Goal: Information Seeking & Learning: Learn about a topic

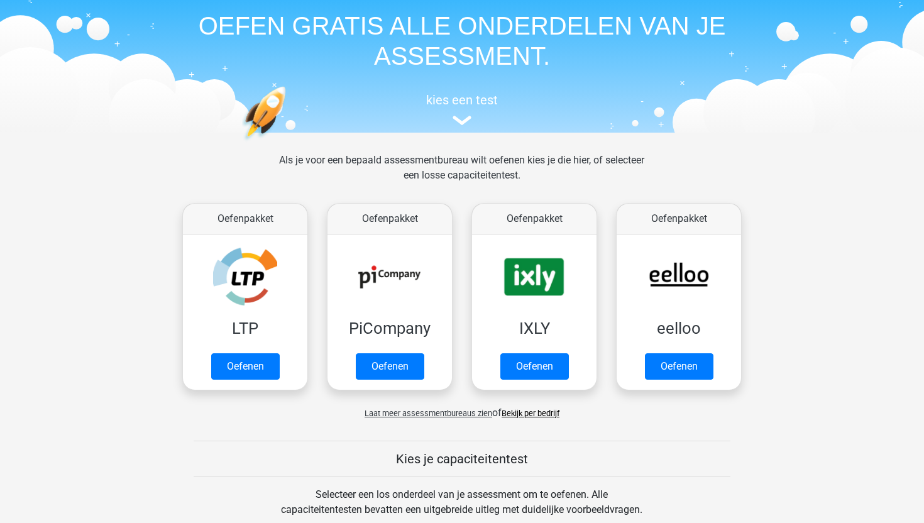
scroll to position [50, 0]
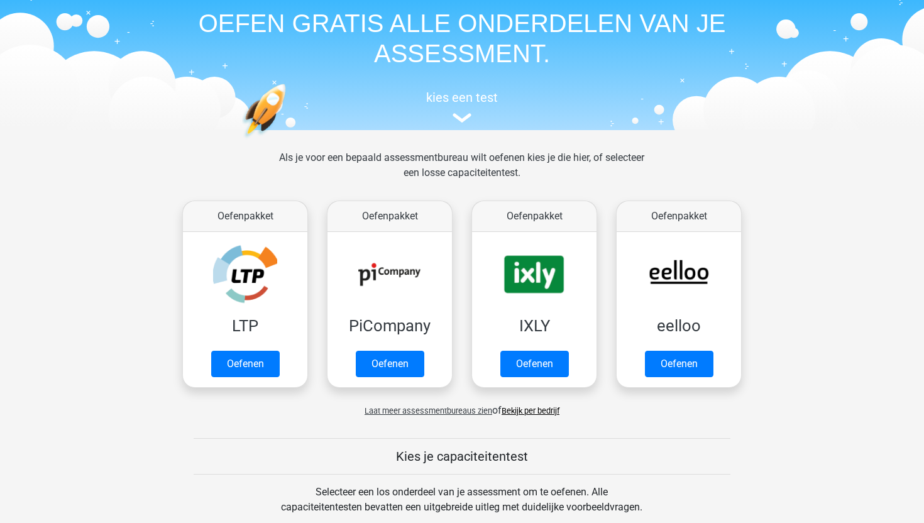
click at [387, 410] on span "Laat meer assessmentbureaus zien" at bounding box center [428, 410] width 128 height 9
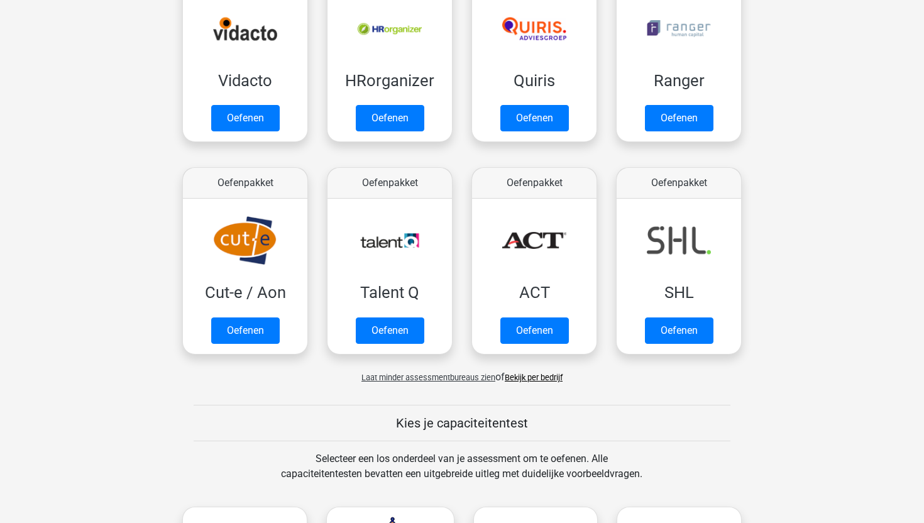
scroll to position [726, 0]
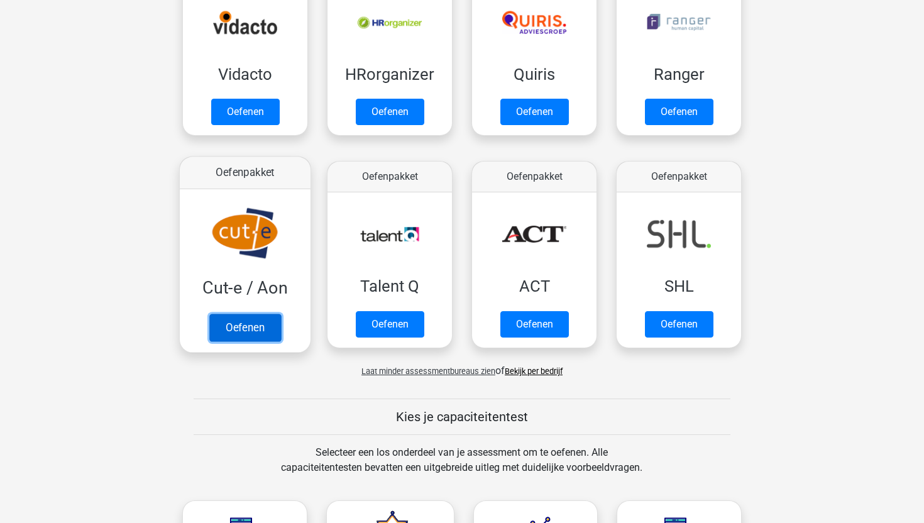
click at [243, 331] on link "Oefenen" at bounding box center [245, 328] width 72 height 28
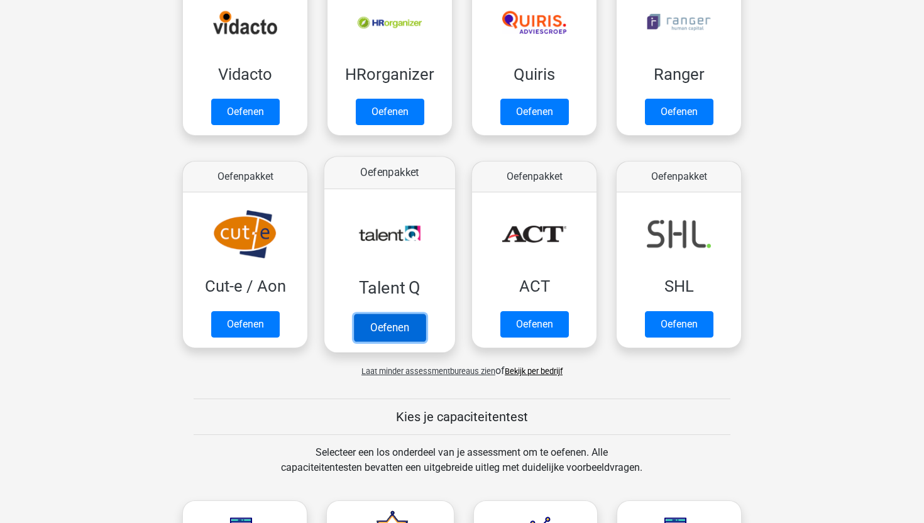
click at [380, 331] on link "Oefenen" at bounding box center [390, 328] width 72 height 28
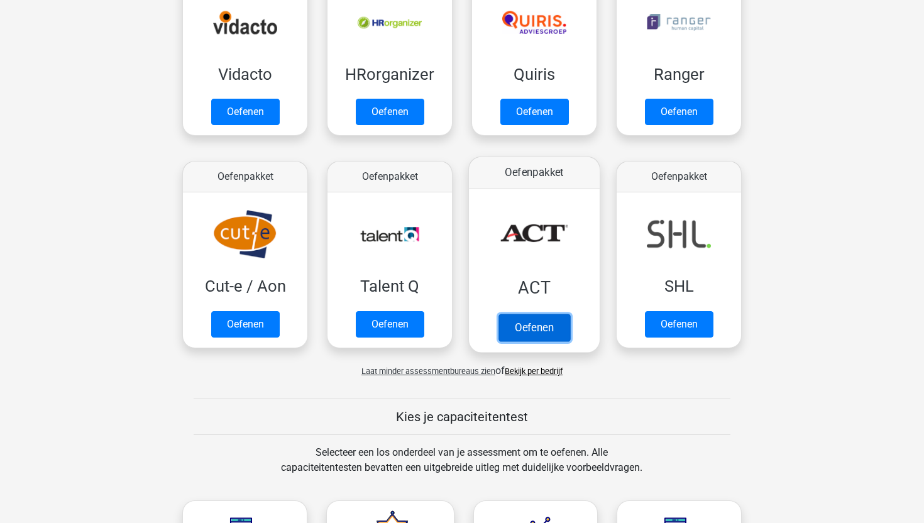
click at [522, 332] on link "Oefenen" at bounding box center [534, 328] width 72 height 28
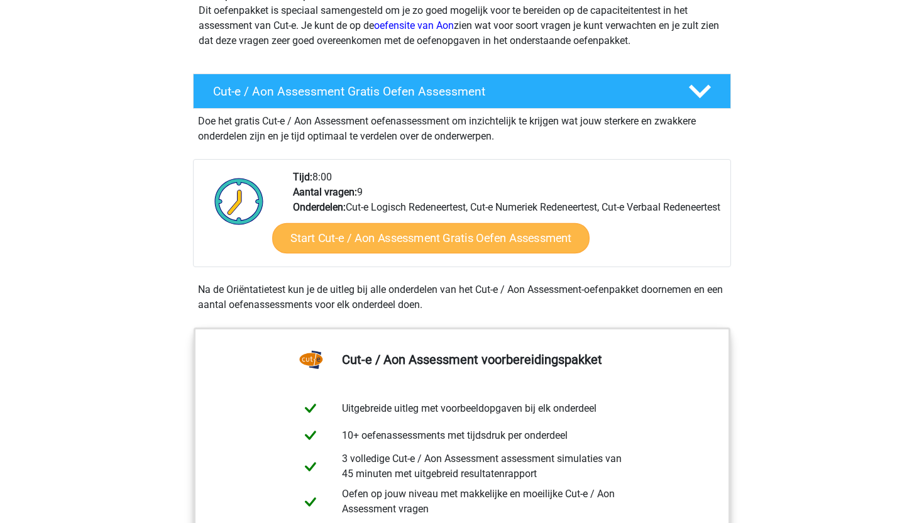
scroll to position [165, 0]
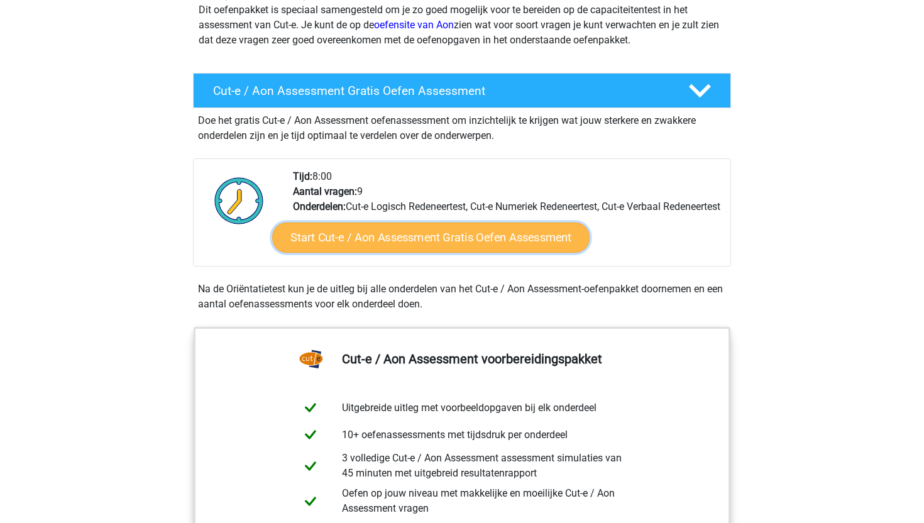
click at [400, 253] on link "Start Cut-e / Aon Assessment Gratis Oefen Assessment" at bounding box center [430, 237] width 317 height 30
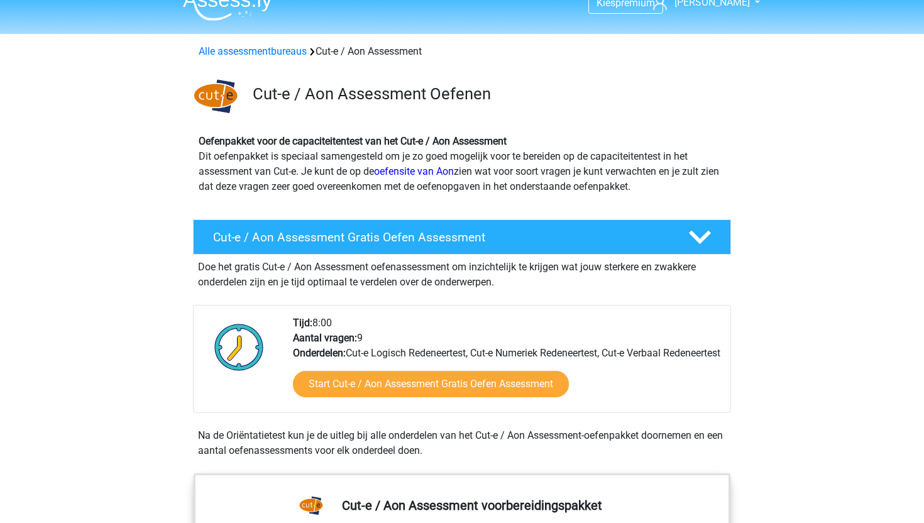
scroll to position [43, 0]
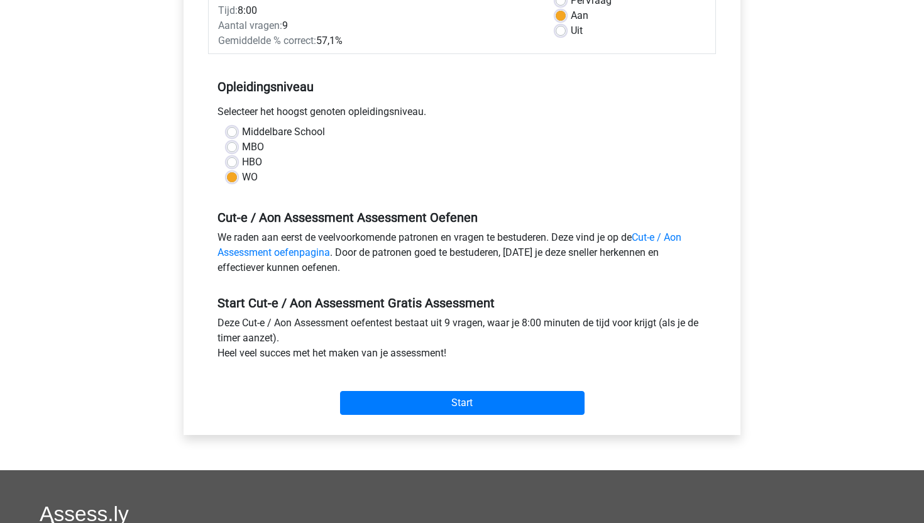
scroll to position [205, 0]
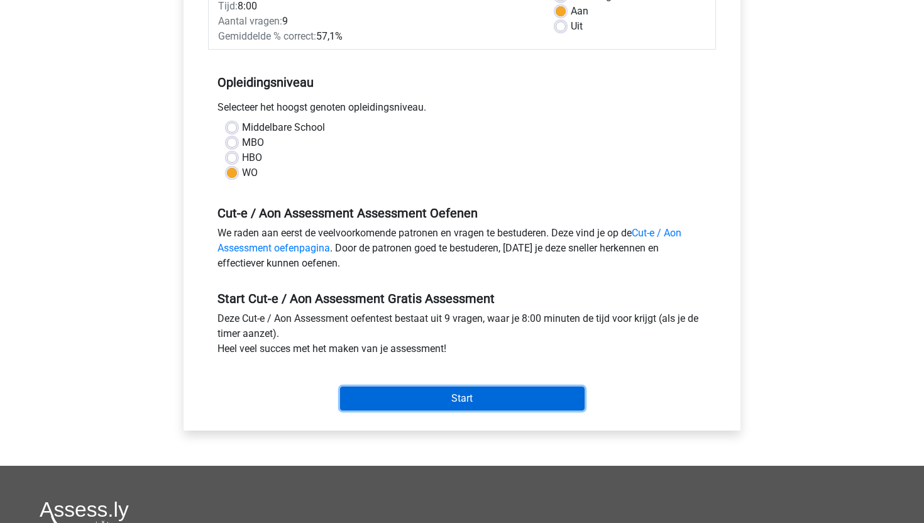
click at [410, 401] on input "Start" at bounding box center [462, 398] width 244 height 24
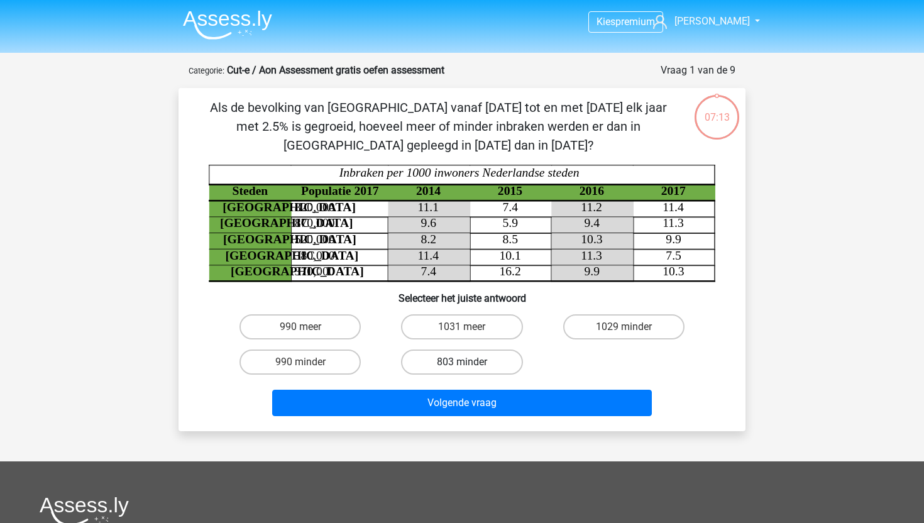
click at [449, 356] on label "803 minder" at bounding box center [461, 361] width 121 height 25
click at [462, 362] on input "803 minder" at bounding box center [466, 366] width 8 height 8
radio input "true"
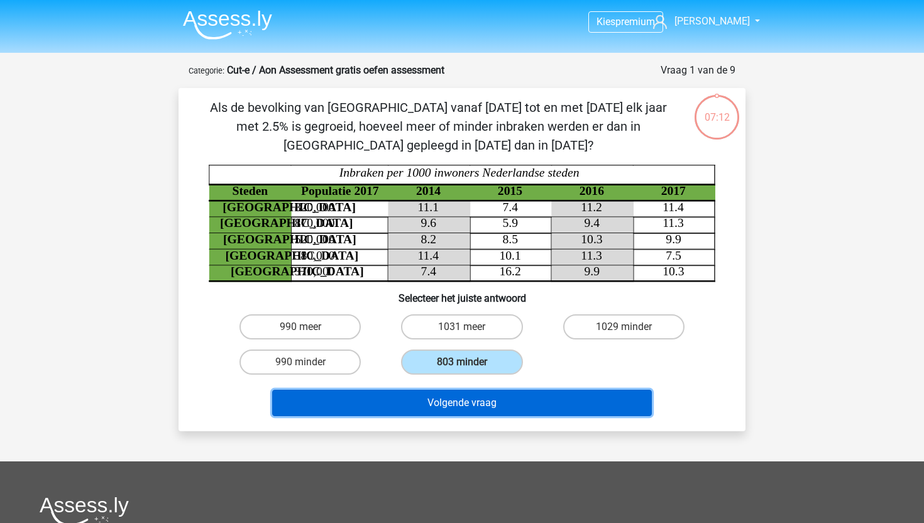
click at [445, 400] on button "Volgende vraag" at bounding box center [462, 403] width 380 height 26
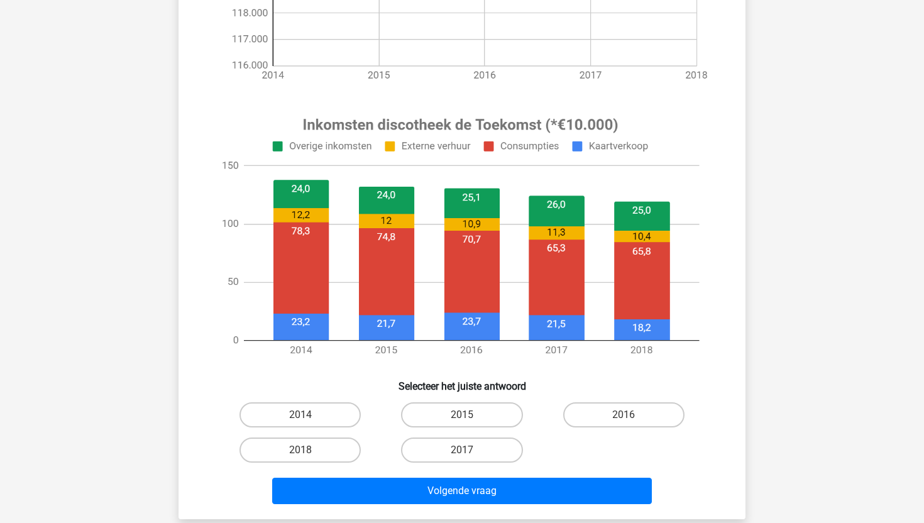
scroll to position [364, 0]
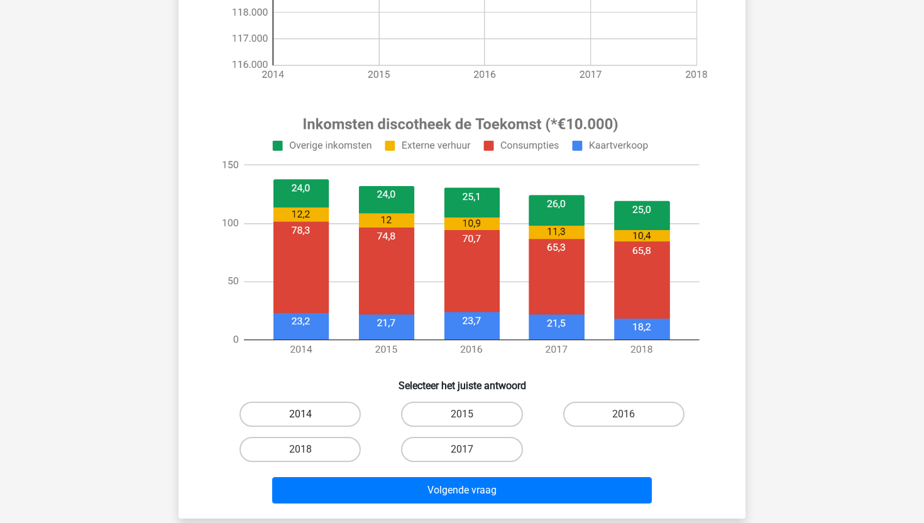
click at [319, 409] on label "2014" at bounding box center [299, 414] width 121 height 25
click at [309, 414] on input "2014" at bounding box center [304, 418] width 8 height 8
radio input "true"
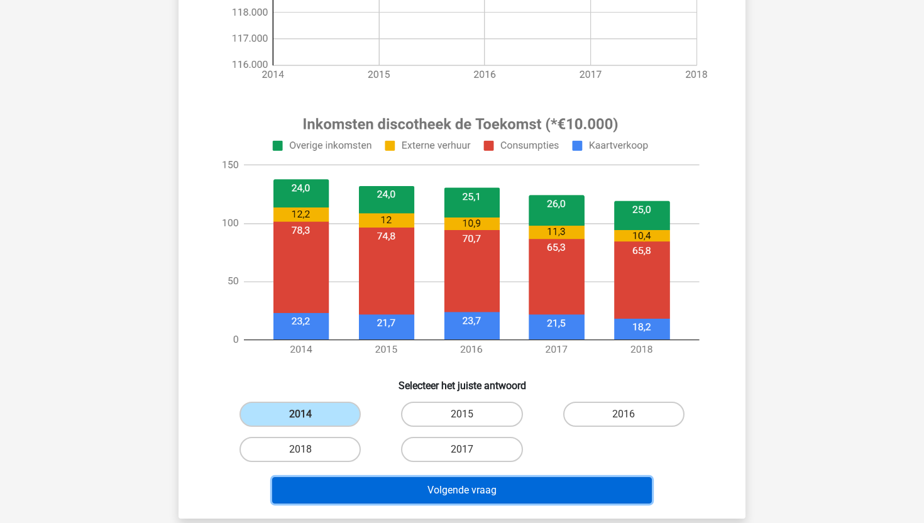
click at [387, 491] on button "Volgende vraag" at bounding box center [462, 490] width 380 height 26
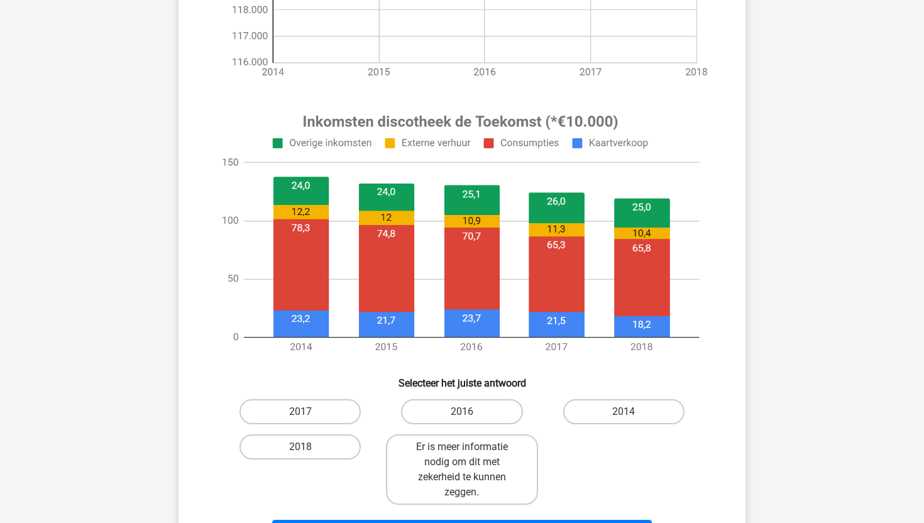
scroll to position [403, 0]
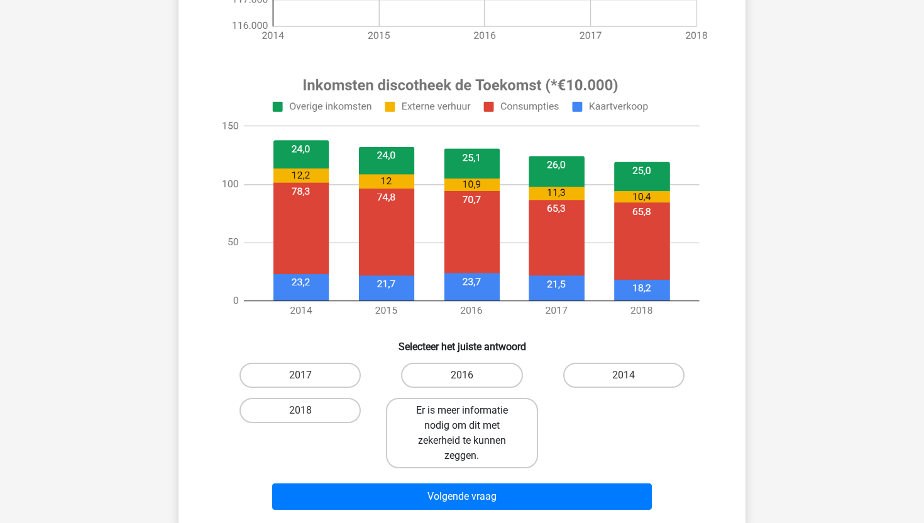
click at [453, 398] on label "Er is meer informatie nodig om dit met zekerheid te kunnen zeggen." at bounding box center [461, 433] width 151 height 70
click at [462, 410] on input "Er is meer informatie nodig om dit met zekerheid te kunnen zeggen." at bounding box center [466, 414] width 8 height 8
radio input "true"
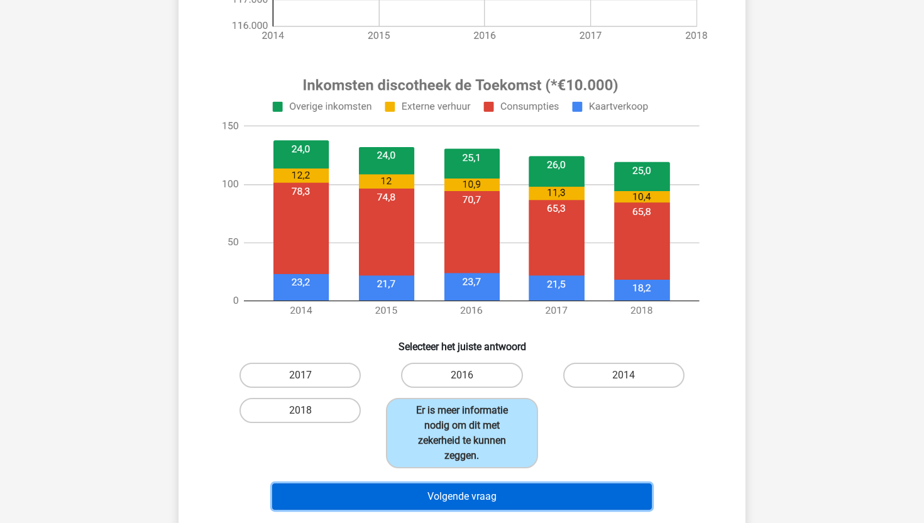
click at [412, 501] on button "Volgende vraag" at bounding box center [462, 496] width 380 height 26
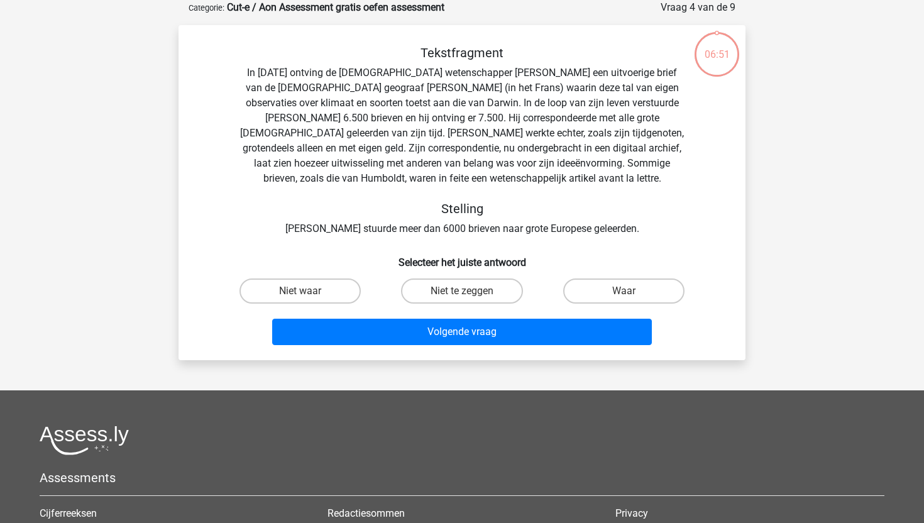
scroll to position [63, 0]
click at [465, 299] on input "Niet te zeggen" at bounding box center [466, 295] width 8 height 8
radio input "true"
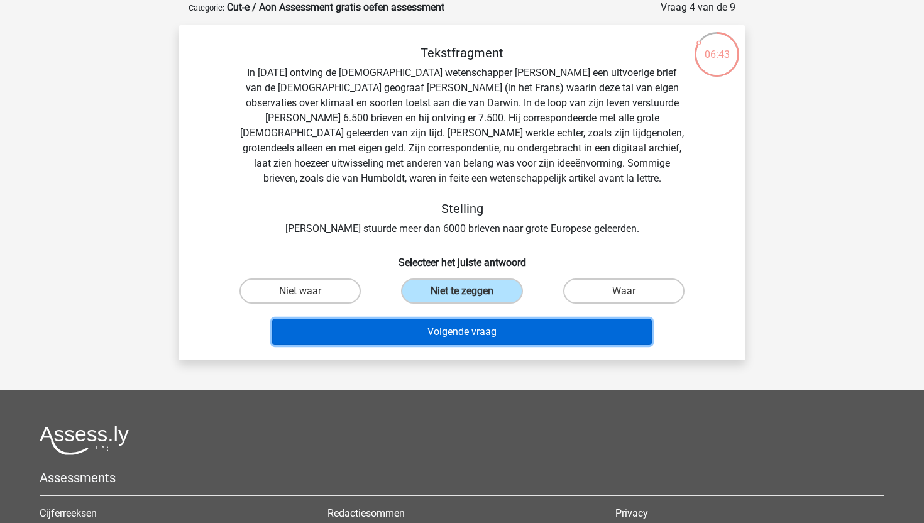
click at [452, 331] on button "Volgende vraag" at bounding box center [462, 332] width 380 height 26
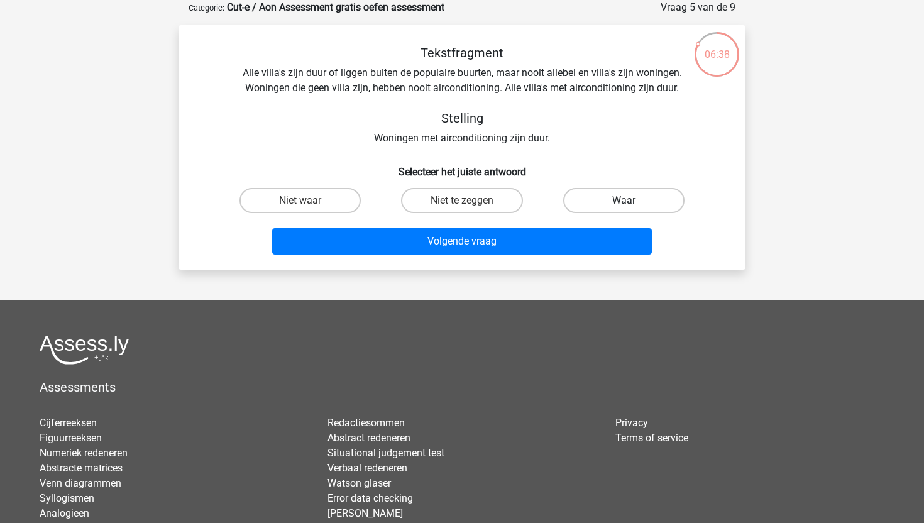
click at [641, 205] on label "Waar" at bounding box center [623, 200] width 121 height 25
click at [631, 205] on input "Waar" at bounding box center [627, 204] width 8 height 8
radio input "true"
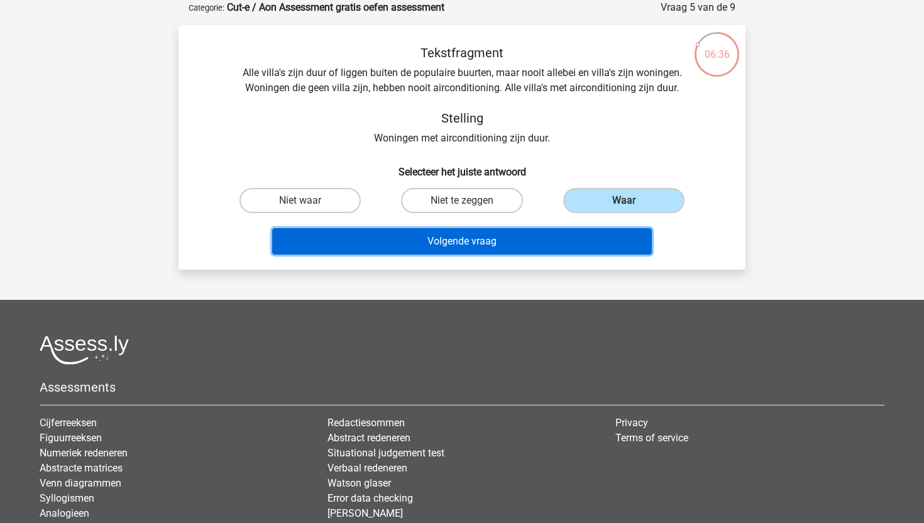
click at [572, 236] on button "Volgende vraag" at bounding box center [462, 241] width 380 height 26
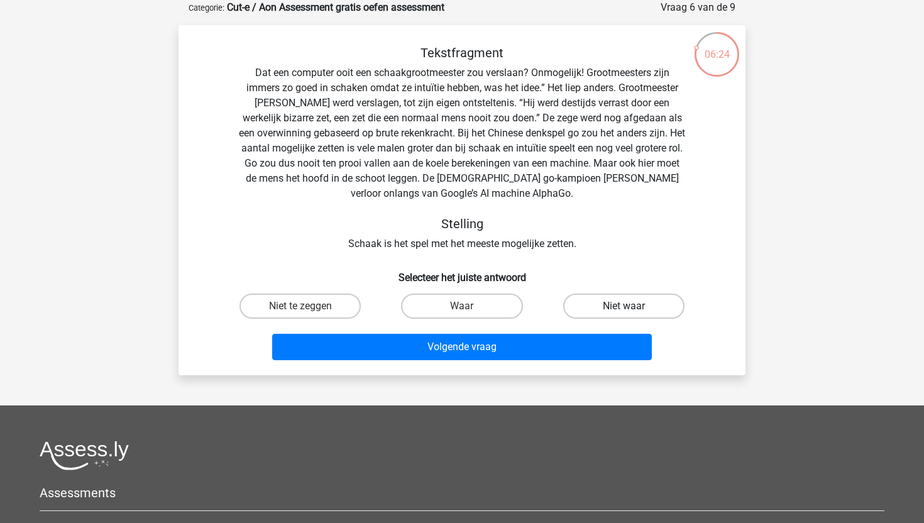
click at [613, 306] on label "Niet waar" at bounding box center [623, 305] width 121 height 25
click at [623, 306] on input "Niet waar" at bounding box center [627, 310] width 8 height 8
radio input "true"
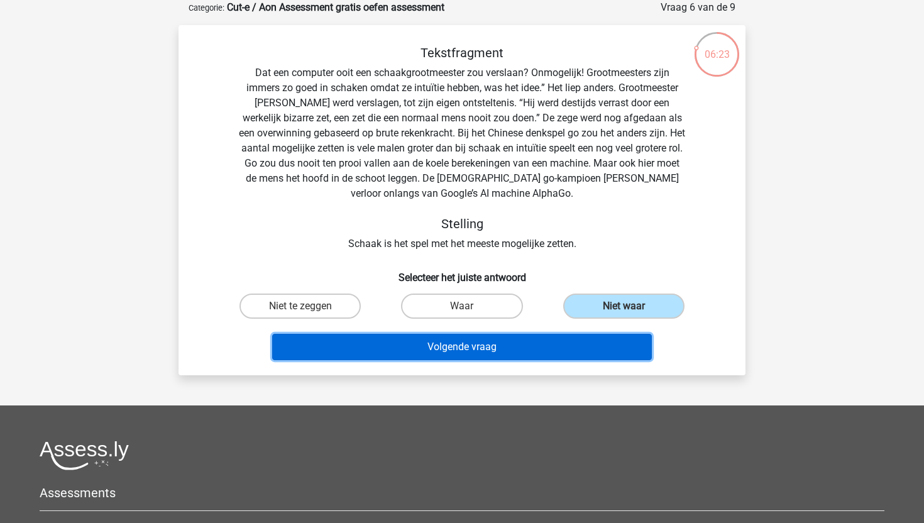
click at [567, 341] on button "Volgende vraag" at bounding box center [462, 347] width 380 height 26
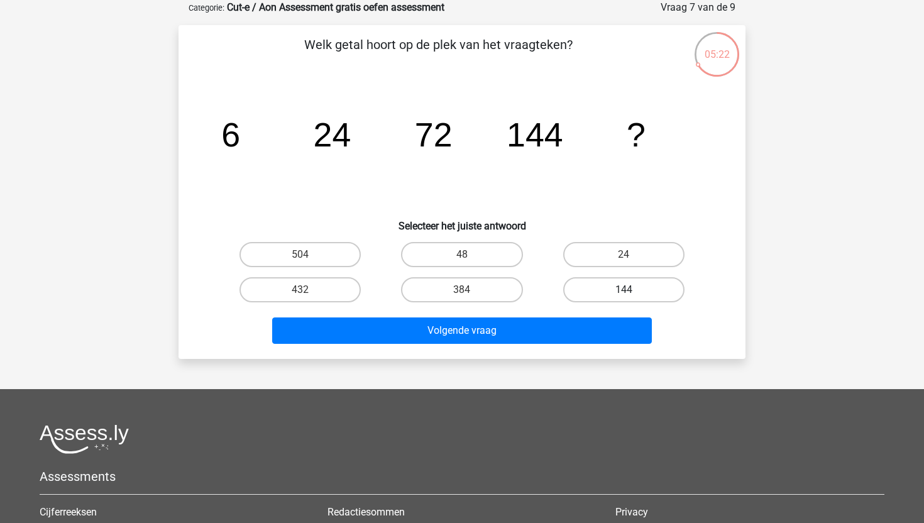
click at [606, 287] on label "144" at bounding box center [623, 289] width 121 height 25
click at [623, 290] on input "144" at bounding box center [627, 294] width 8 height 8
radio input "true"
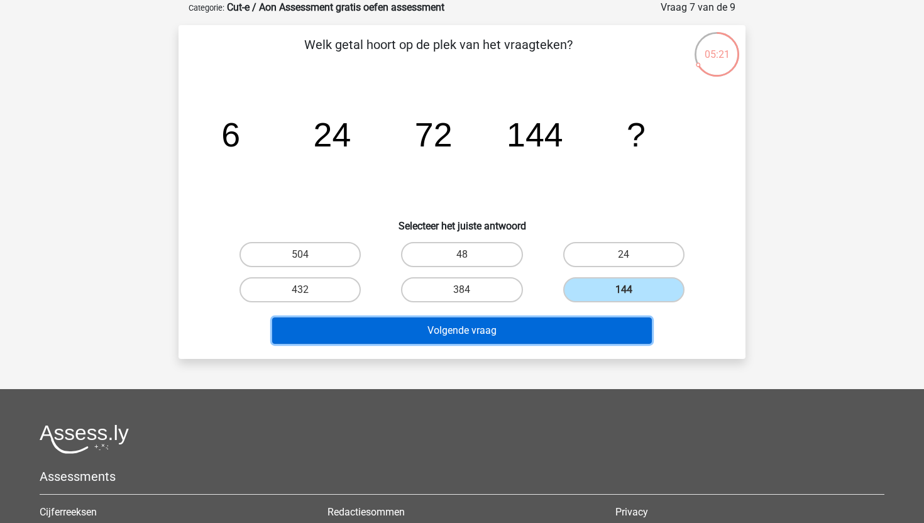
click at [563, 339] on button "Volgende vraag" at bounding box center [462, 330] width 380 height 26
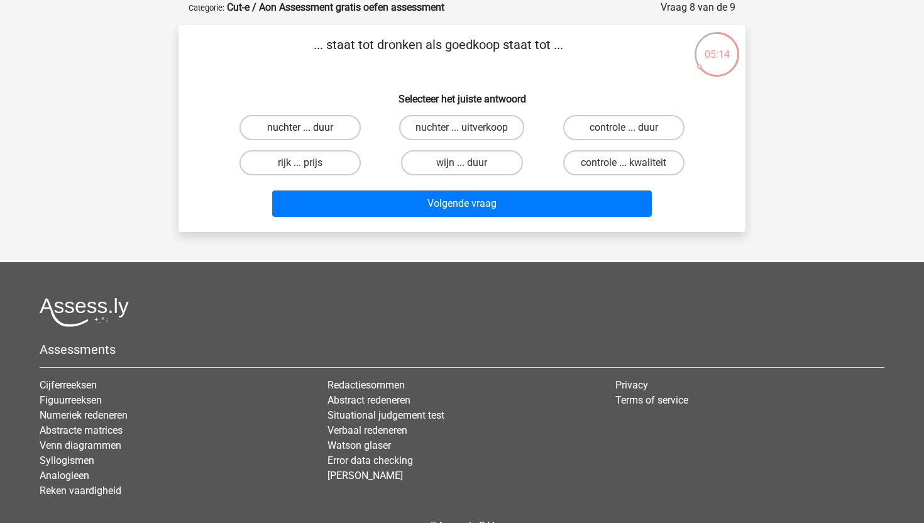
click at [333, 130] on label "nuchter ... duur" at bounding box center [299, 127] width 121 height 25
click at [309, 130] on input "nuchter ... duur" at bounding box center [304, 132] width 8 height 8
radio input "true"
click at [377, 221] on div "Volgende vraag" at bounding box center [461, 205] width 485 height 31
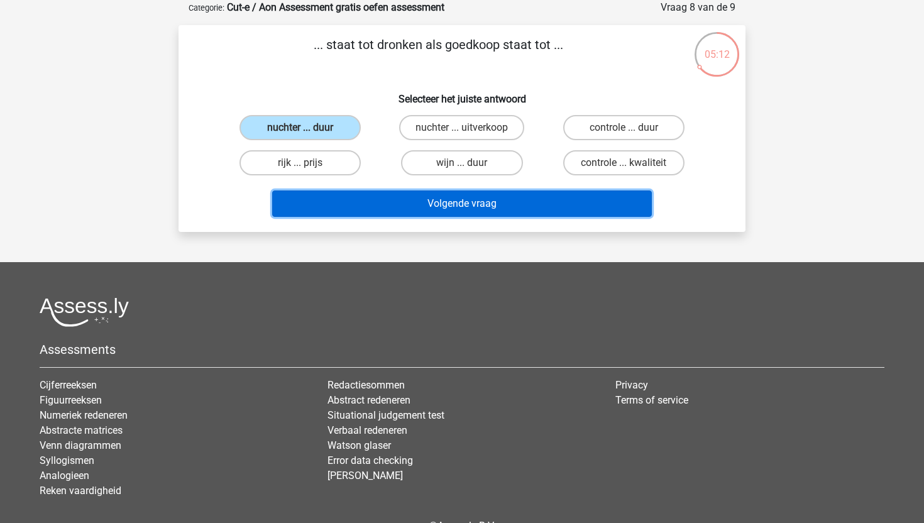
click at [382, 209] on button "Volgende vraag" at bounding box center [462, 203] width 380 height 26
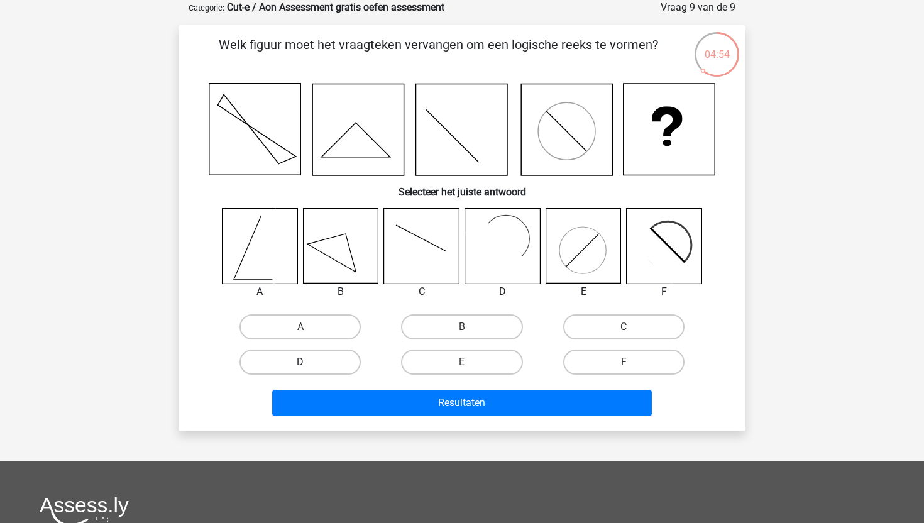
click at [245, 369] on label "D" at bounding box center [299, 361] width 121 height 25
click at [300, 369] on input "D" at bounding box center [304, 366] width 8 height 8
radio input "true"
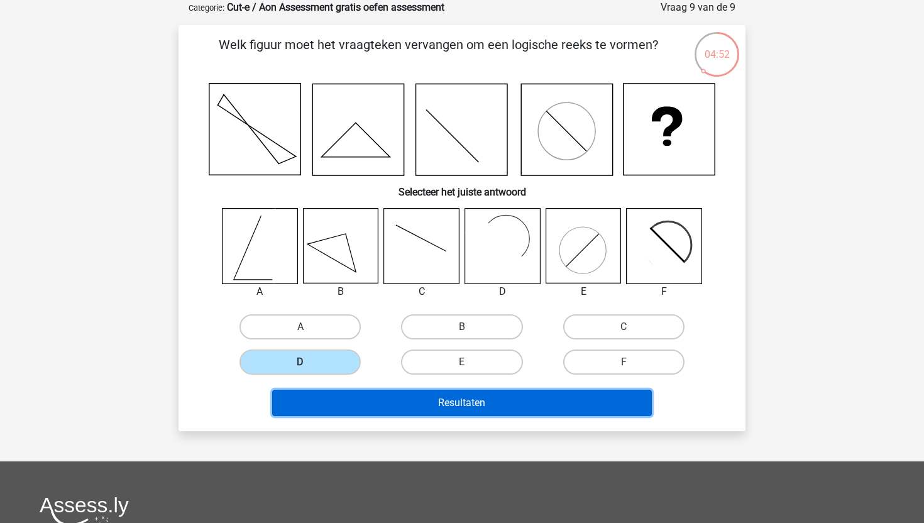
click at [351, 405] on button "Resultaten" at bounding box center [462, 403] width 380 height 26
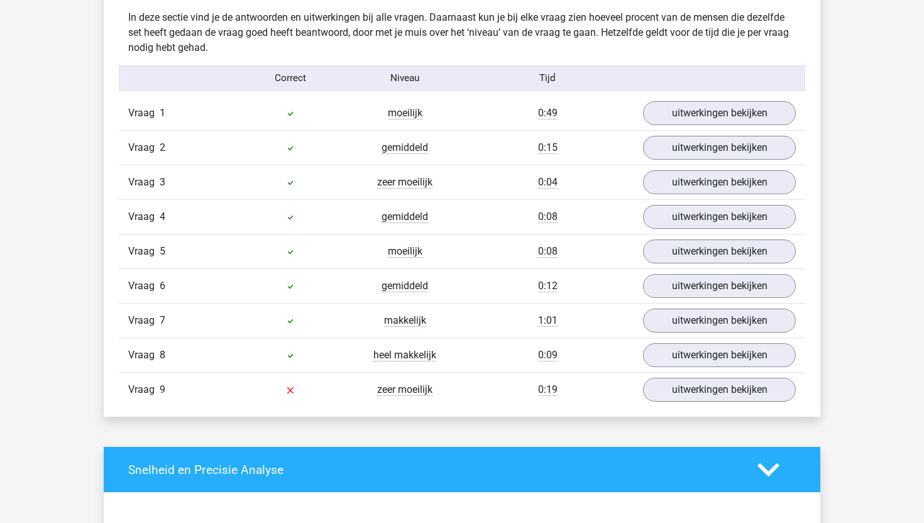
scroll to position [1317, 0]
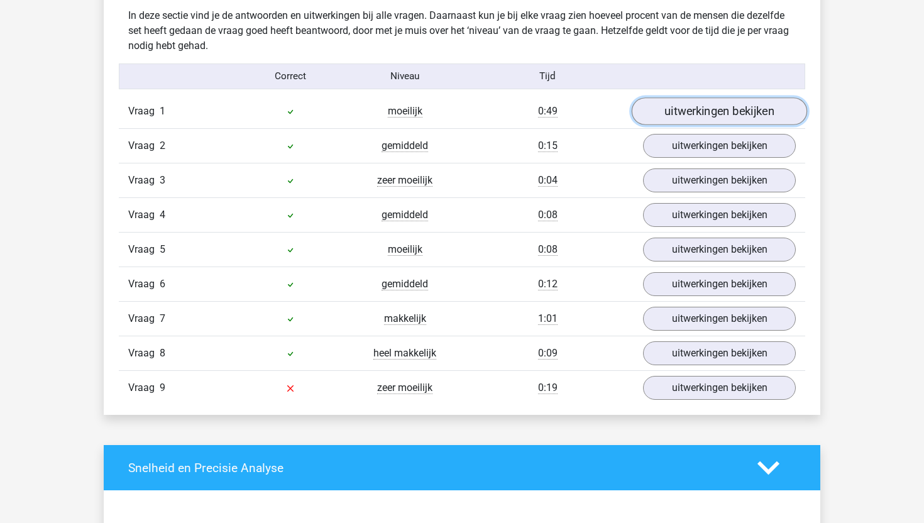
click at [685, 118] on link "uitwerkingen bekijken" at bounding box center [718, 111] width 175 height 28
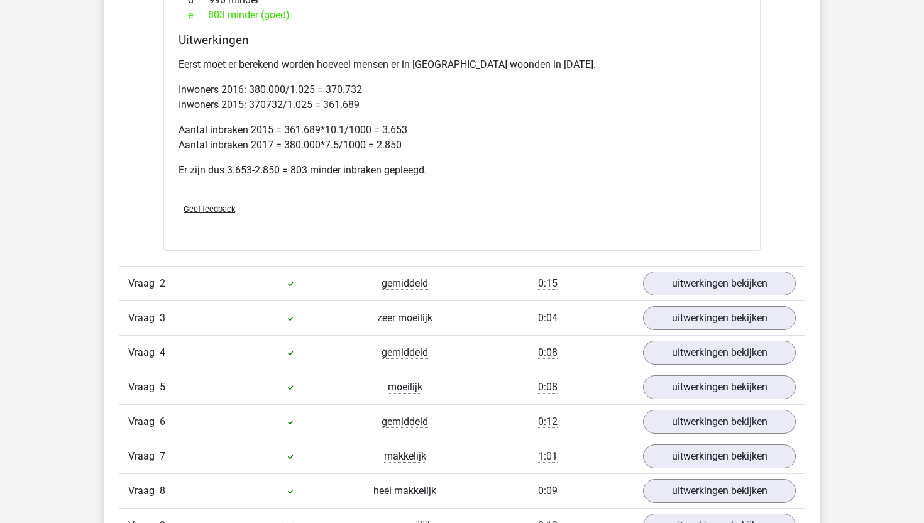
scroll to position [1705, 0]
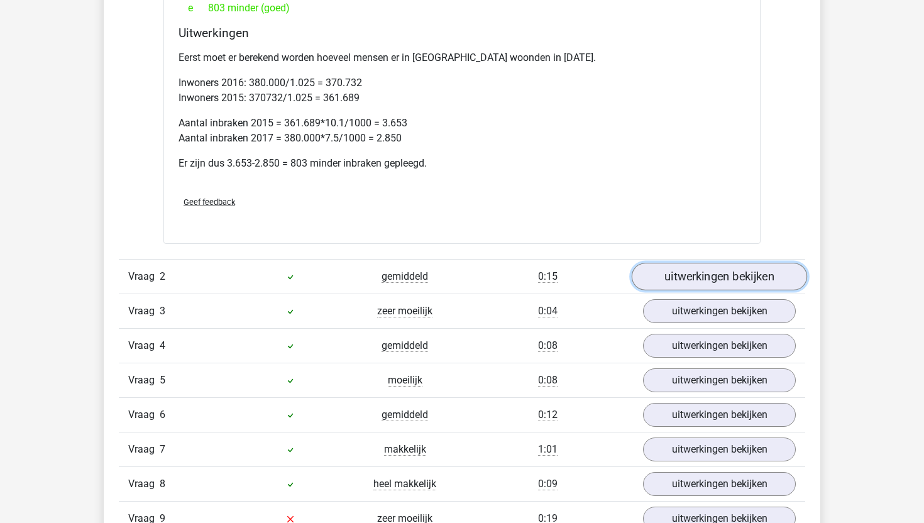
click at [708, 280] on link "uitwerkingen bekijken" at bounding box center [718, 277] width 175 height 28
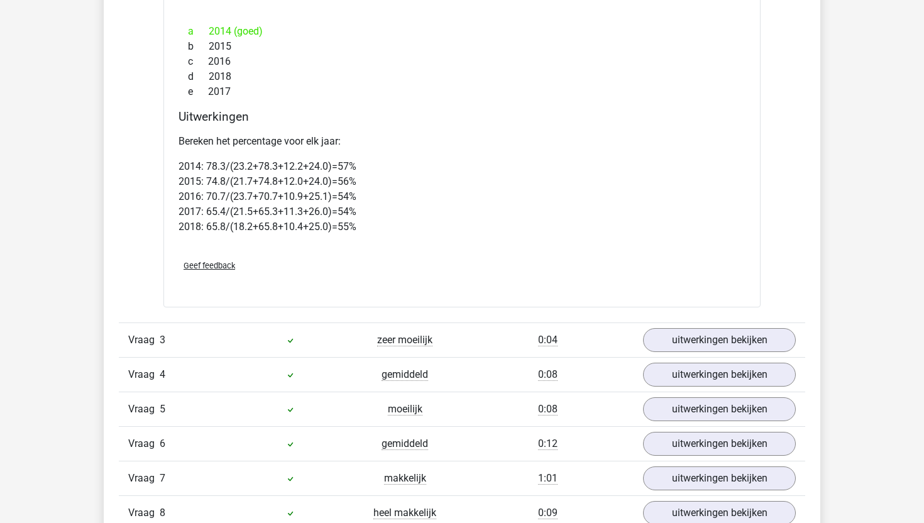
scroll to position [2724, 0]
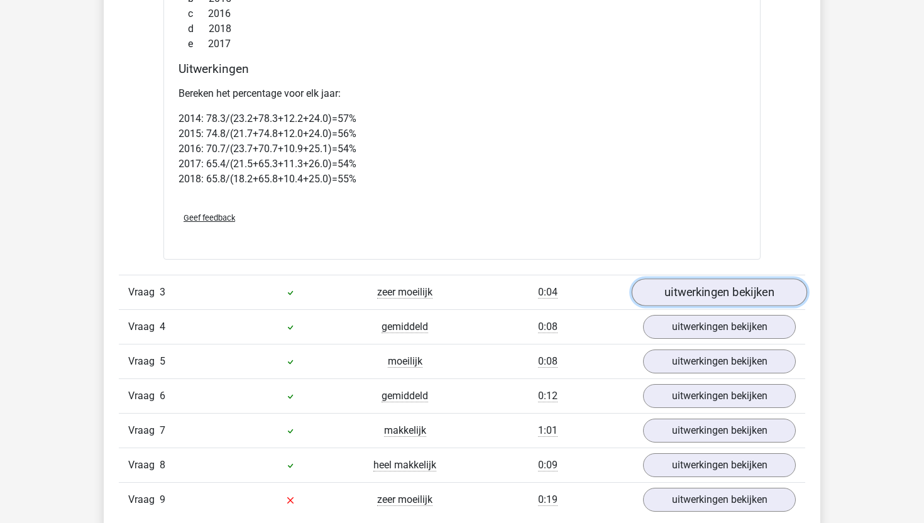
click at [692, 283] on link "uitwerkingen bekijken" at bounding box center [718, 292] width 175 height 28
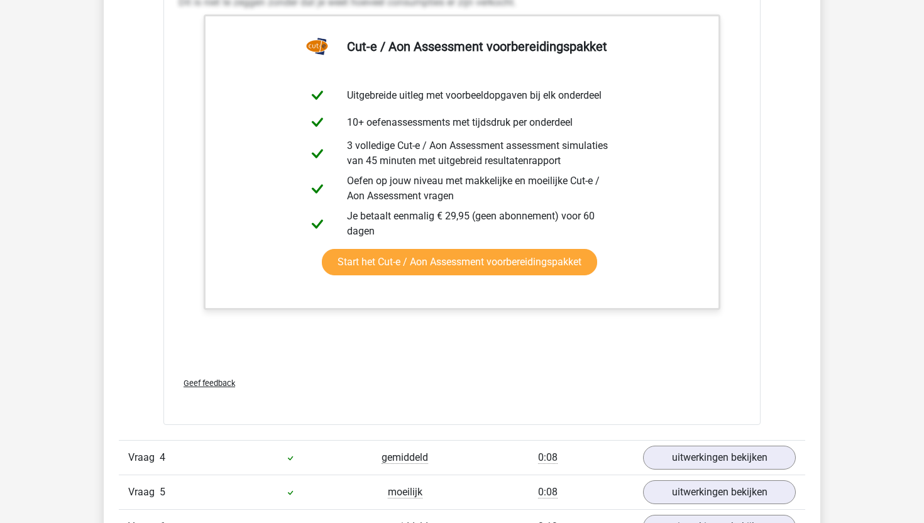
scroll to position [3962, 0]
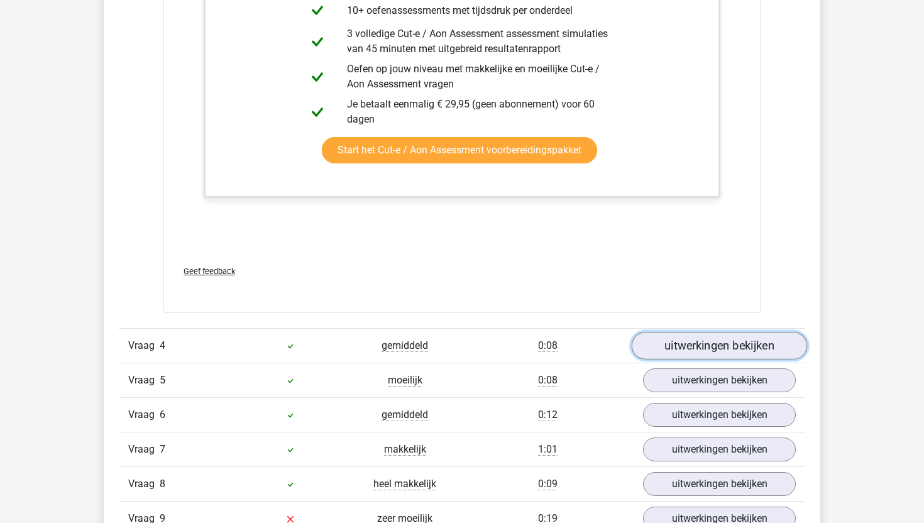
click at [675, 344] on link "uitwerkingen bekijken" at bounding box center [718, 346] width 175 height 28
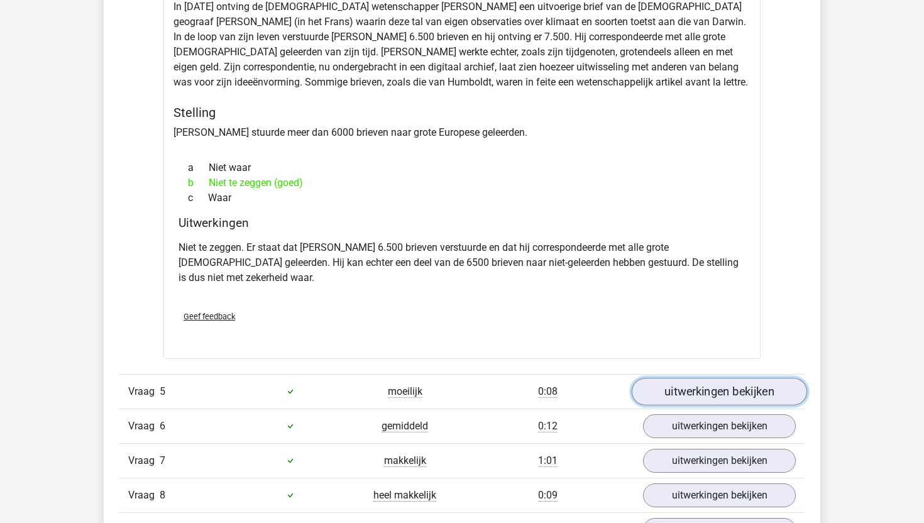
click at [684, 378] on link "uitwerkingen bekijken" at bounding box center [718, 392] width 175 height 28
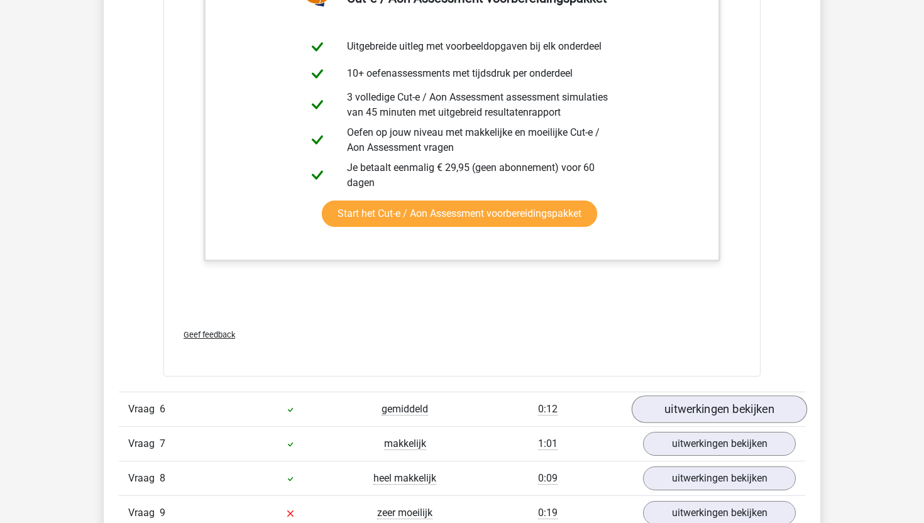
scroll to position [5054, 0]
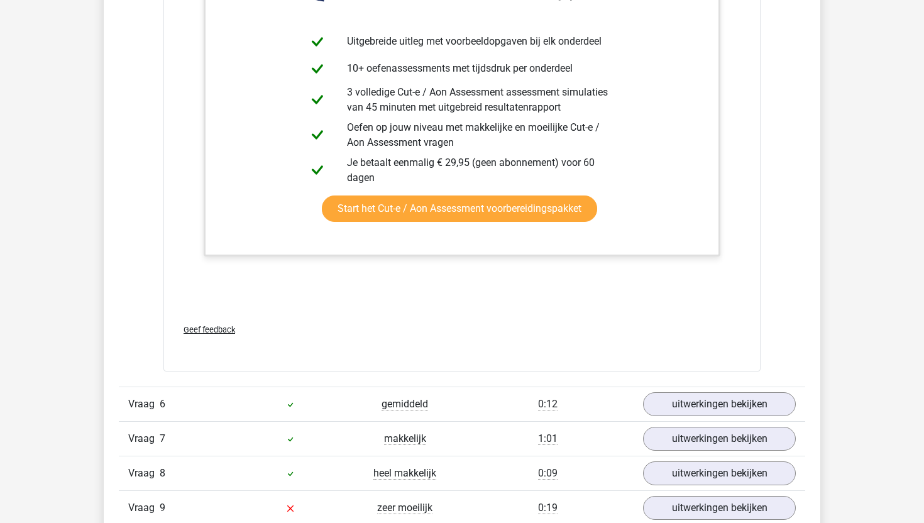
click at [678, 402] on div "Vraag 6 gemiddeld 0:12 uitwerkingen bekijken" at bounding box center [462, 403] width 686 height 35
click at [682, 393] on link "uitwerkingen bekijken" at bounding box center [718, 404] width 175 height 28
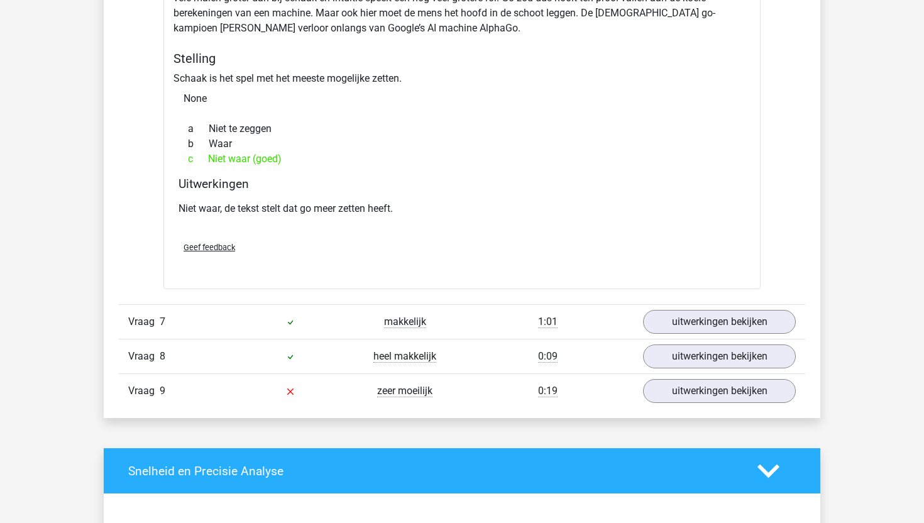
scroll to position [5586, 0]
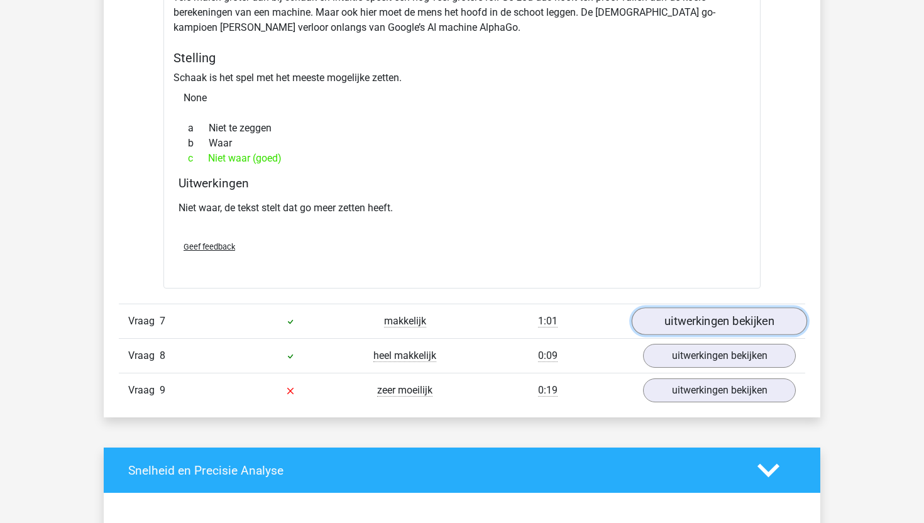
click at [695, 314] on link "uitwerkingen bekijken" at bounding box center [718, 321] width 175 height 28
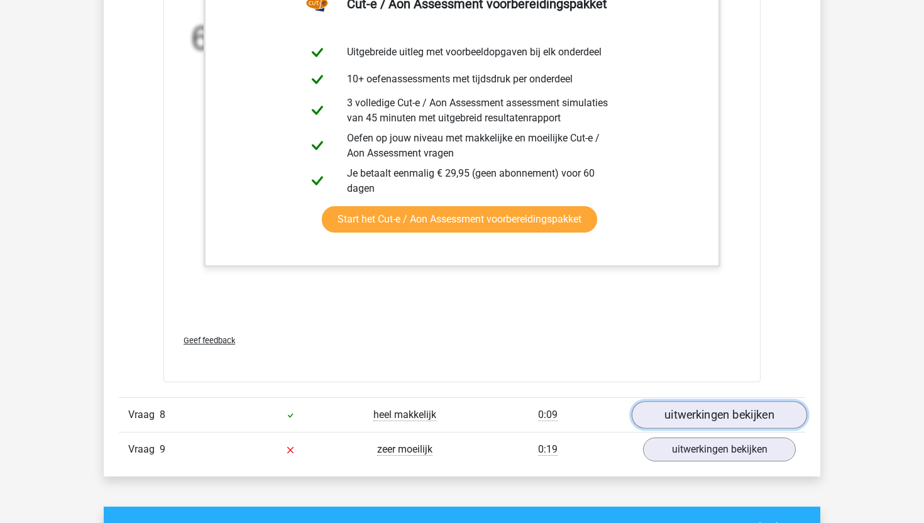
click at [667, 401] on link "uitwerkingen bekijken" at bounding box center [718, 415] width 175 height 28
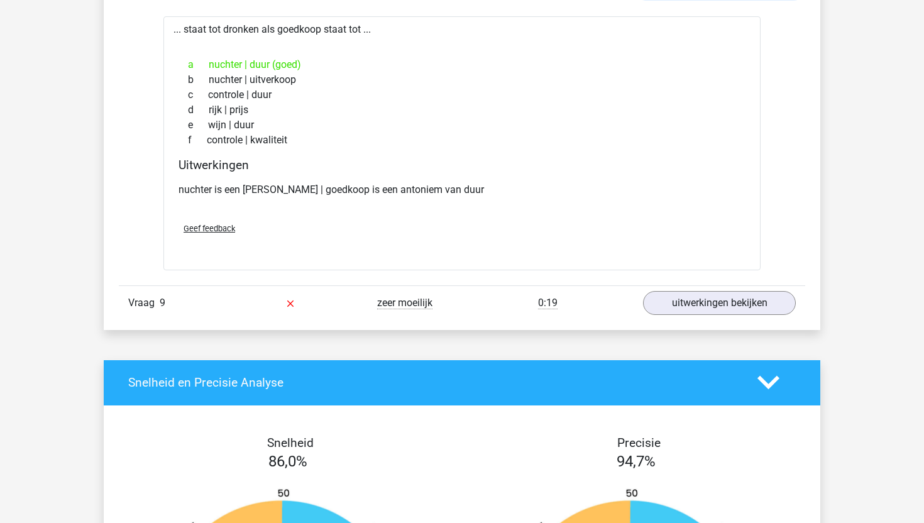
scroll to position [6724, 0]
click at [719, 288] on link "uitwerkingen bekijken" at bounding box center [718, 302] width 175 height 28
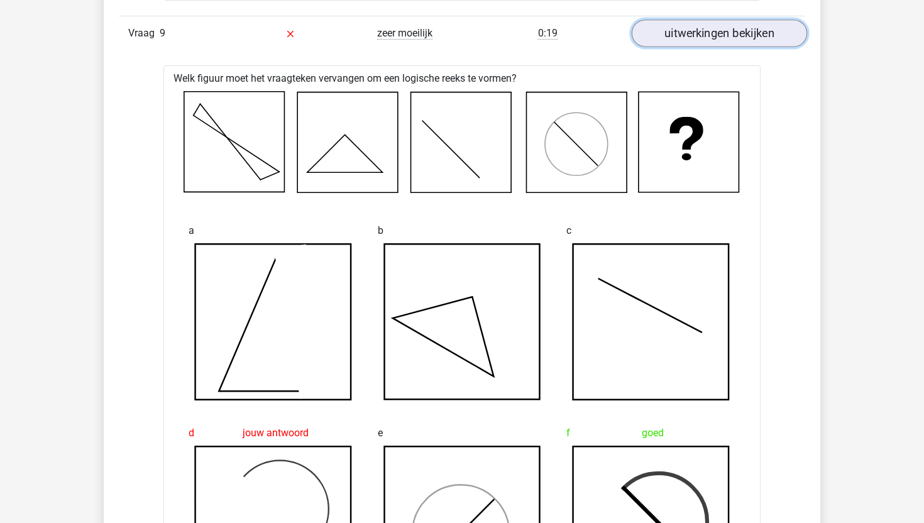
scroll to position [6962, 0]
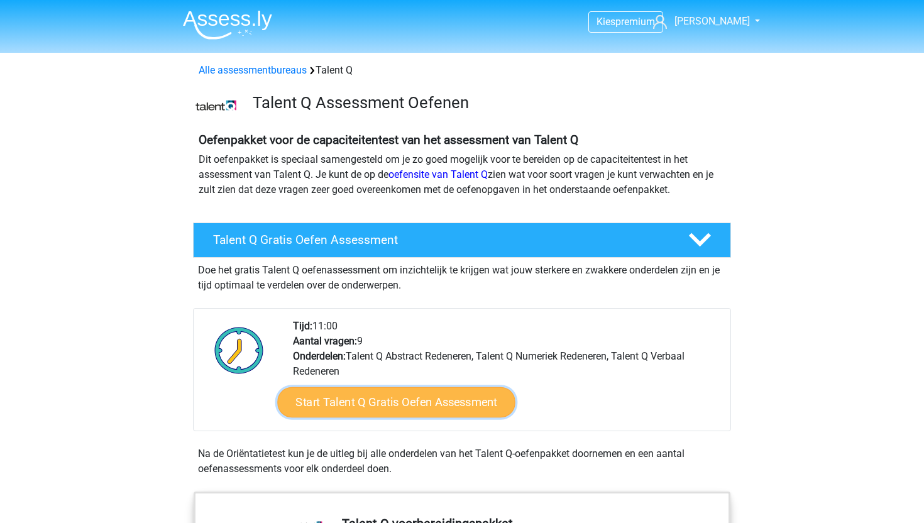
click at [358, 408] on link "Start Talent Q Gratis Oefen Assessment" at bounding box center [396, 402] width 238 height 30
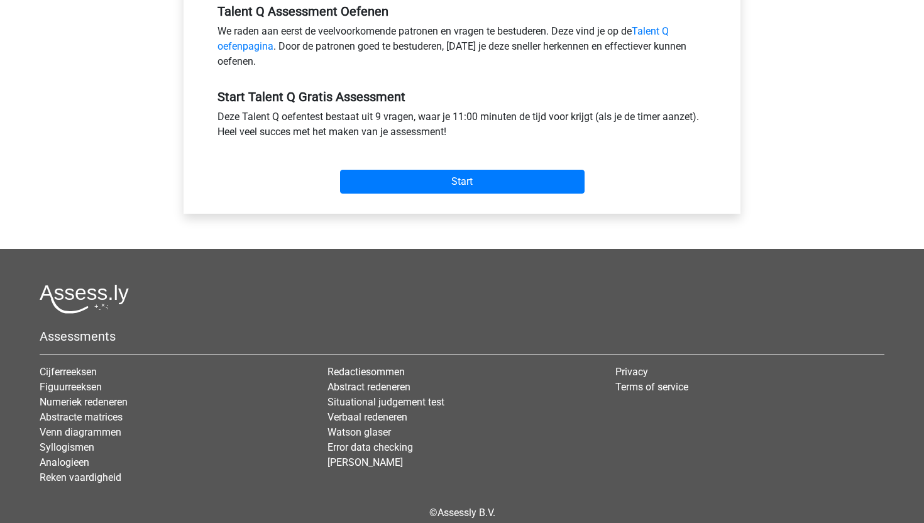
scroll to position [350, 0]
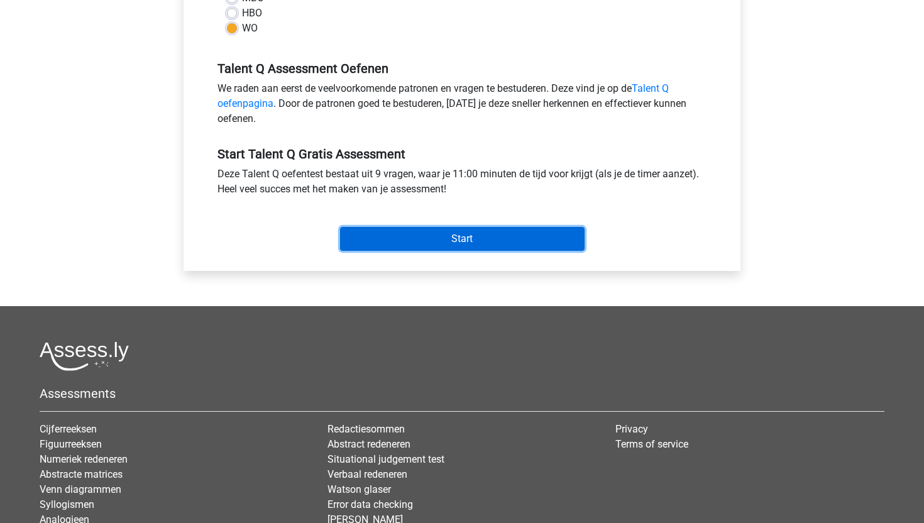
click at [473, 240] on input "Start" at bounding box center [462, 239] width 244 height 24
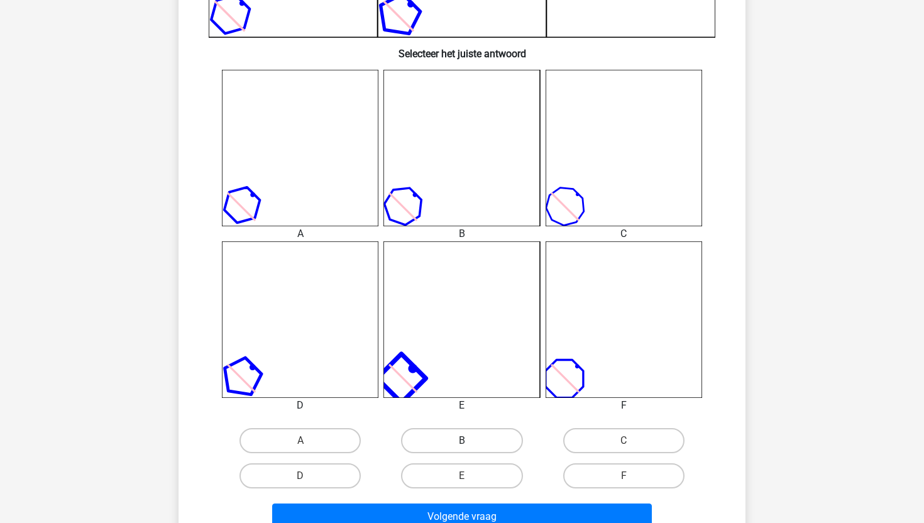
scroll to position [460, 0]
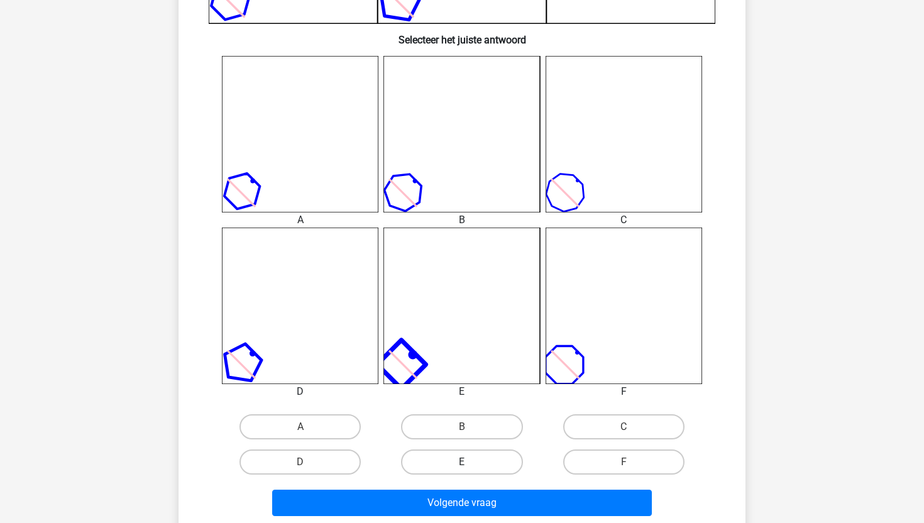
click at [451, 459] on label "E" at bounding box center [461, 461] width 121 height 25
click at [462, 462] on input "E" at bounding box center [466, 466] width 8 height 8
radio input "true"
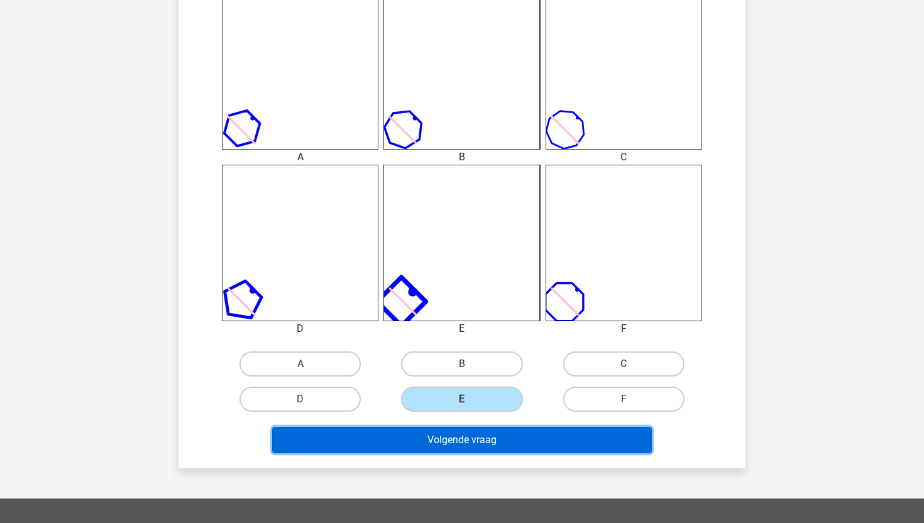
click at [457, 437] on button "Volgende vraag" at bounding box center [462, 440] width 380 height 26
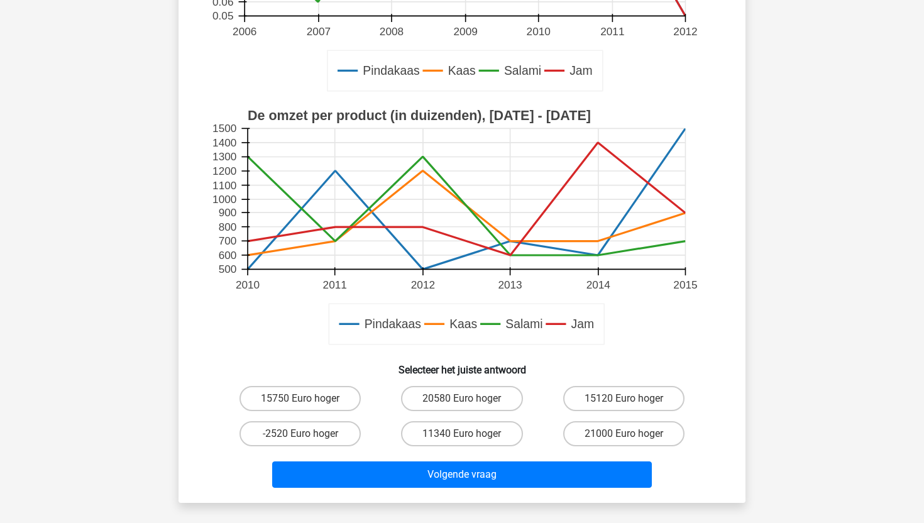
scroll to position [305, 0]
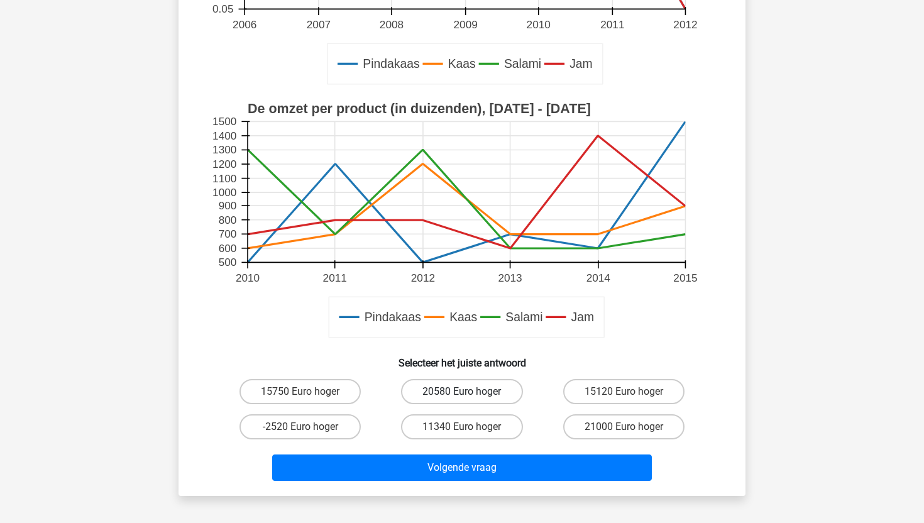
click at [433, 385] on label "20580 Euro hoger" at bounding box center [461, 391] width 121 height 25
click at [462, 391] on input "20580 Euro hoger" at bounding box center [466, 395] width 8 height 8
radio input "true"
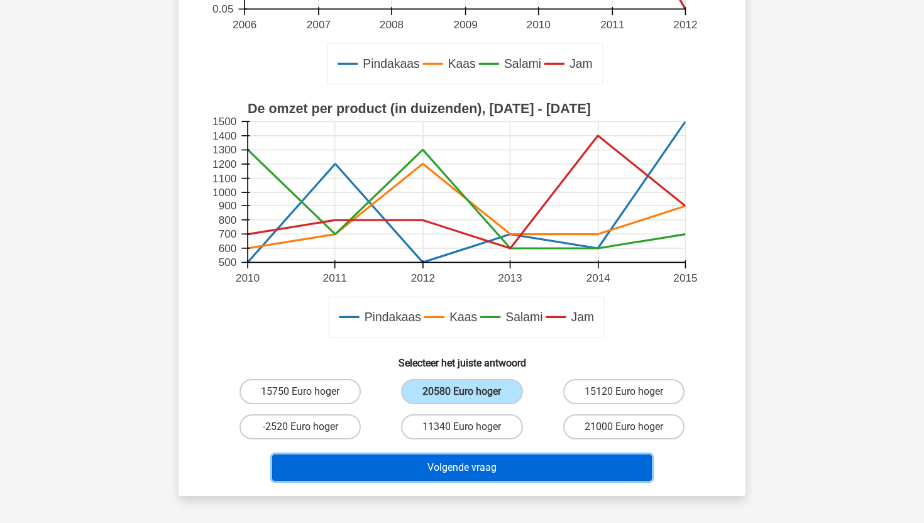
click at [402, 473] on button "Volgende vraag" at bounding box center [462, 467] width 380 height 26
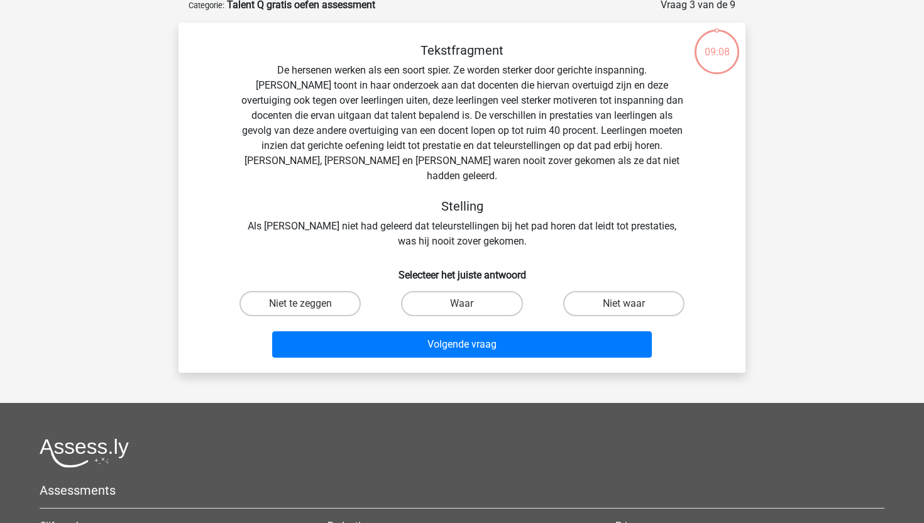
scroll to position [65, 0]
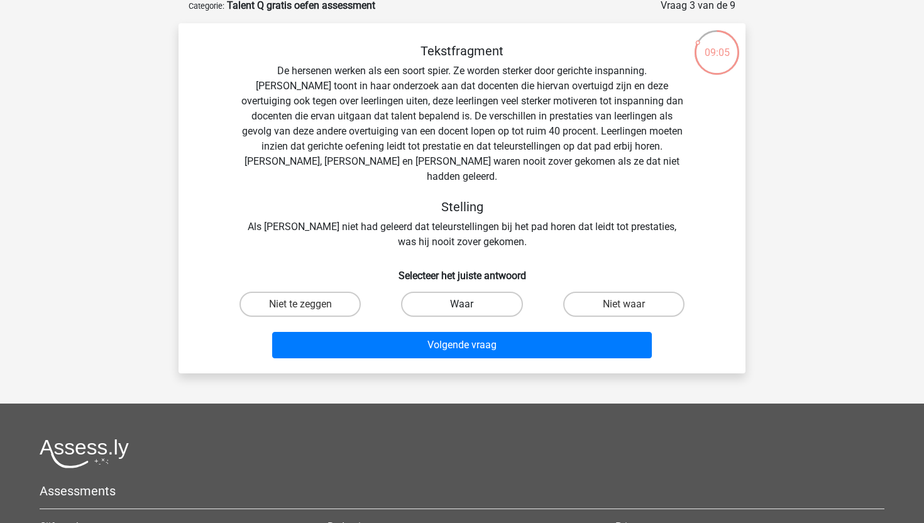
click at [483, 292] on label "Waar" at bounding box center [461, 304] width 121 height 25
click at [470, 304] on input "Waar" at bounding box center [466, 308] width 8 height 8
radio input "true"
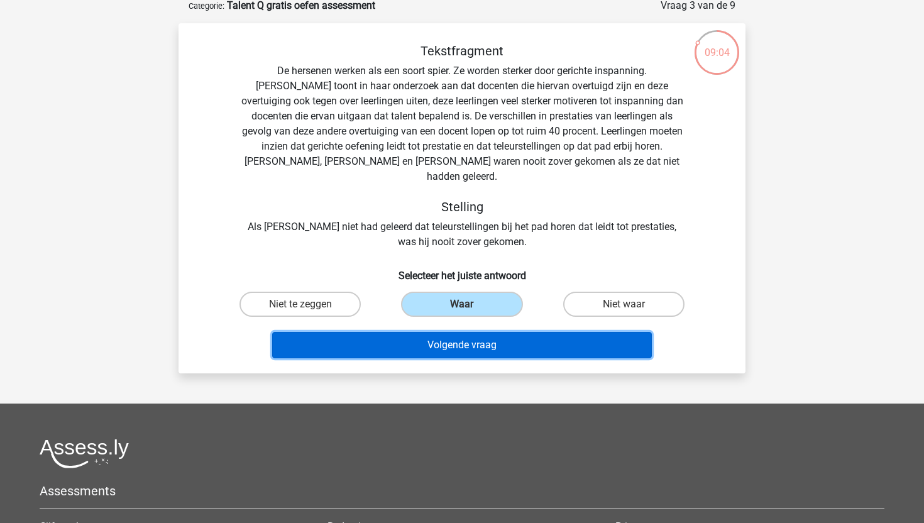
click at [472, 332] on button "Volgende vraag" at bounding box center [462, 345] width 380 height 26
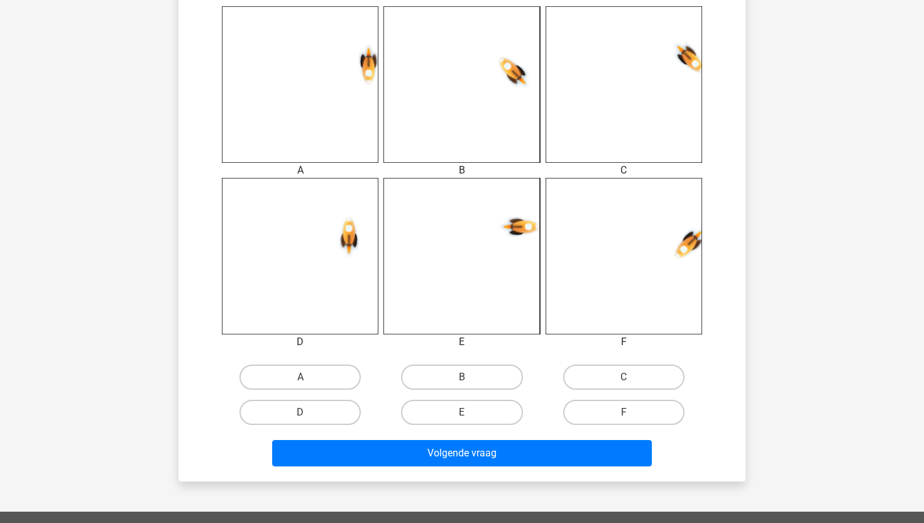
scroll to position [516, 0]
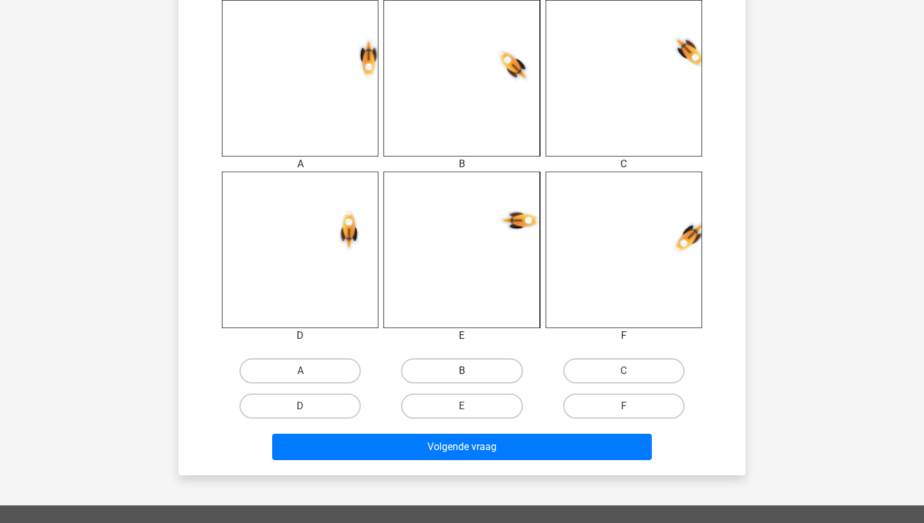
click at [454, 369] on label "B" at bounding box center [461, 370] width 121 height 25
click at [462, 371] on input "B" at bounding box center [466, 375] width 8 height 8
radio input "true"
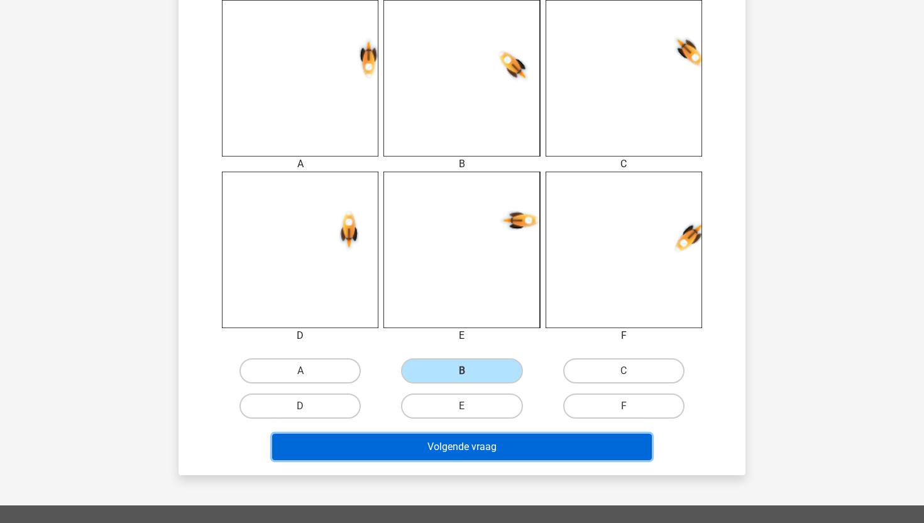
click at [437, 454] on button "Volgende vraag" at bounding box center [462, 447] width 380 height 26
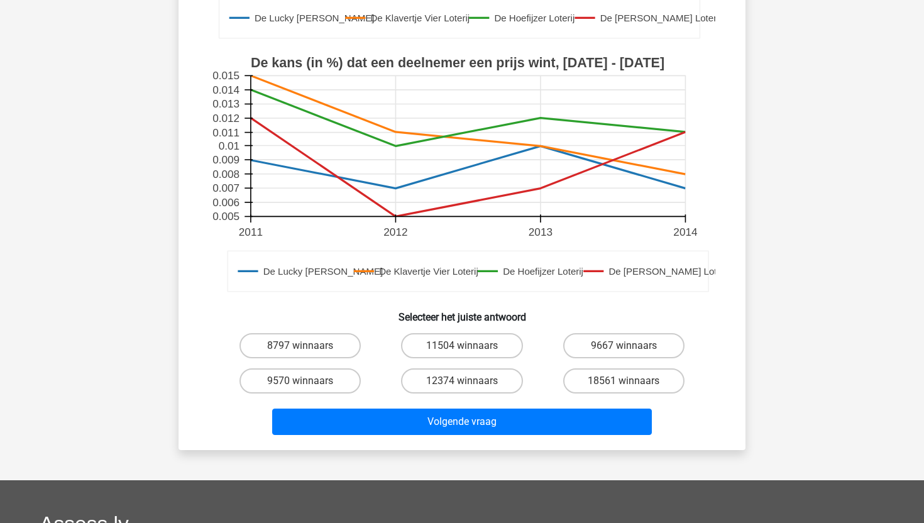
scroll to position [378, 0]
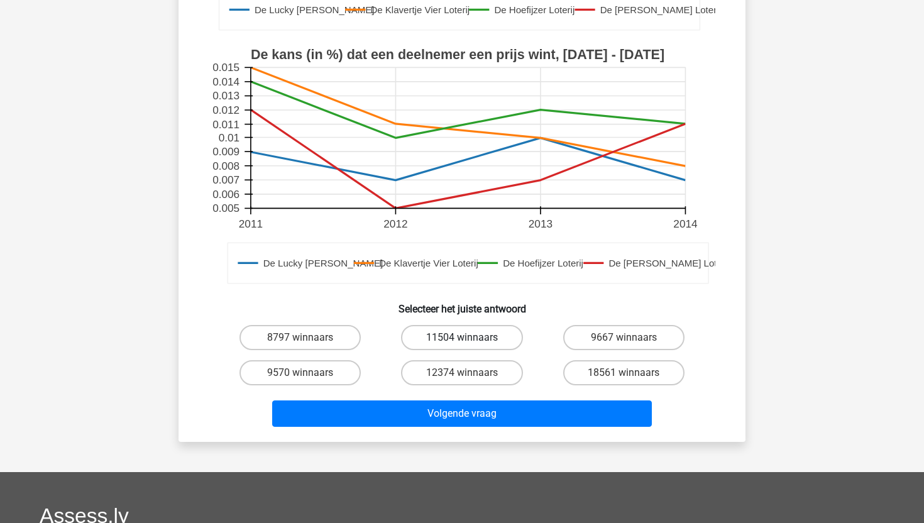
click at [457, 325] on label "11504 winnaars" at bounding box center [461, 337] width 121 height 25
click at [462, 337] on input "11504 winnaars" at bounding box center [466, 341] width 8 height 8
radio input "true"
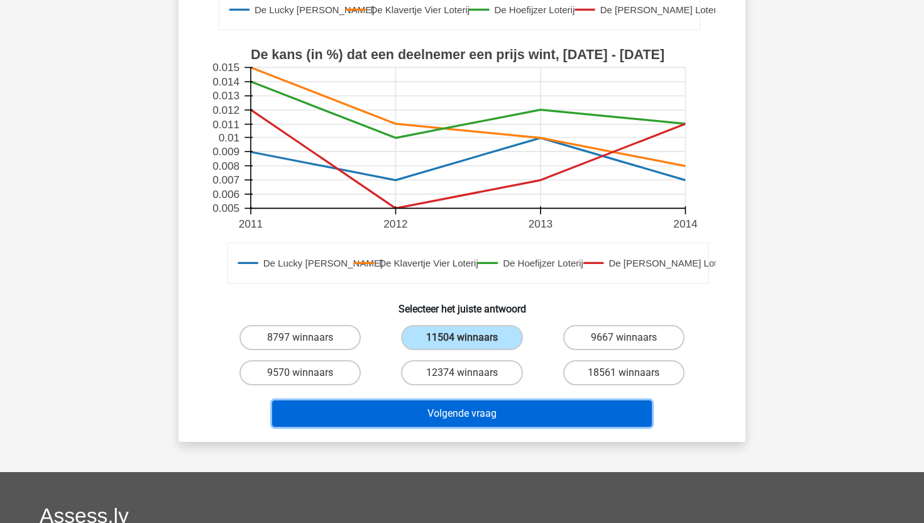
click at [447, 400] on button "Volgende vraag" at bounding box center [462, 413] width 380 height 26
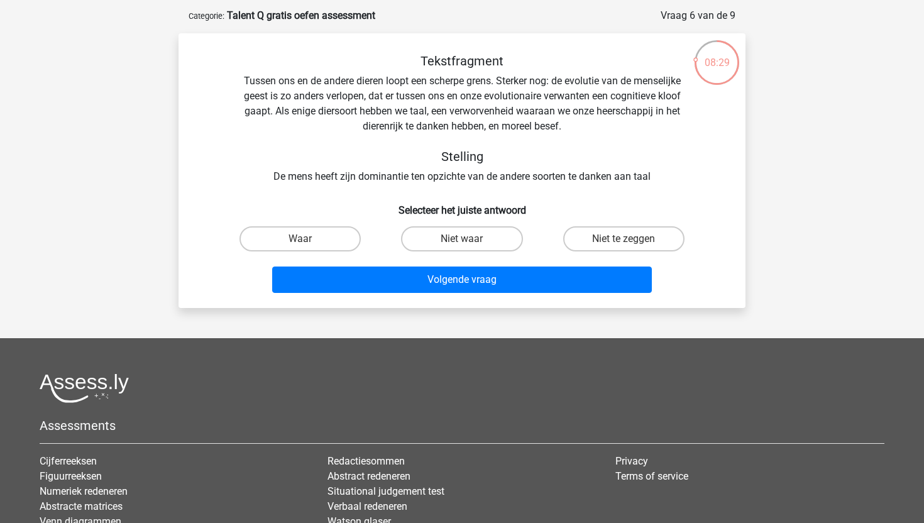
scroll to position [53, 0]
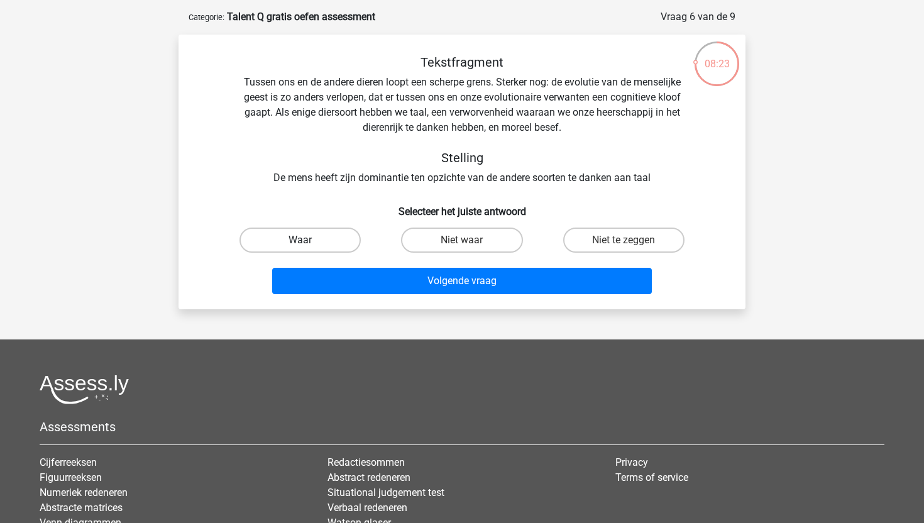
click at [331, 241] on label "Waar" at bounding box center [299, 239] width 121 height 25
click at [309, 241] on input "Waar" at bounding box center [304, 244] width 8 height 8
radio input "true"
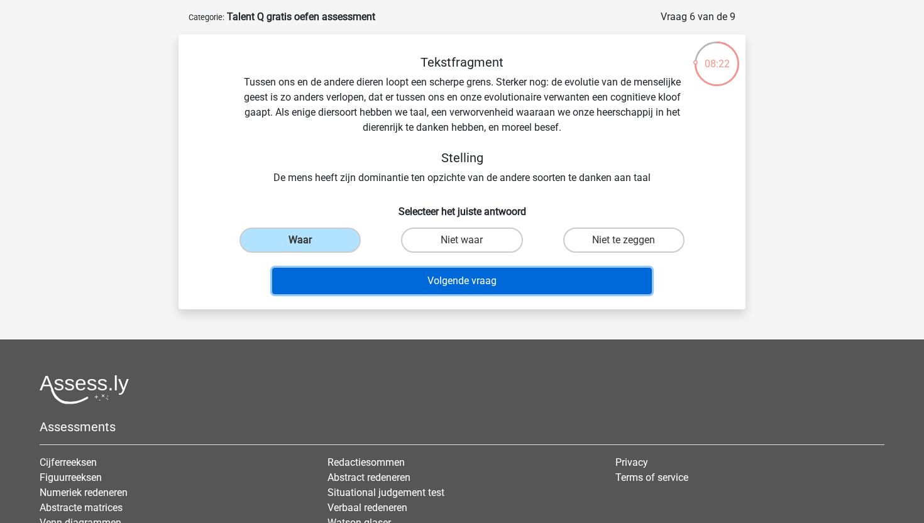
click at [365, 289] on button "Volgende vraag" at bounding box center [462, 281] width 380 height 26
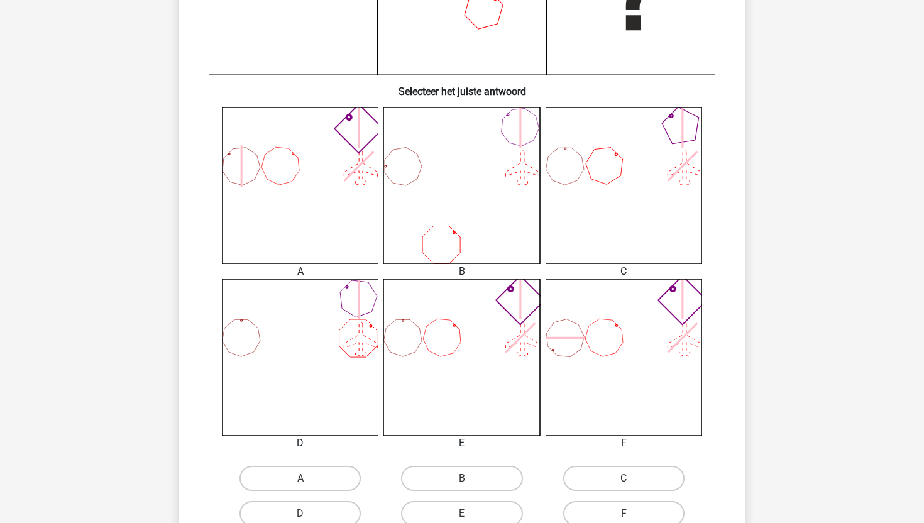
scroll to position [586, 0]
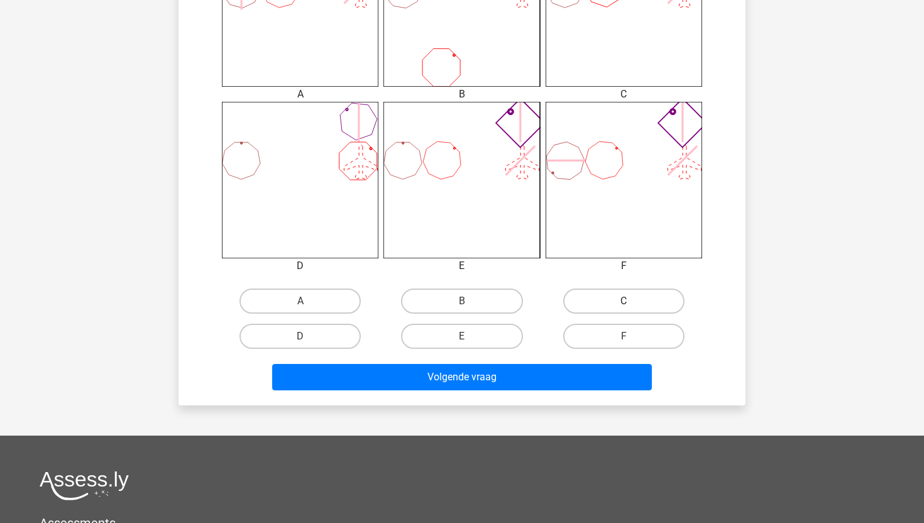
click at [611, 311] on label "C" at bounding box center [623, 300] width 121 height 25
click at [623, 309] on input "C" at bounding box center [627, 305] width 8 height 8
radio input "true"
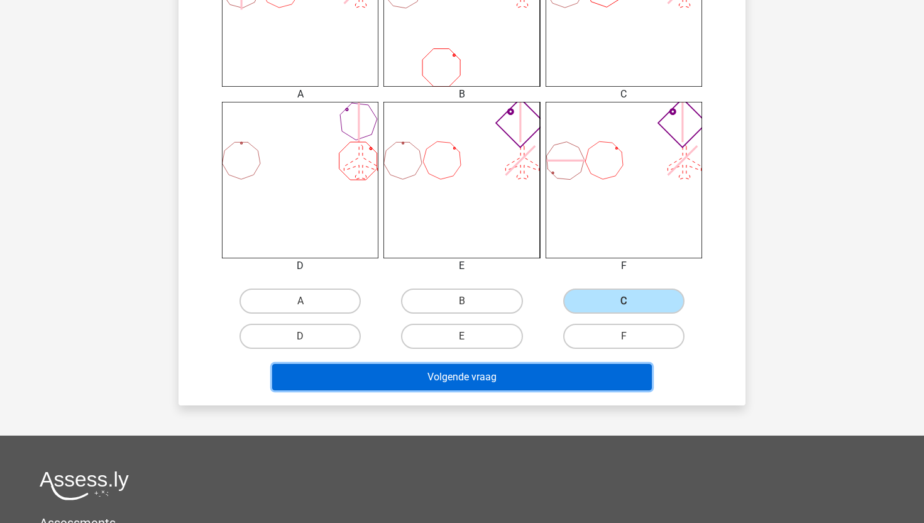
click at [542, 388] on button "Volgende vraag" at bounding box center [462, 377] width 380 height 26
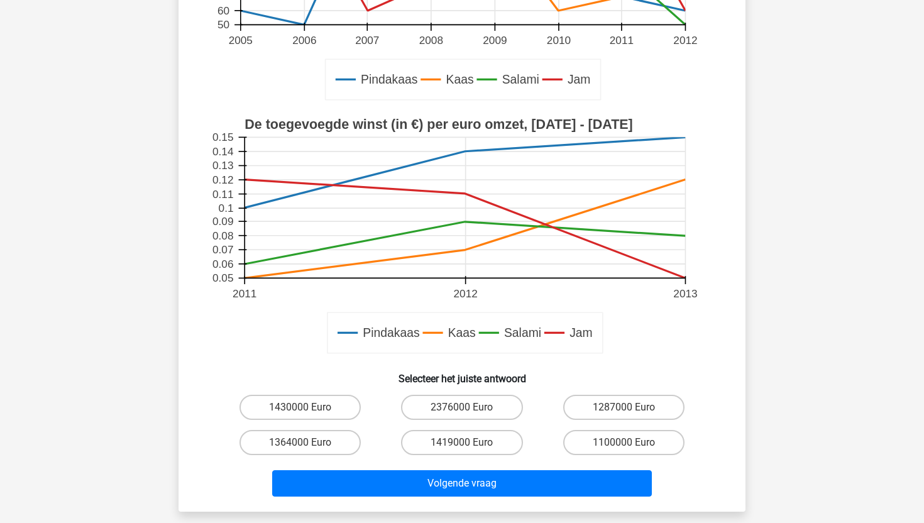
scroll to position [297, 0]
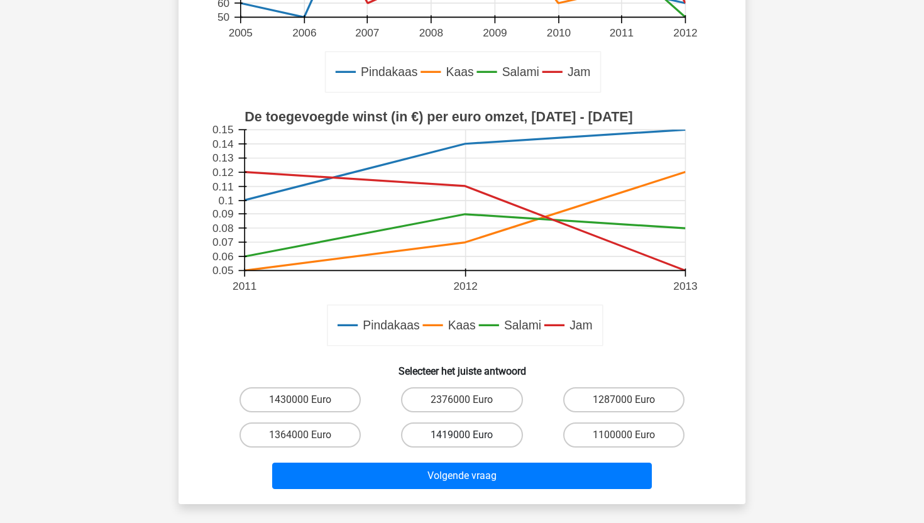
click at [473, 429] on label "1419000 Euro" at bounding box center [461, 434] width 121 height 25
click at [470, 435] on input "1419000 Euro" at bounding box center [466, 439] width 8 height 8
radio input "true"
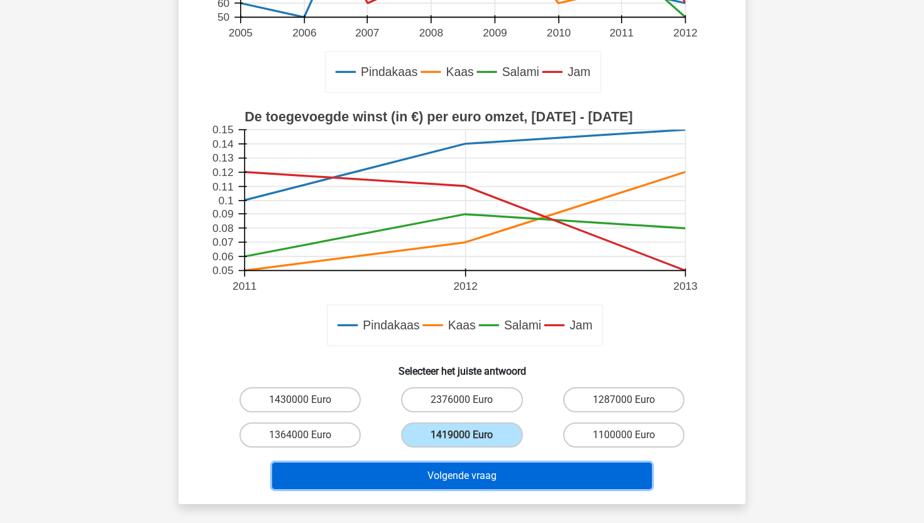
click at [471, 473] on button "Volgende vraag" at bounding box center [462, 475] width 380 height 26
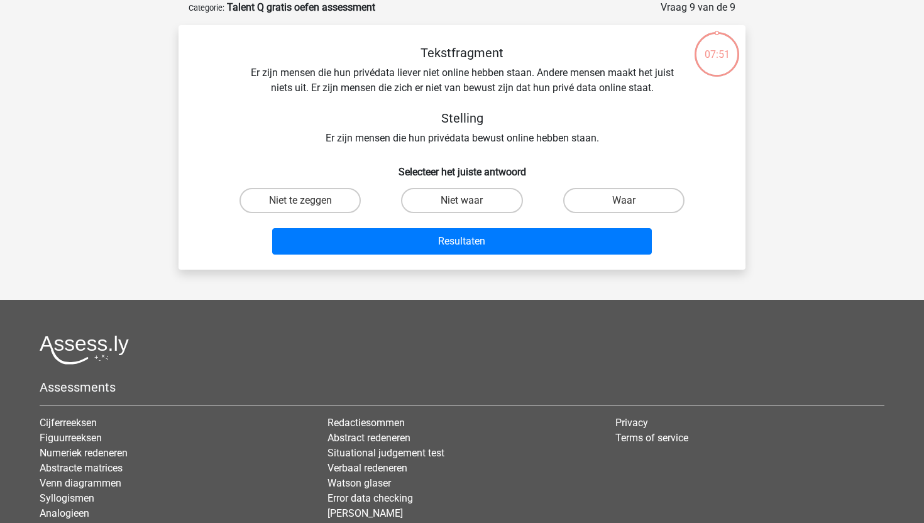
scroll to position [63, 0]
click at [327, 198] on label "Niet te zeggen" at bounding box center [299, 200] width 121 height 25
click at [309, 200] on input "Niet te zeggen" at bounding box center [304, 204] width 8 height 8
radio input "true"
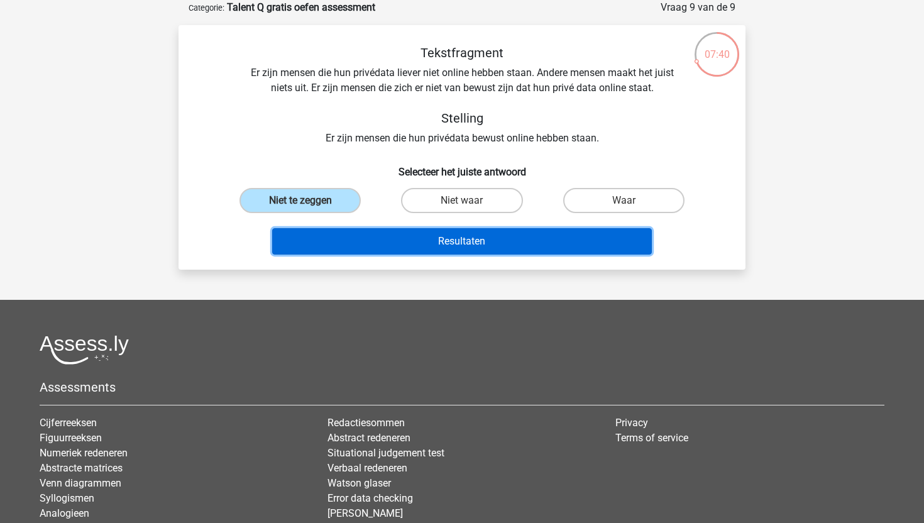
click at [373, 239] on button "Resultaten" at bounding box center [462, 241] width 380 height 26
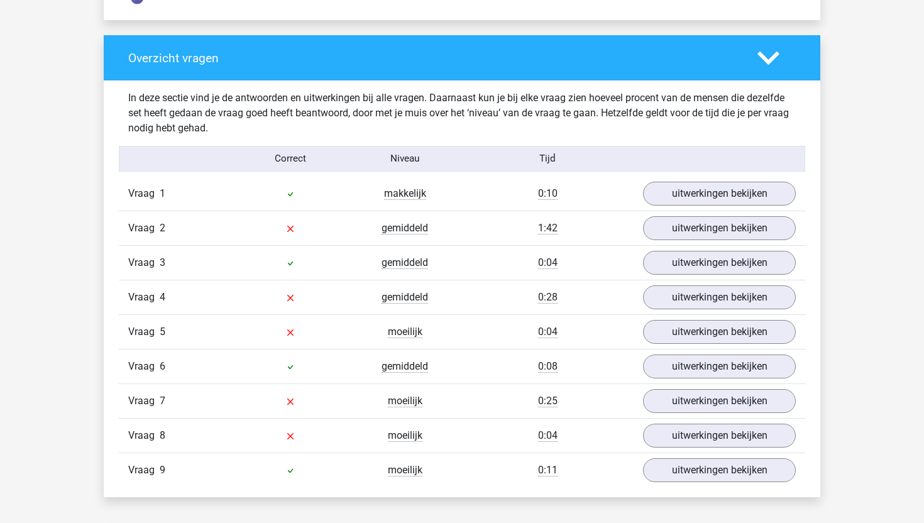
scroll to position [1220, 0]
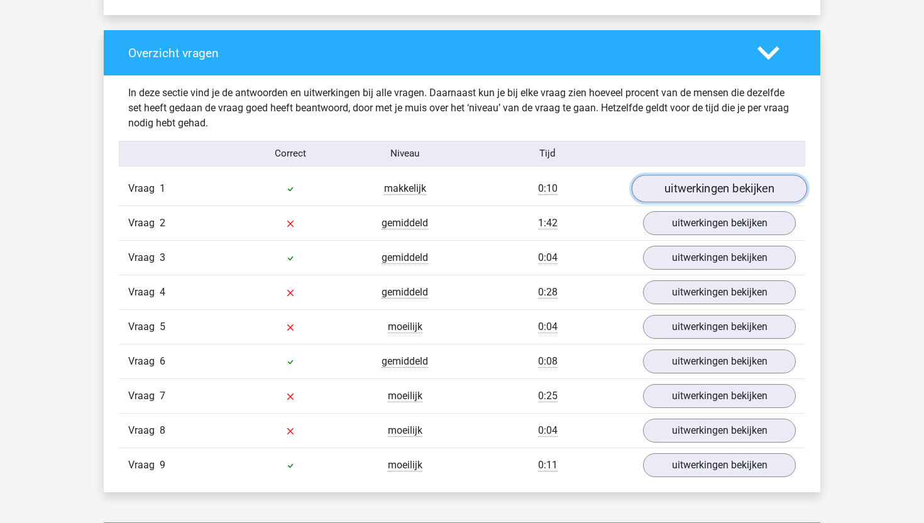
click at [674, 190] on link "uitwerkingen bekijken" at bounding box center [718, 189] width 175 height 28
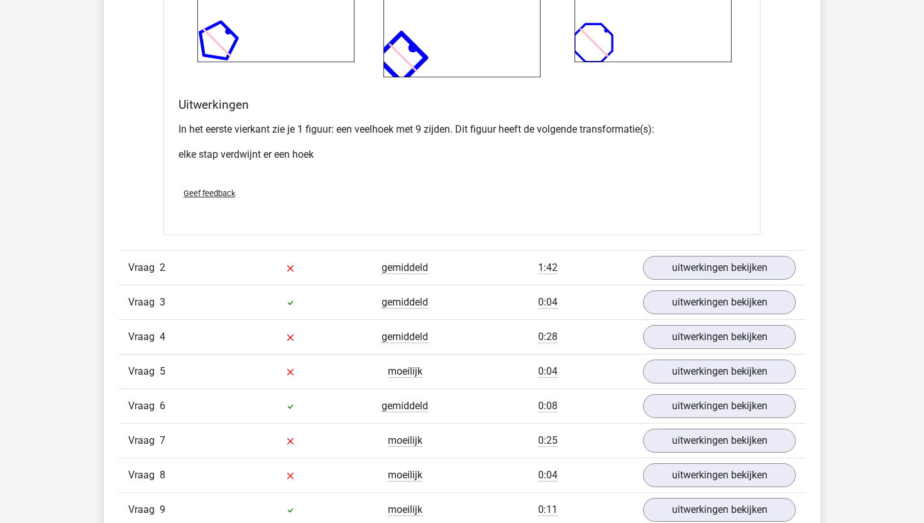
scroll to position [2180, 0]
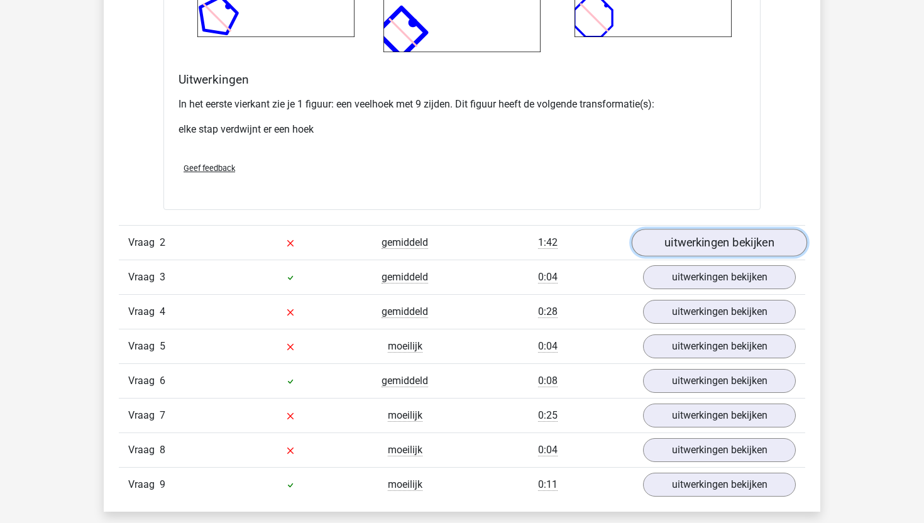
click at [672, 248] on link "uitwerkingen bekijken" at bounding box center [718, 243] width 175 height 28
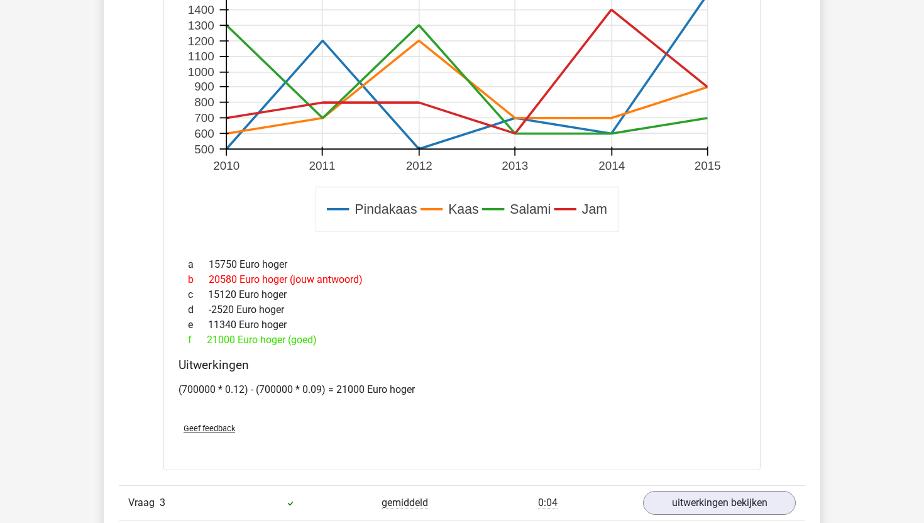
scroll to position [2813, 0]
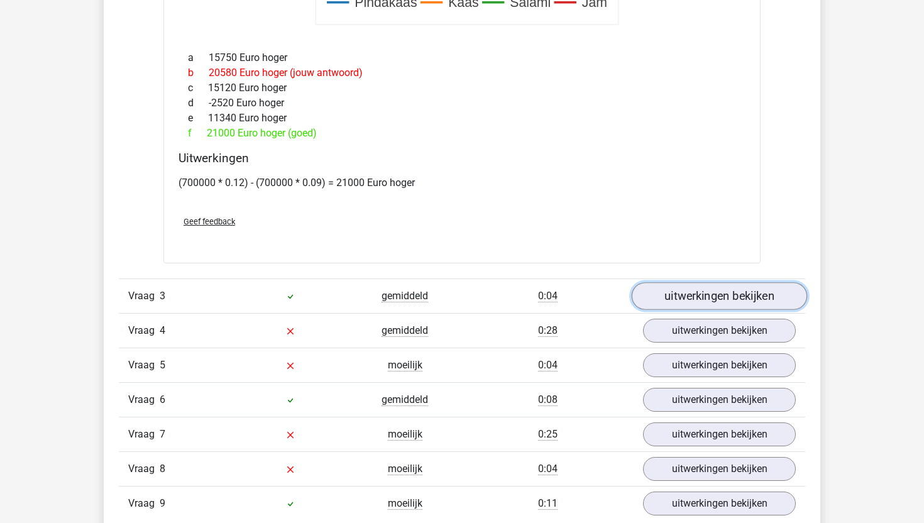
click at [679, 299] on link "uitwerkingen bekijken" at bounding box center [718, 297] width 175 height 28
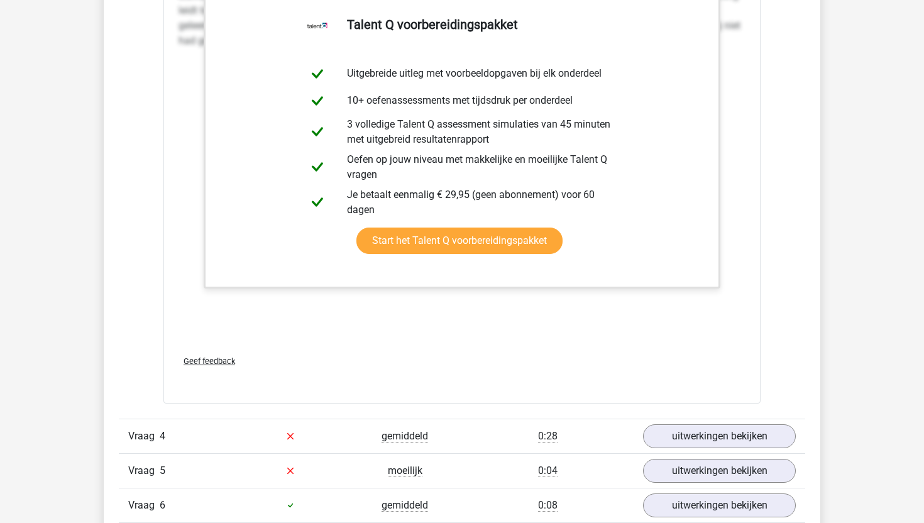
scroll to position [3660, 0]
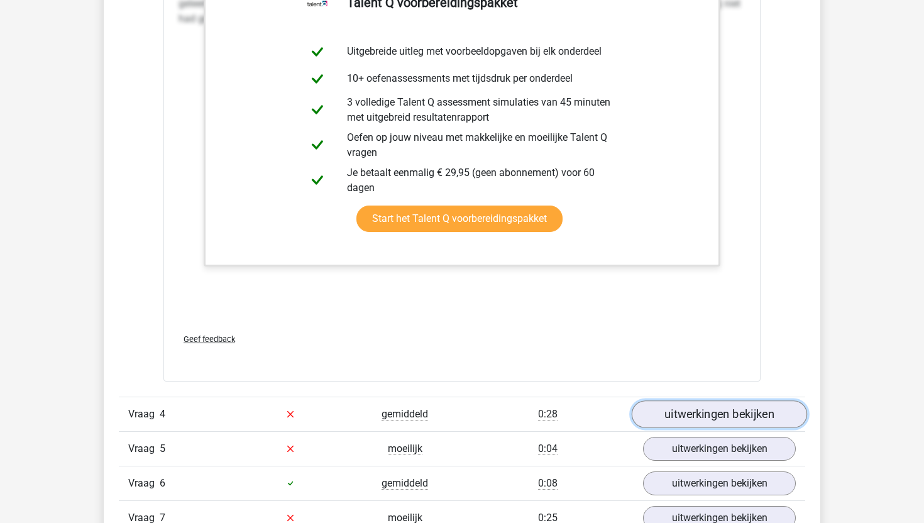
click at [664, 410] on link "uitwerkingen bekijken" at bounding box center [718, 414] width 175 height 28
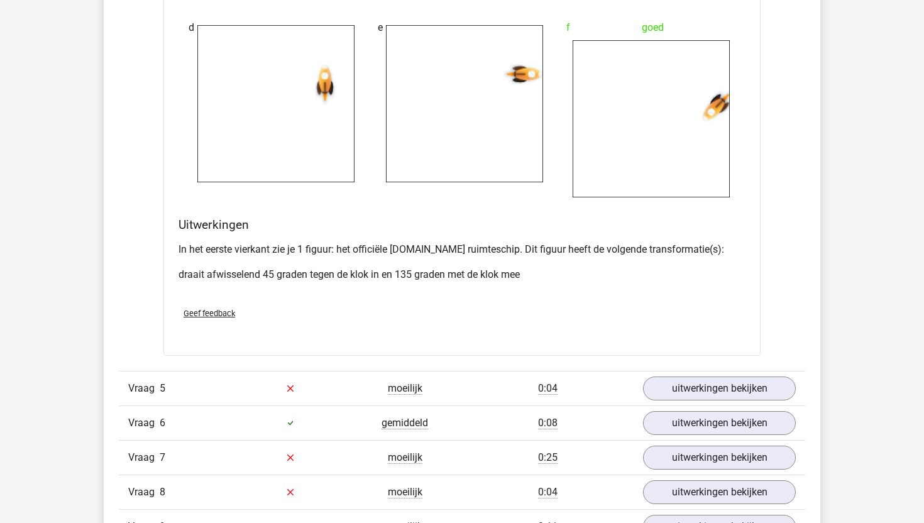
scroll to position [4730, 0]
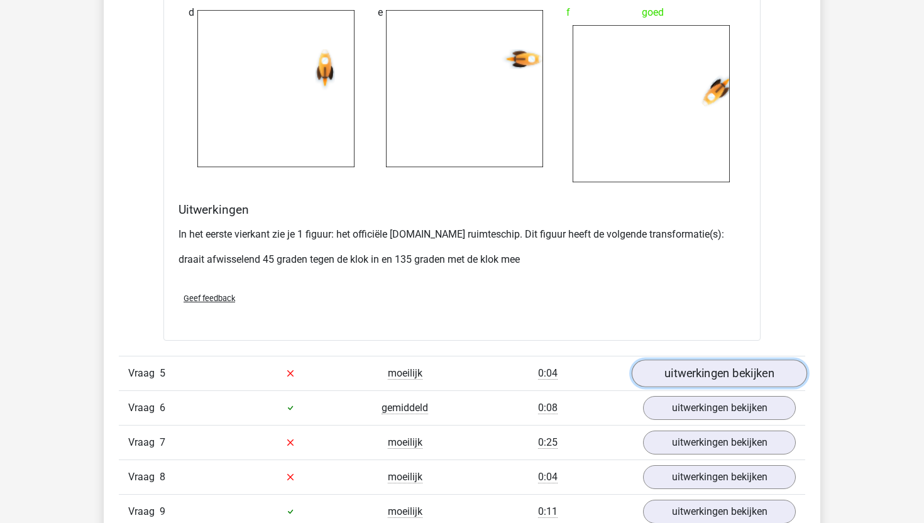
click at [692, 373] on link "uitwerkingen bekijken" at bounding box center [718, 373] width 175 height 28
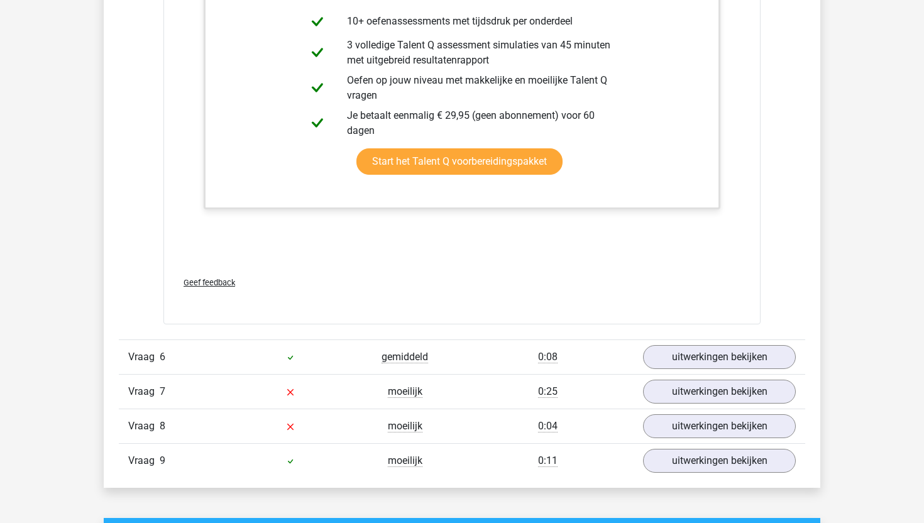
scroll to position [5995, 0]
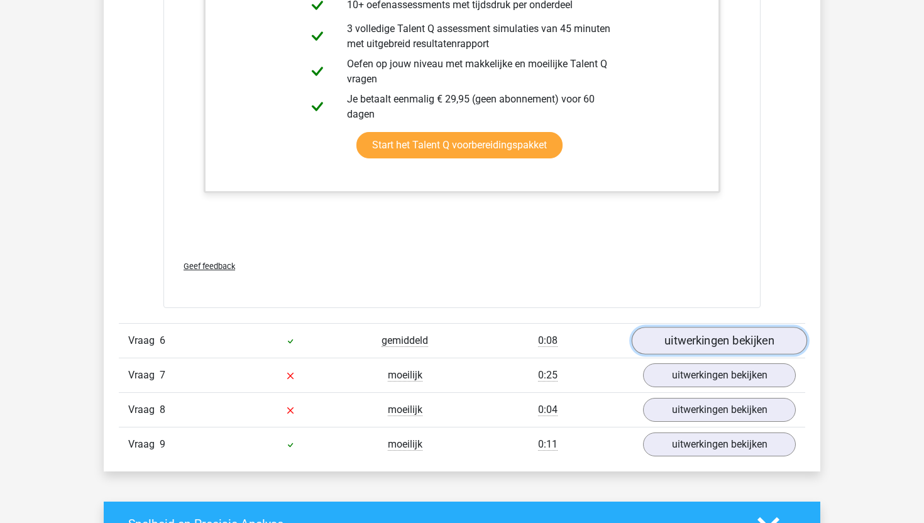
click at [718, 346] on link "uitwerkingen bekijken" at bounding box center [718, 341] width 175 height 28
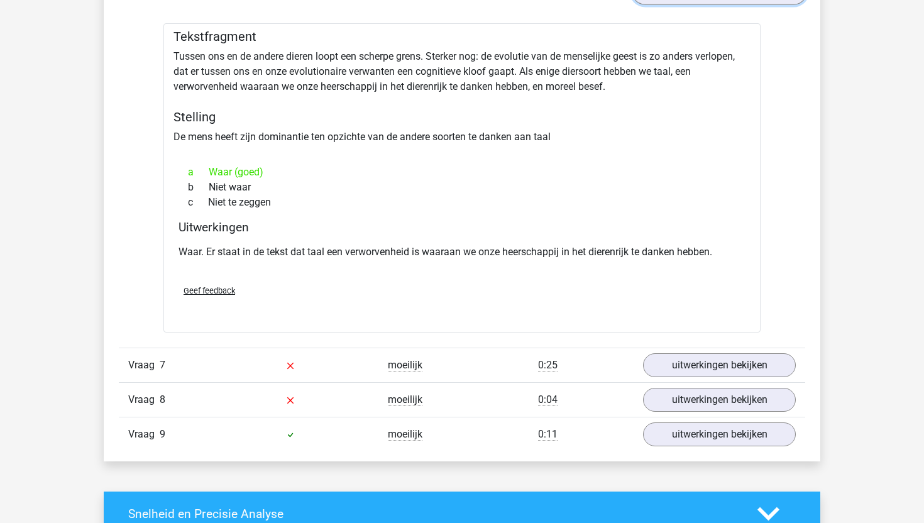
scroll to position [6417, 0]
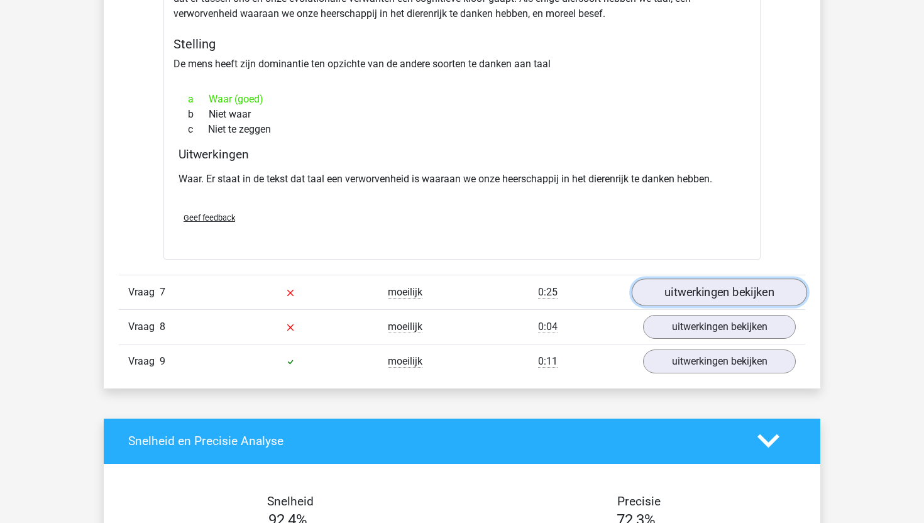
click at [723, 289] on link "uitwerkingen bekijken" at bounding box center [718, 292] width 175 height 28
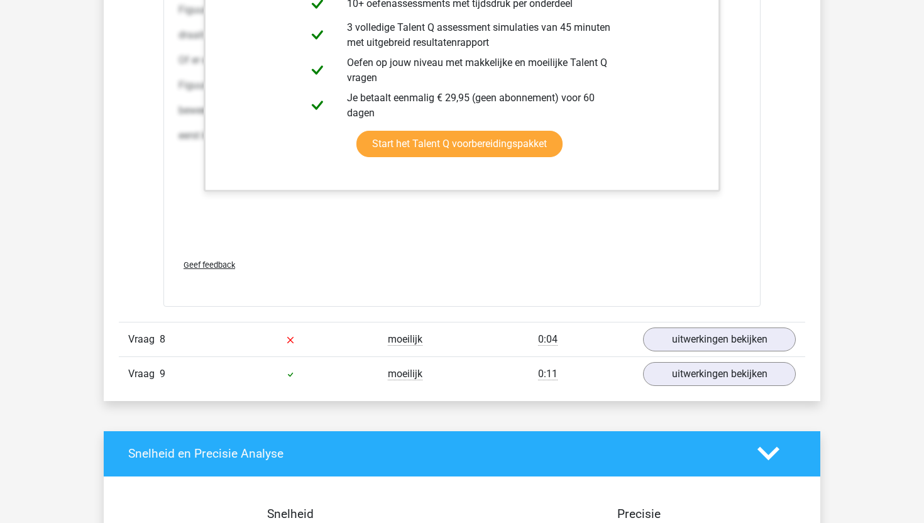
scroll to position [7717, 0]
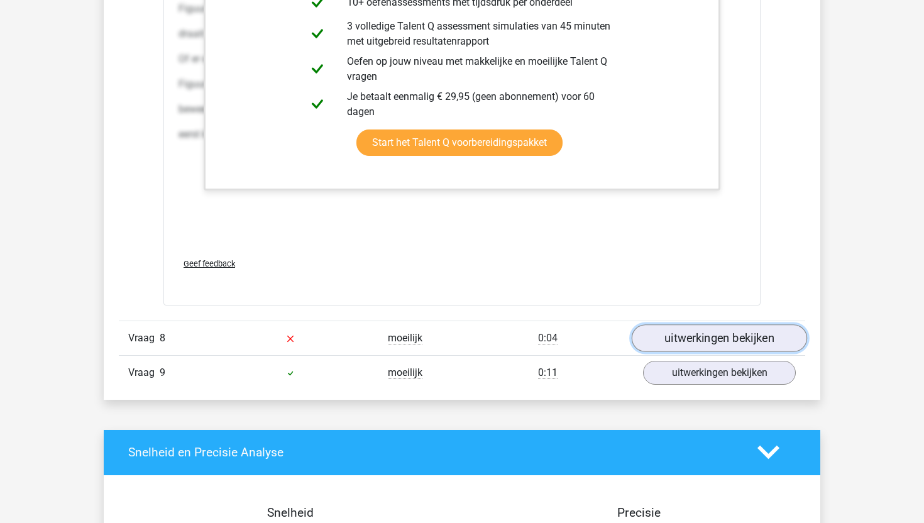
click at [691, 339] on link "uitwerkingen bekijken" at bounding box center [718, 338] width 175 height 28
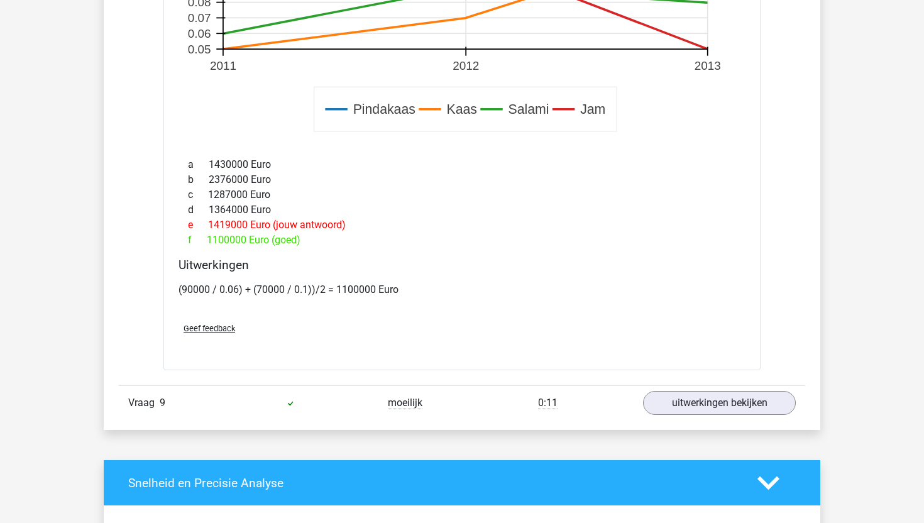
scroll to position [8530, 0]
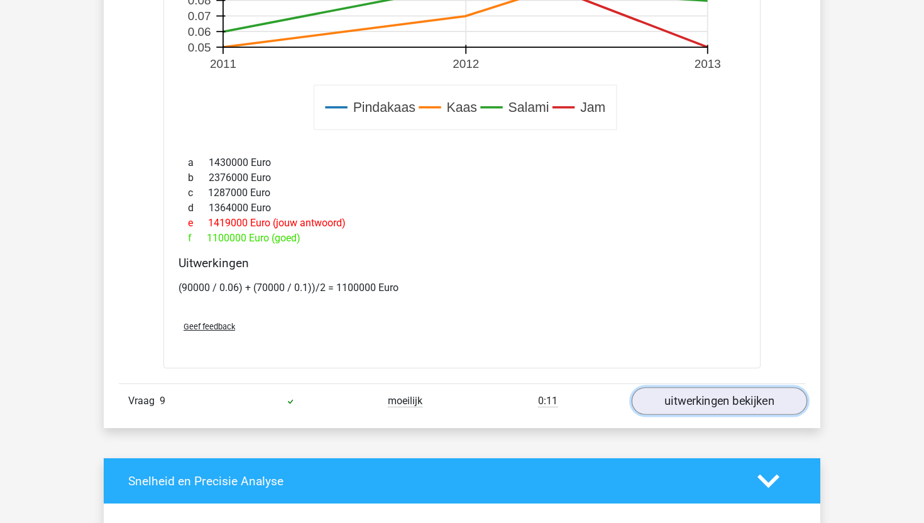
click at [727, 398] on link "uitwerkingen bekijken" at bounding box center [718, 401] width 175 height 28
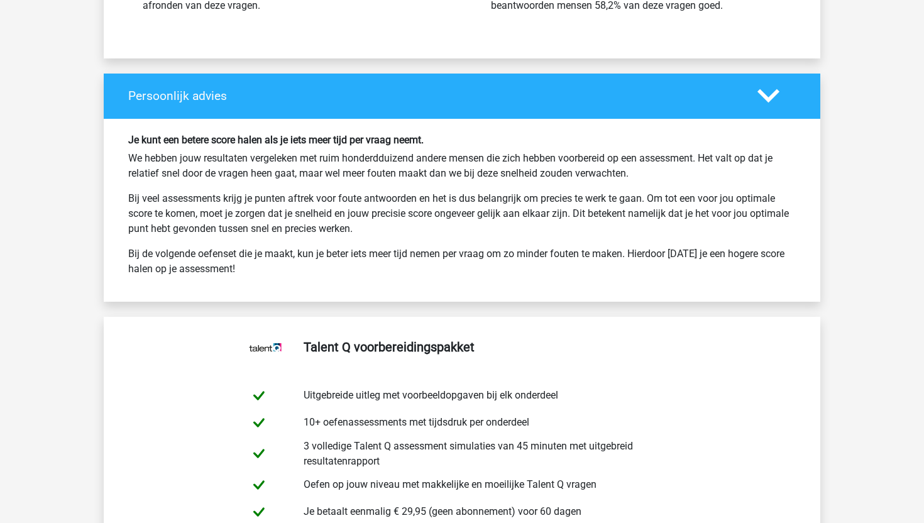
scroll to position [10004, 0]
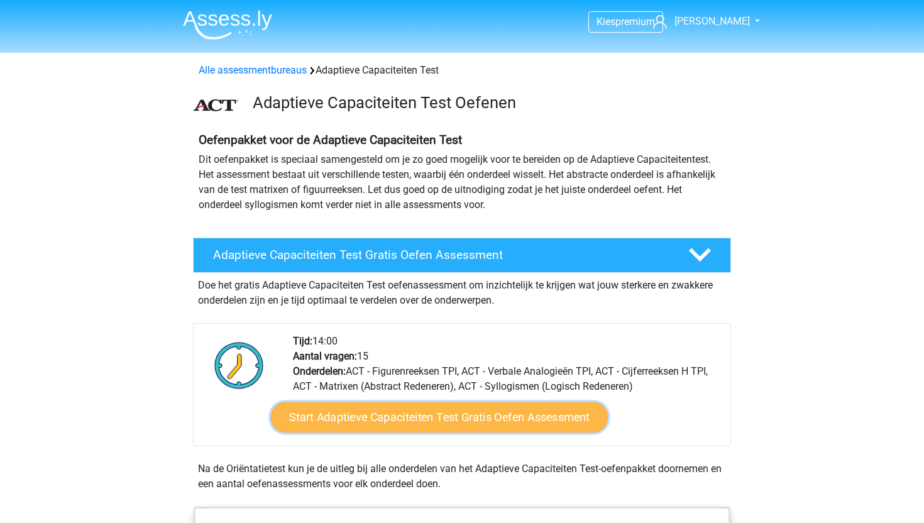
click at [419, 414] on link "Start Adaptieve Capaciteiten Test Gratis Oefen Assessment" at bounding box center [439, 417] width 337 height 30
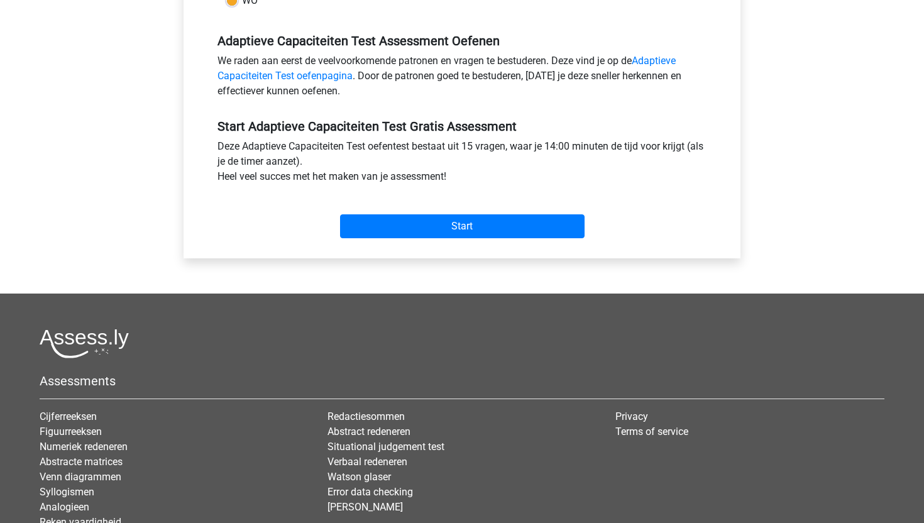
scroll to position [361, 0]
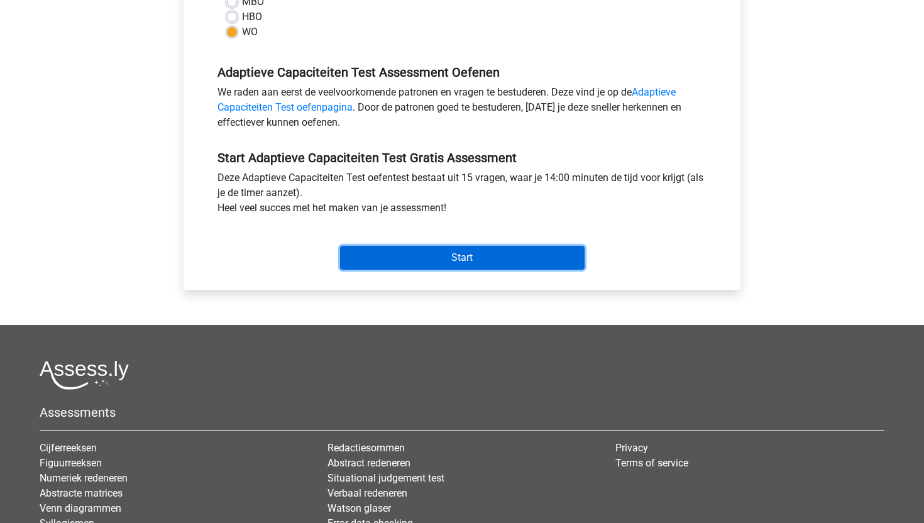
click at [452, 253] on input "Start" at bounding box center [462, 258] width 244 height 24
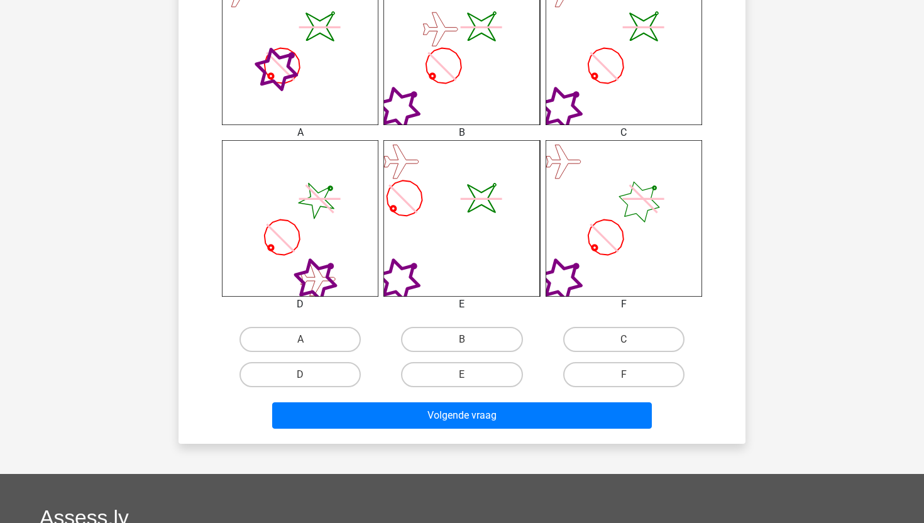
scroll to position [585, 0]
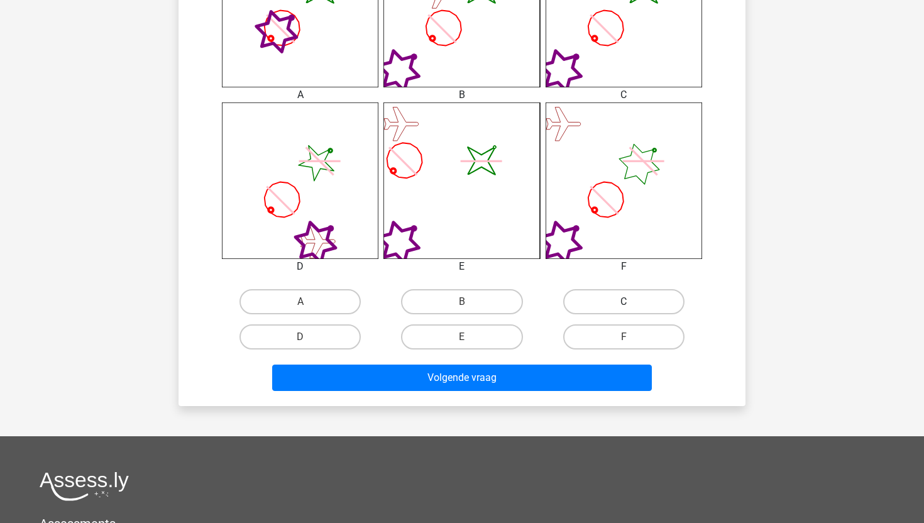
click at [615, 302] on label "C" at bounding box center [623, 301] width 121 height 25
click at [623, 302] on input "C" at bounding box center [627, 306] width 8 height 8
radio input "true"
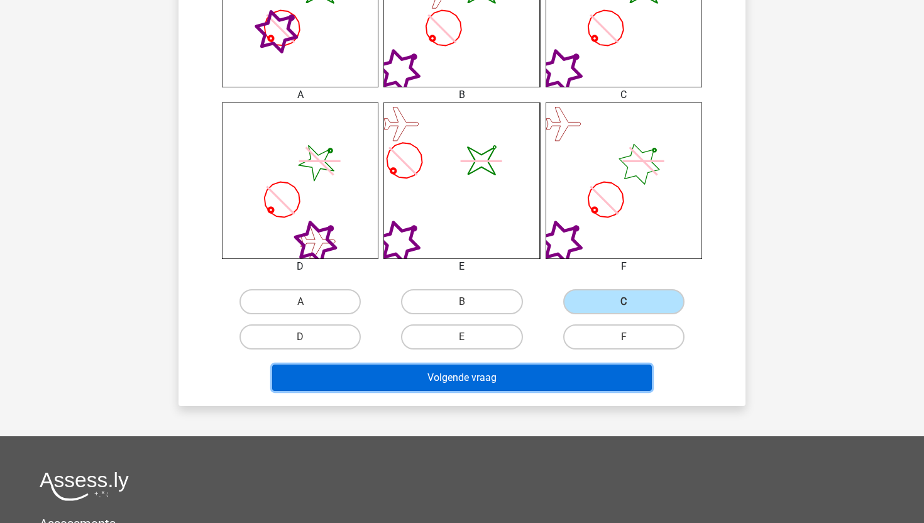
click at [544, 382] on button "Volgende vraag" at bounding box center [462, 377] width 380 height 26
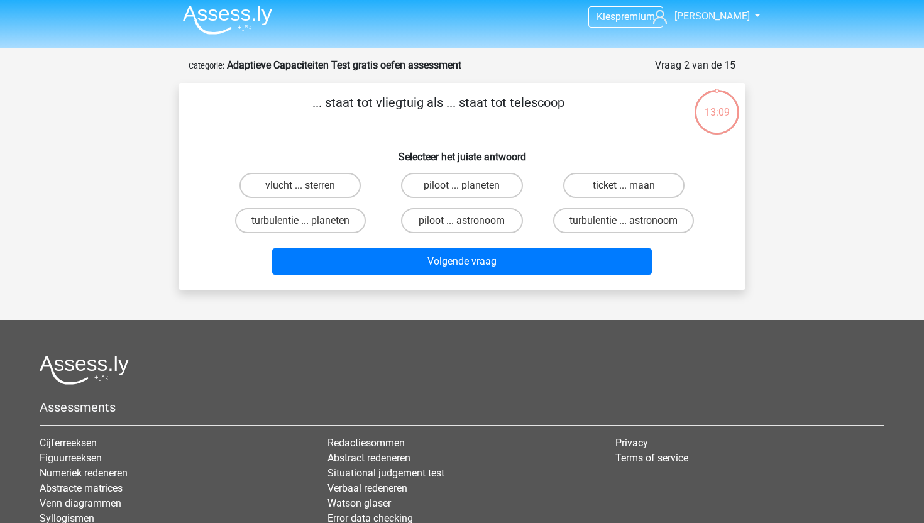
scroll to position [4, 0]
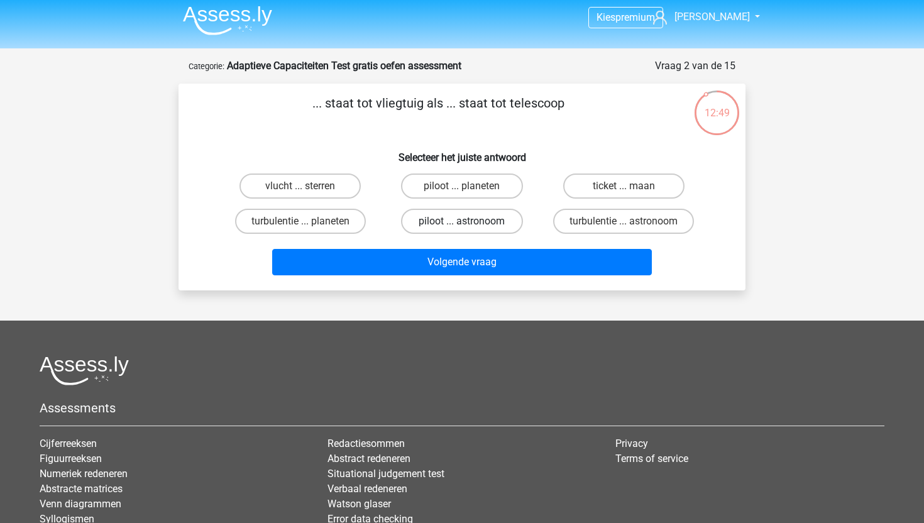
click at [484, 219] on label "piloot ... astronoom" at bounding box center [461, 221] width 121 height 25
click at [470, 221] on input "piloot ... astronoom" at bounding box center [466, 225] width 8 height 8
radio input "true"
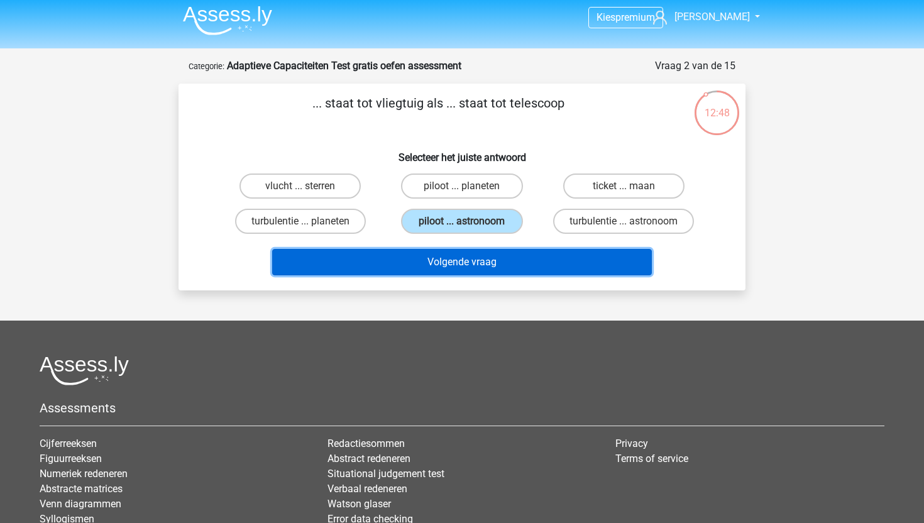
click at [476, 259] on button "Volgende vraag" at bounding box center [462, 262] width 380 height 26
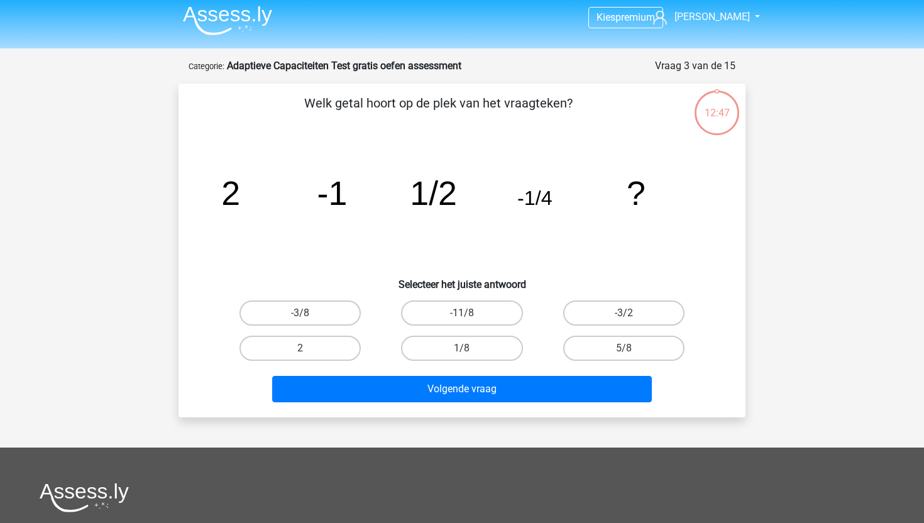
scroll to position [63, 0]
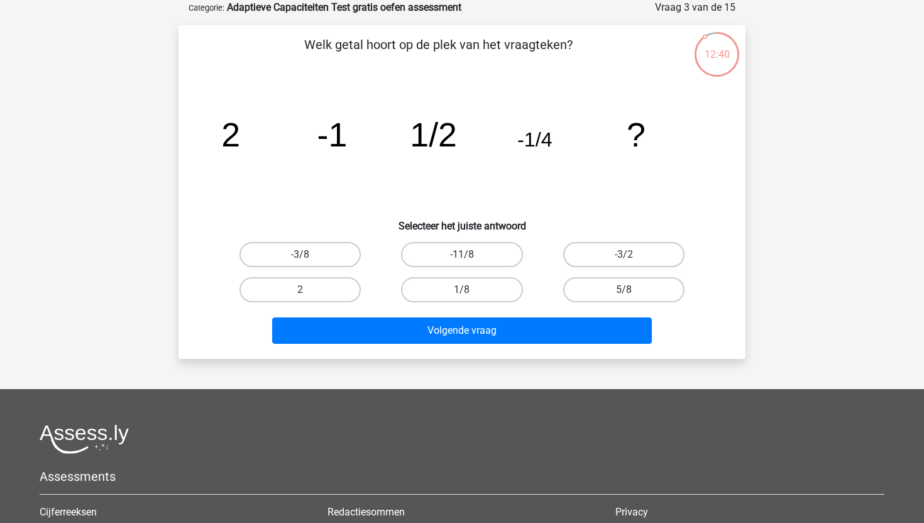
click at [463, 292] on input "1/8" at bounding box center [466, 294] width 8 height 8
radio input "true"
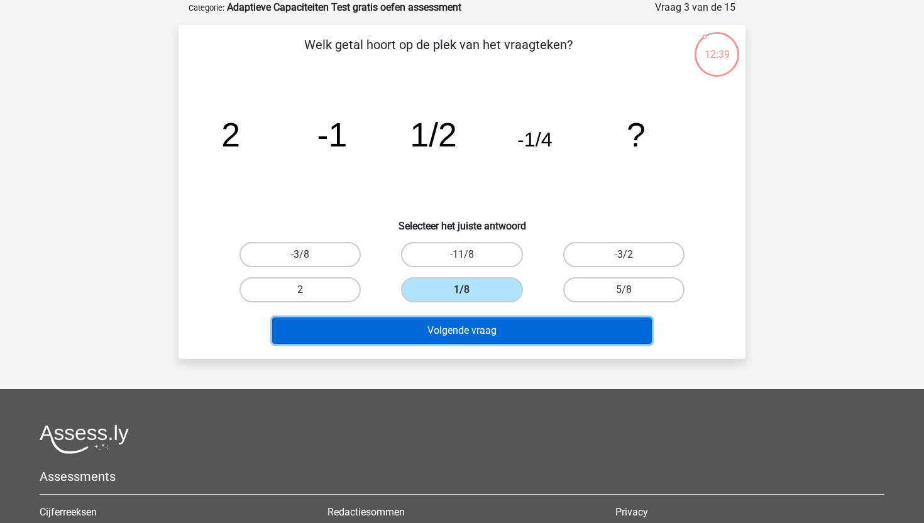
click at [461, 326] on button "Volgende vraag" at bounding box center [462, 330] width 380 height 26
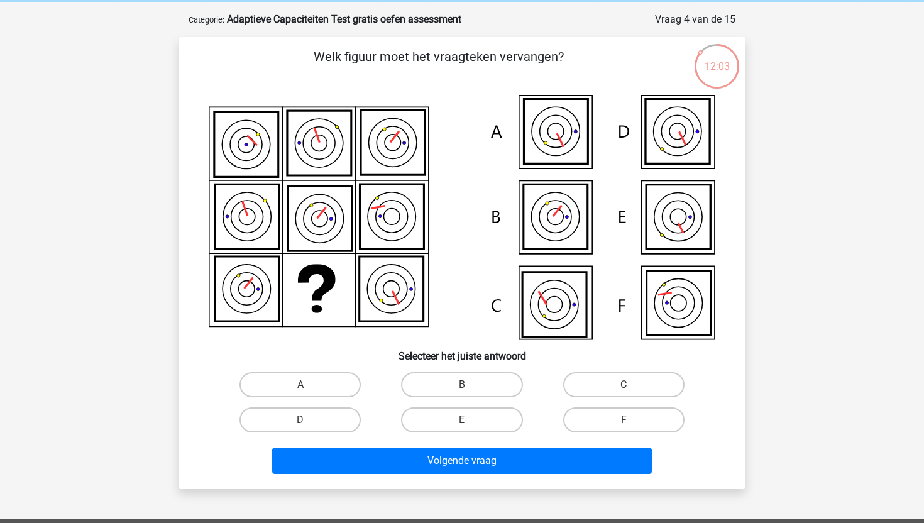
scroll to position [52, 0]
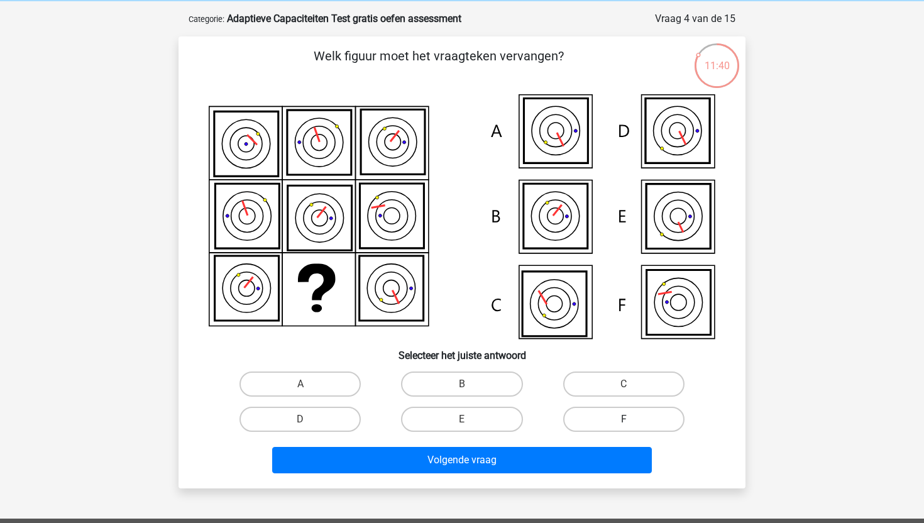
click at [633, 412] on label "F" at bounding box center [623, 419] width 121 height 25
click at [631, 419] on input "F" at bounding box center [627, 423] width 8 height 8
radio input "true"
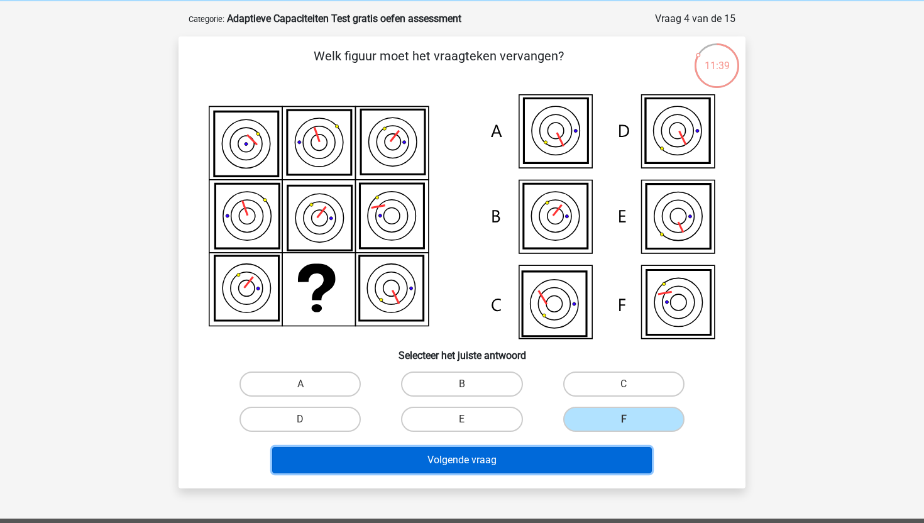
click at [563, 466] on button "Volgende vraag" at bounding box center [462, 460] width 380 height 26
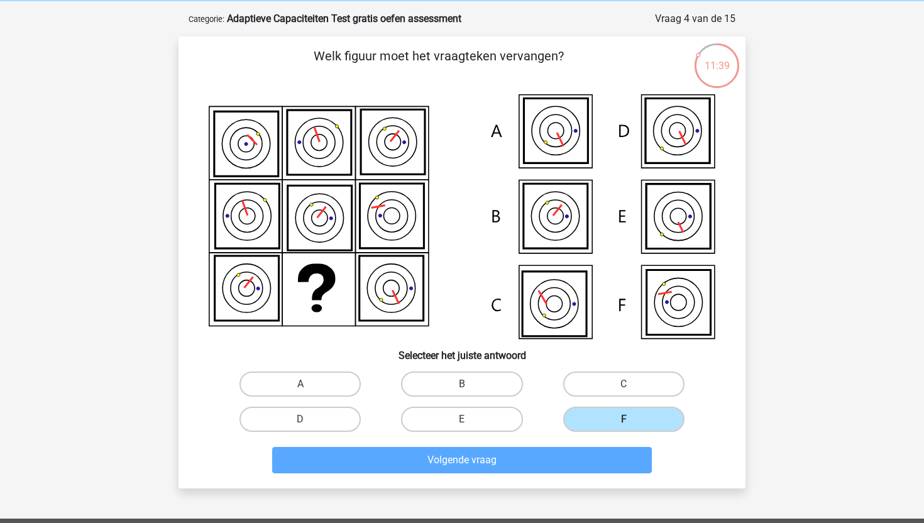
scroll to position [63, 0]
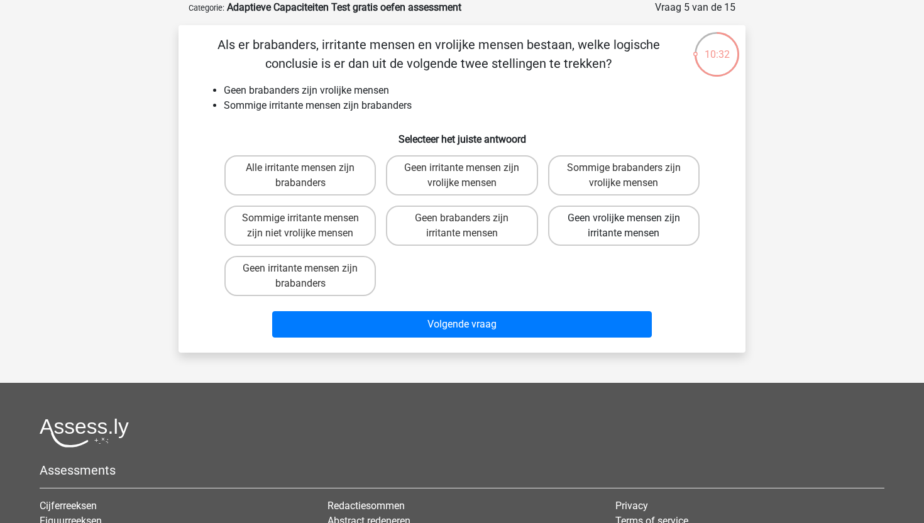
click at [572, 229] on label "Geen vrolijke mensen zijn irritante mensen" at bounding box center [623, 225] width 151 height 40
click at [623, 226] on input "Geen vrolijke mensen zijn irritante mensen" at bounding box center [627, 222] width 8 height 8
radio input "true"
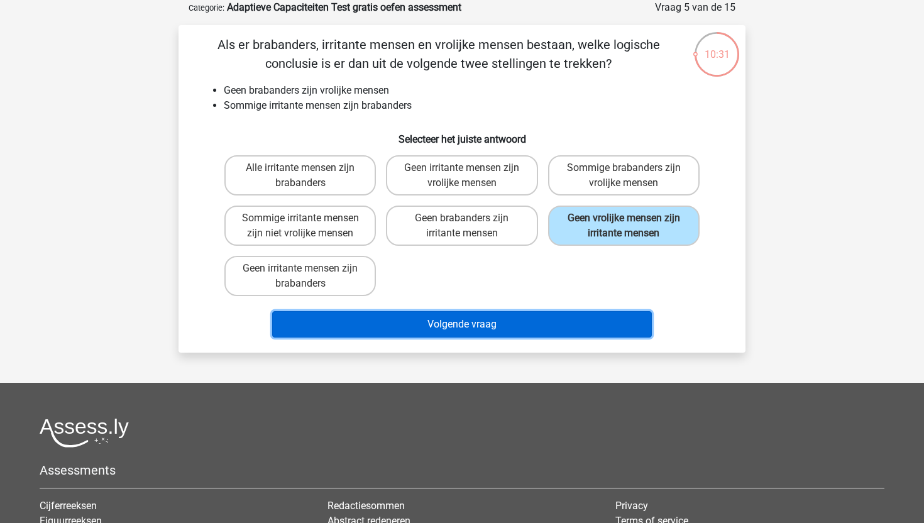
click at [517, 324] on button "Volgende vraag" at bounding box center [462, 324] width 380 height 26
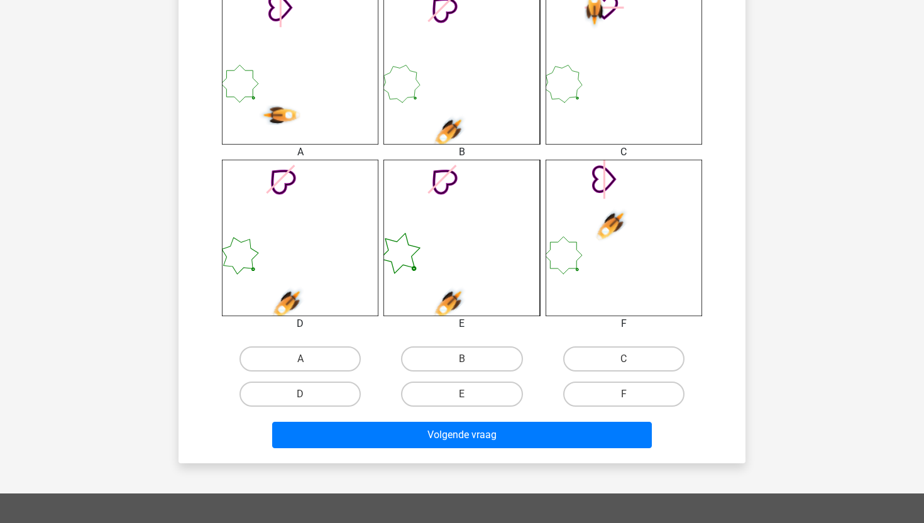
scroll to position [531, 0]
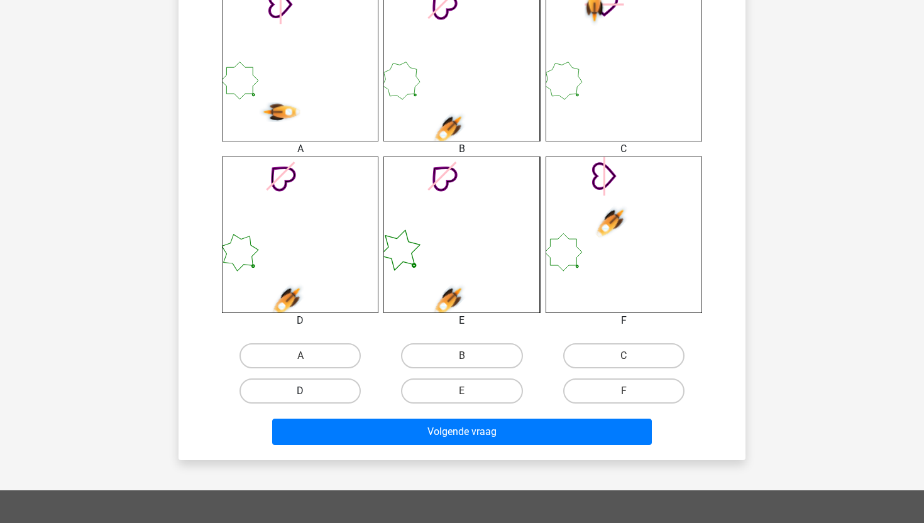
click at [358, 390] on label "D" at bounding box center [299, 390] width 121 height 25
click at [309, 391] on input "D" at bounding box center [304, 395] width 8 height 8
radio input "true"
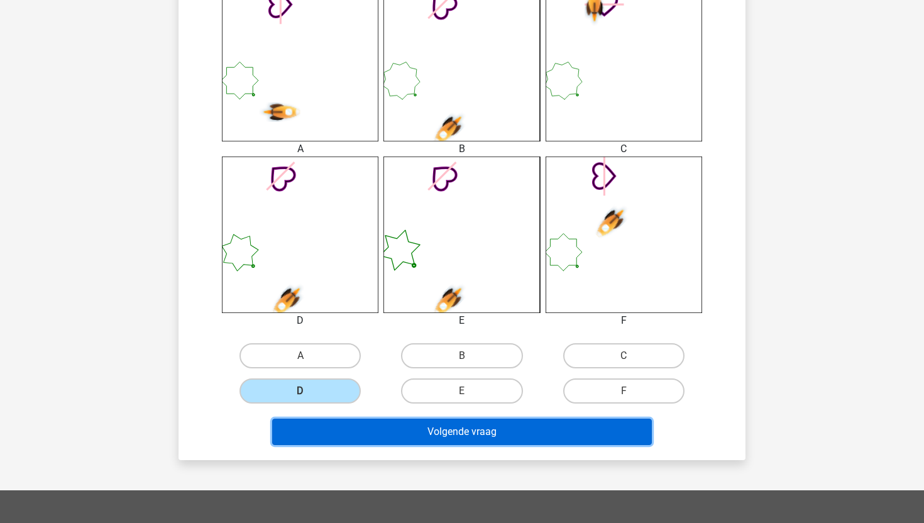
click at [373, 435] on button "Volgende vraag" at bounding box center [462, 431] width 380 height 26
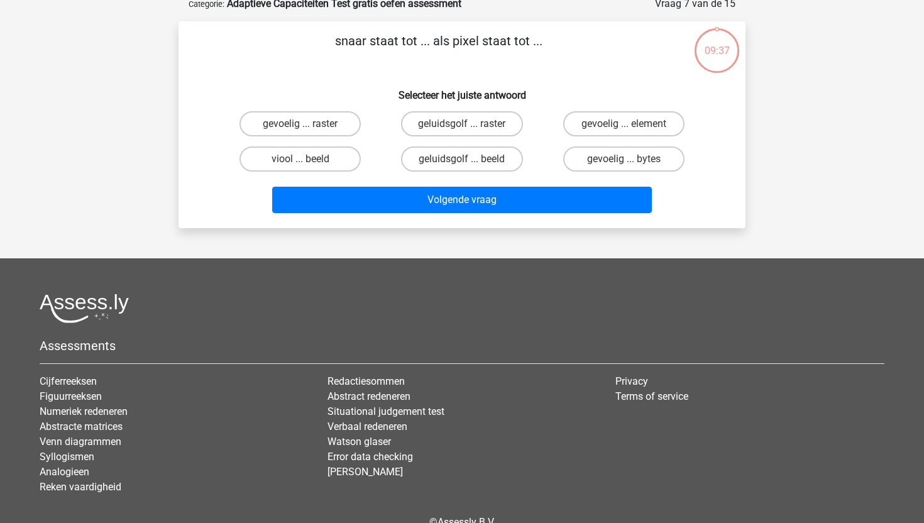
scroll to position [63, 0]
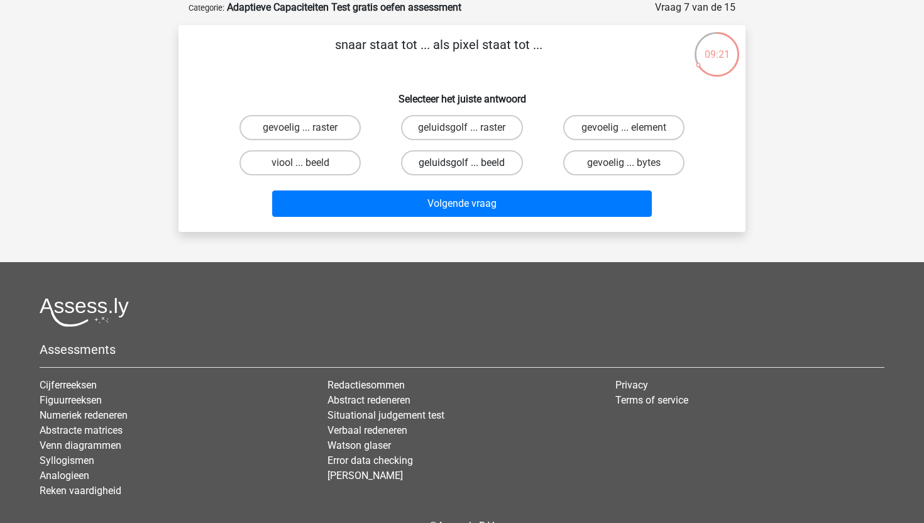
click at [473, 159] on label "geluidsgolf ... beeld" at bounding box center [461, 162] width 121 height 25
click at [470, 163] on input "geluidsgolf ... beeld" at bounding box center [466, 167] width 8 height 8
radio input "true"
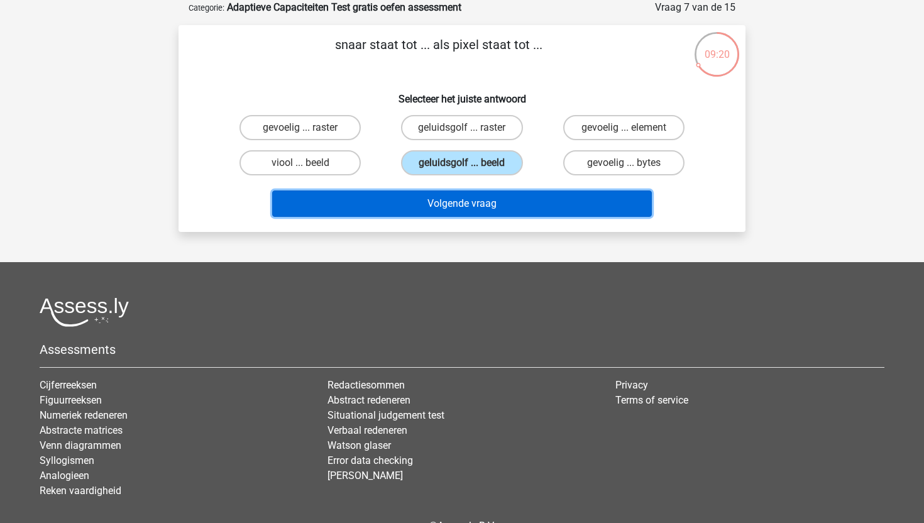
click at [450, 209] on button "Volgende vraag" at bounding box center [462, 203] width 380 height 26
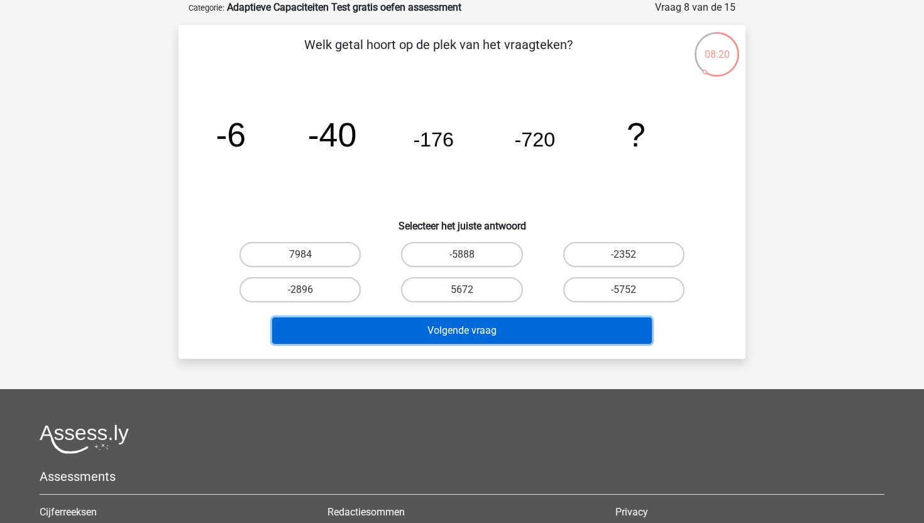
click at [478, 340] on button "Volgende vraag" at bounding box center [462, 330] width 380 height 26
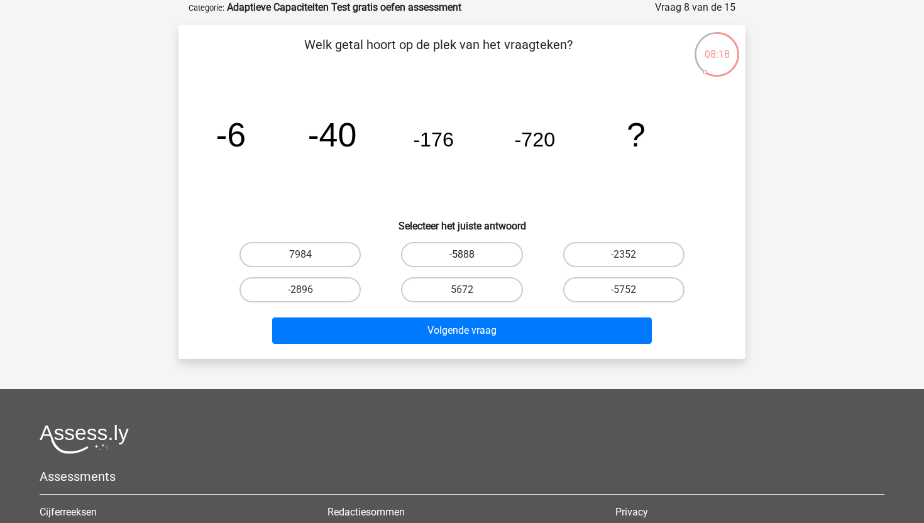
click at [427, 254] on label "-5888" at bounding box center [461, 254] width 121 height 25
click at [462, 254] on input "-5888" at bounding box center [466, 258] width 8 height 8
radio input "true"
click at [598, 250] on label "-2352" at bounding box center [623, 254] width 121 height 25
click at [623, 254] on input "-2352" at bounding box center [627, 258] width 8 height 8
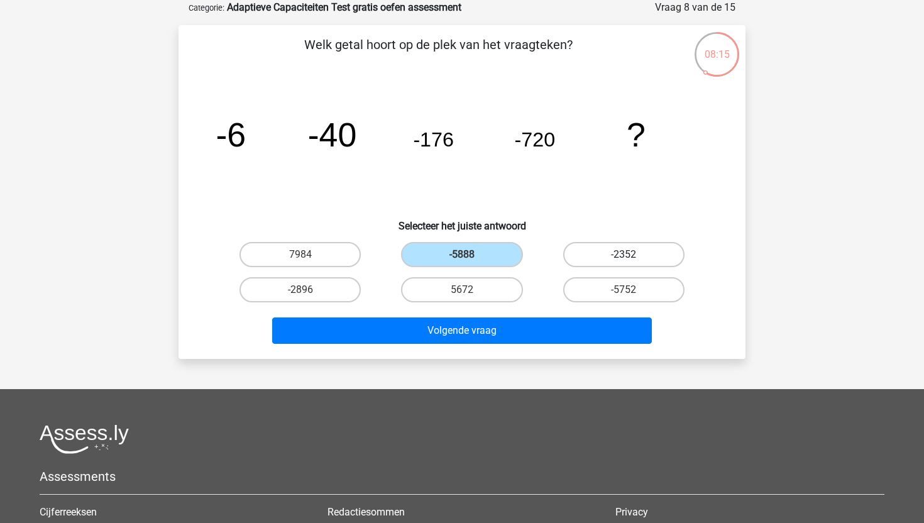
radio input "true"
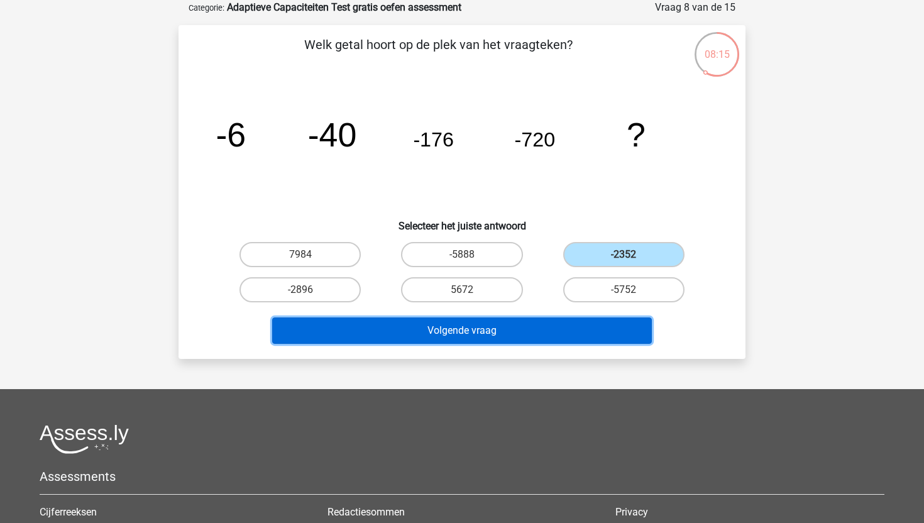
click at [530, 340] on button "Volgende vraag" at bounding box center [462, 330] width 380 height 26
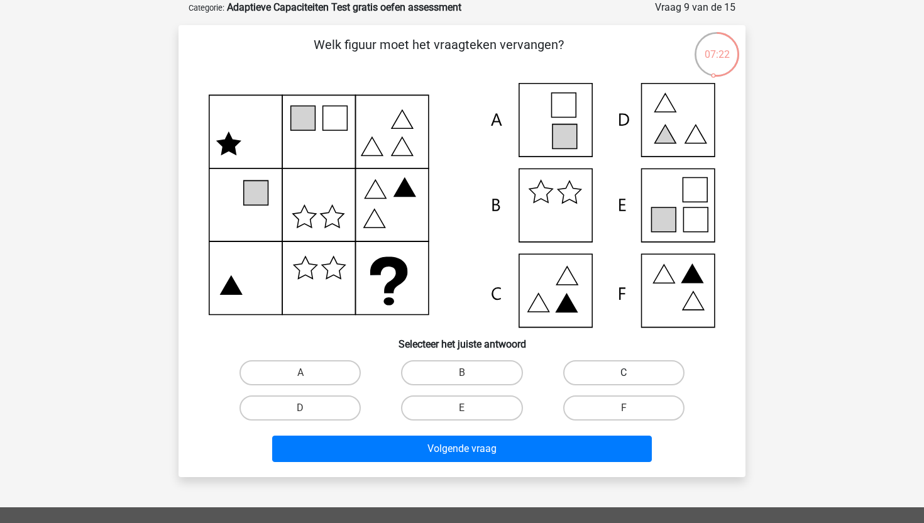
click at [604, 369] on label "C" at bounding box center [623, 372] width 121 height 25
click at [623, 373] on input "C" at bounding box center [627, 377] width 8 height 8
radio input "true"
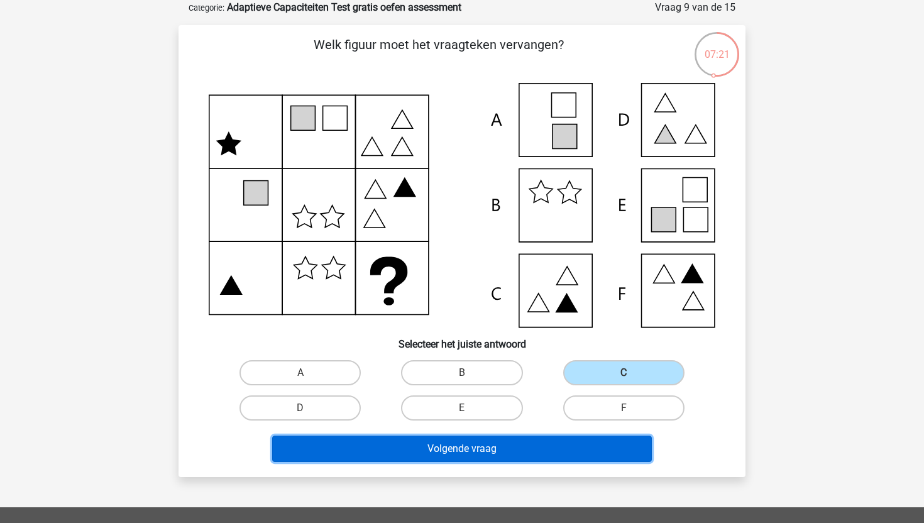
click at [552, 457] on button "Volgende vraag" at bounding box center [462, 448] width 380 height 26
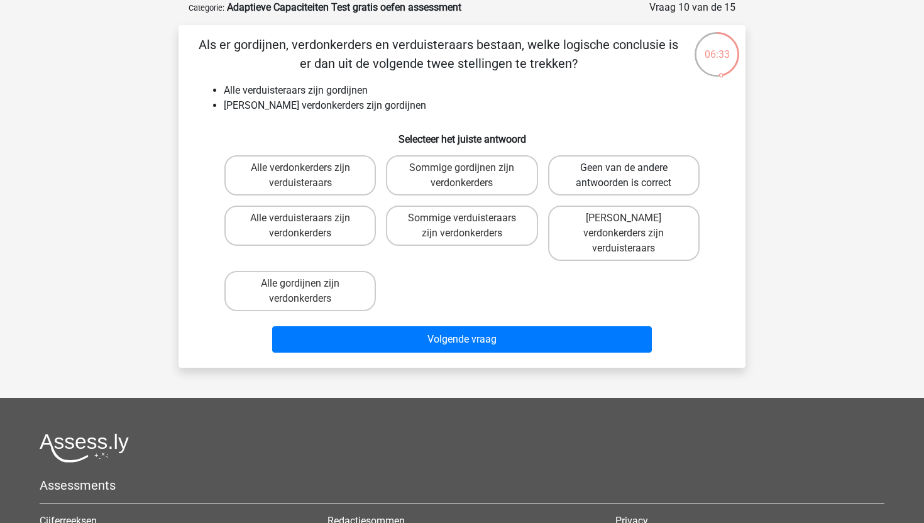
click at [604, 177] on label "Geen van de andere antwoorden is correct" at bounding box center [623, 175] width 151 height 40
click at [623, 176] on input "Geen van de andere antwoorden is correct" at bounding box center [627, 172] width 8 height 8
radio input "true"
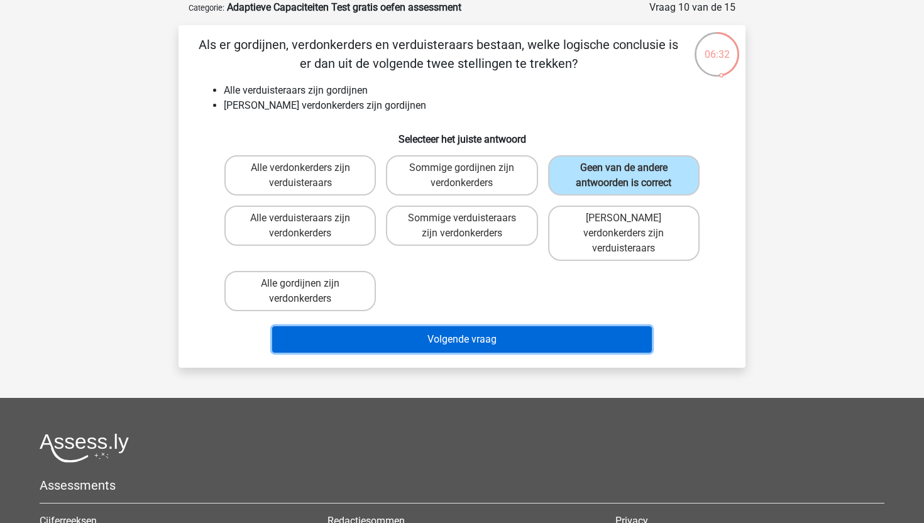
click at [523, 330] on button "Volgende vraag" at bounding box center [462, 339] width 380 height 26
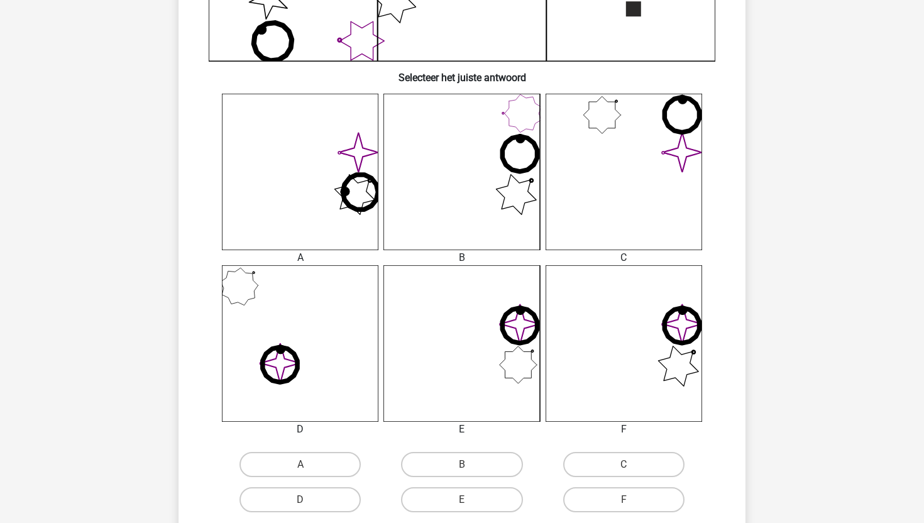
scroll to position [466, 0]
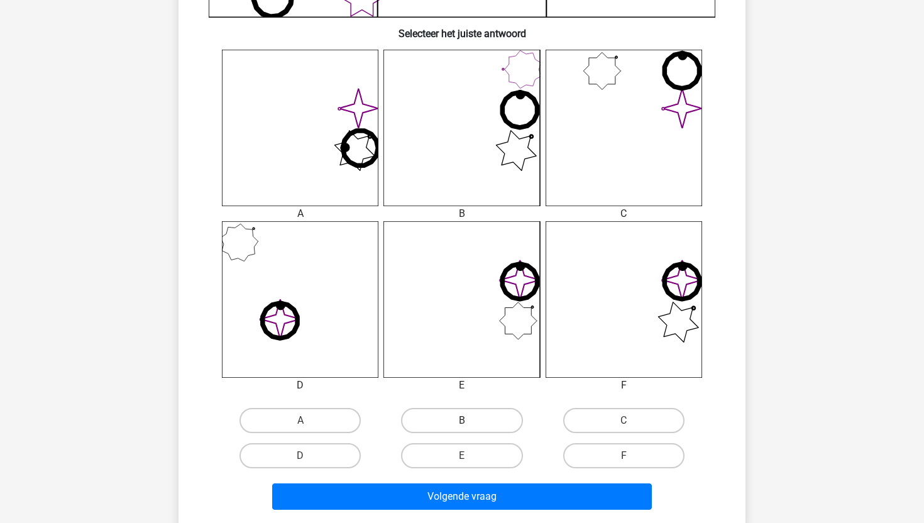
click at [445, 420] on label "B" at bounding box center [461, 420] width 121 height 25
click at [462, 420] on input "B" at bounding box center [466, 424] width 8 height 8
radio input "true"
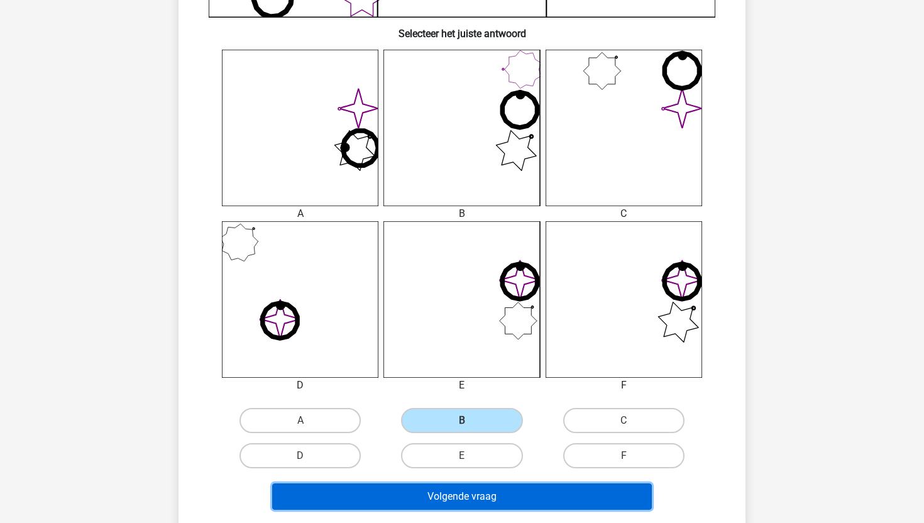
click at [422, 499] on button "Volgende vraag" at bounding box center [462, 496] width 380 height 26
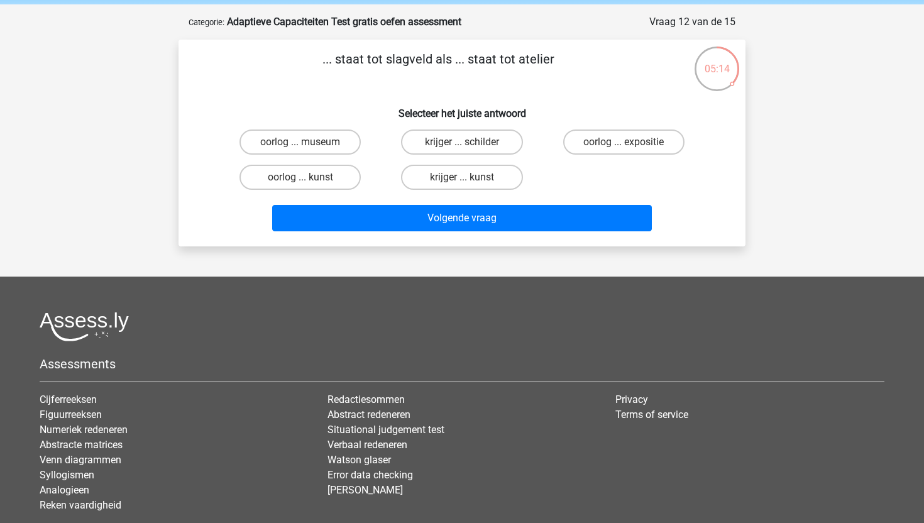
scroll to position [49, 0]
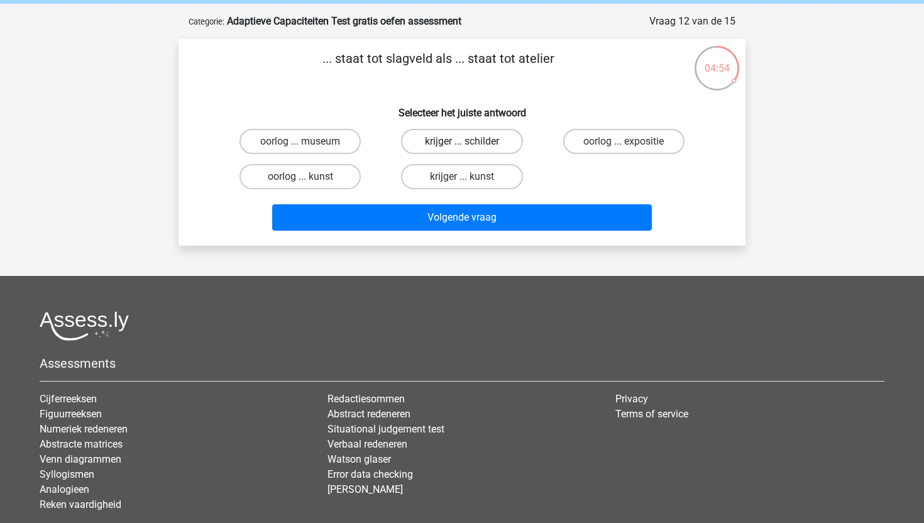
click at [457, 143] on label "krijger ... schilder" at bounding box center [461, 141] width 121 height 25
click at [462, 143] on input "krijger ... schilder" at bounding box center [466, 145] width 8 height 8
radio input "true"
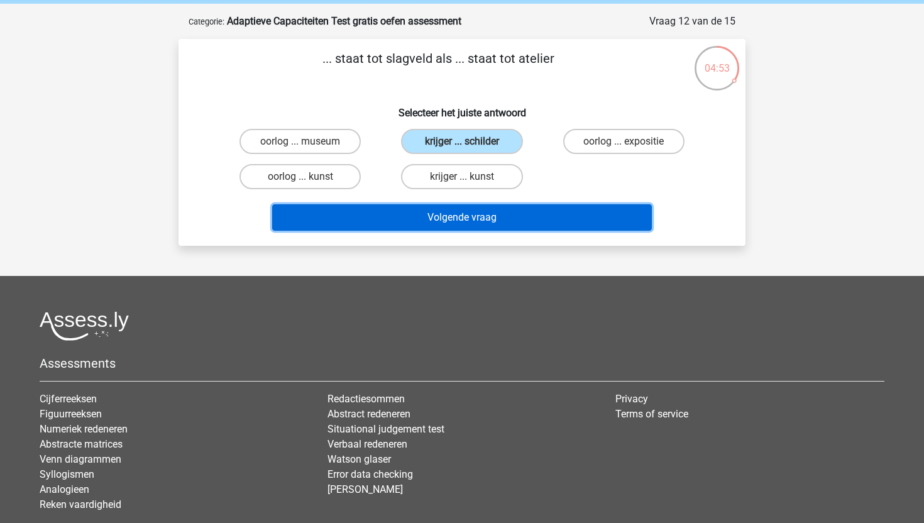
click at [429, 224] on button "Volgende vraag" at bounding box center [462, 217] width 380 height 26
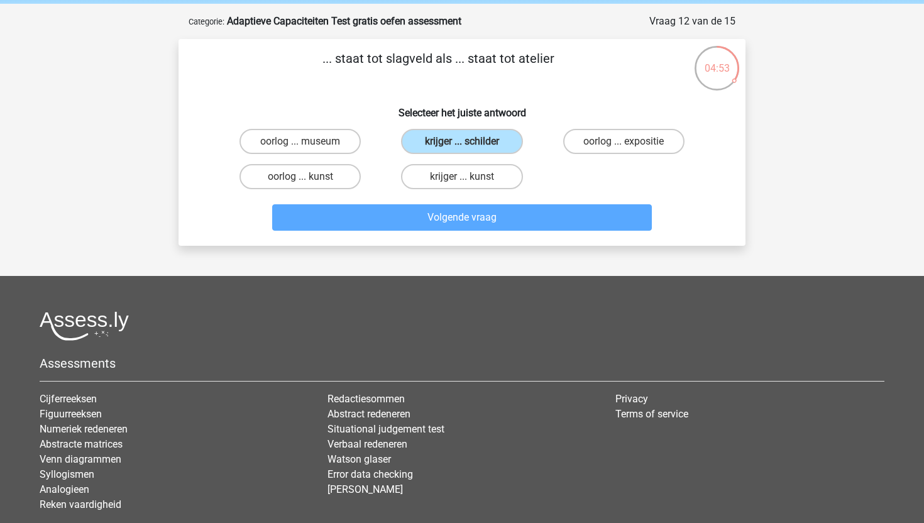
scroll to position [63, 0]
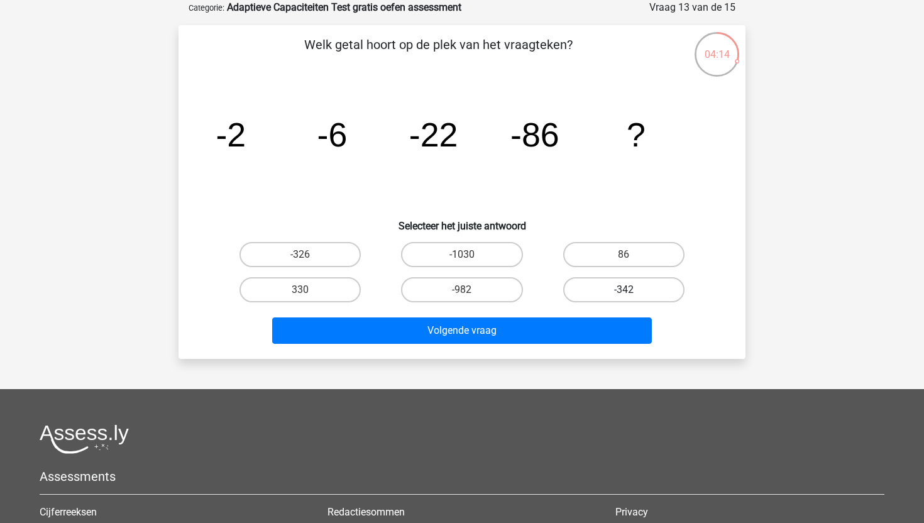
click at [633, 287] on label "-342" at bounding box center [623, 289] width 121 height 25
click at [631, 290] on input "-342" at bounding box center [627, 294] width 8 height 8
radio input "true"
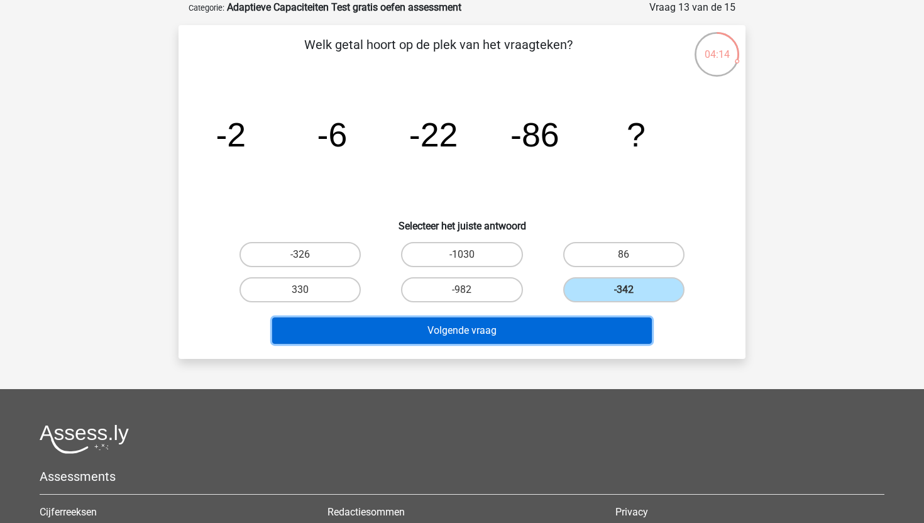
click at [576, 326] on button "Volgende vraag" at bounding box center [462, 330] width 380 height 26
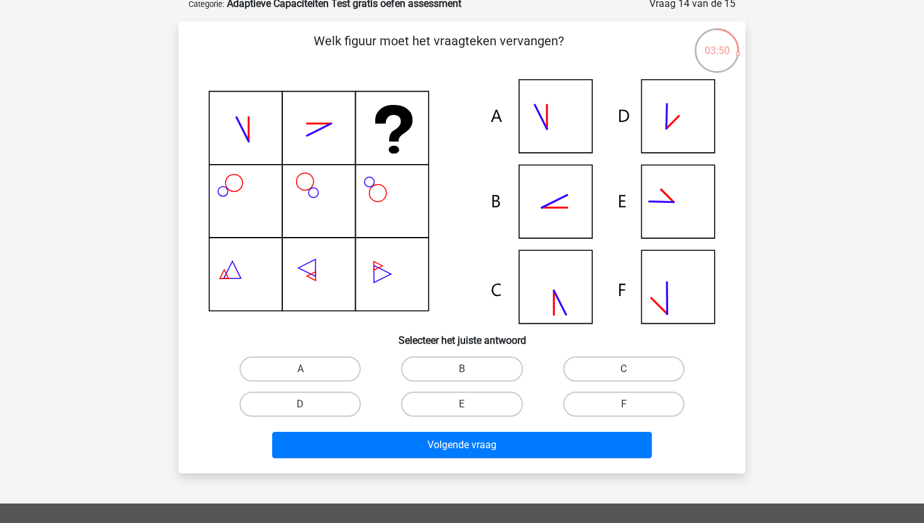
scroll to position [72, 0]
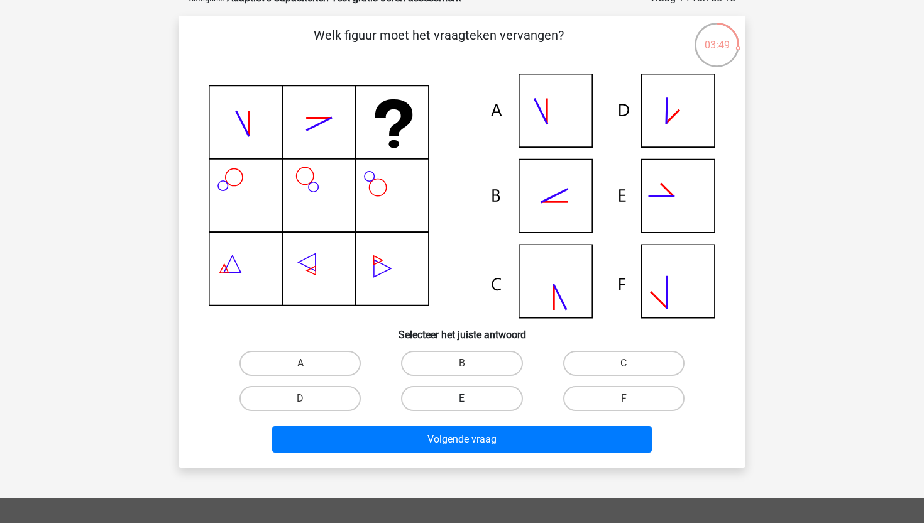
click at [444, 393] on label "E" at bounding box center [461, 398] width 121 height 25
click at [462, 398] on input "E" at bounding box center [466, 402] width 8 height 8
radio input "true"
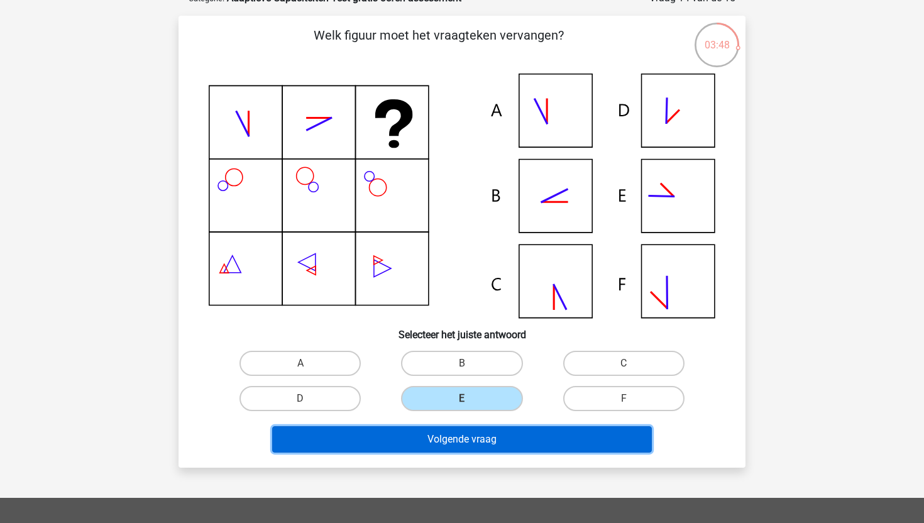
click at [435, 446] on button "Volgende vraag" at bounding box center [462, 439] width 380 height 26
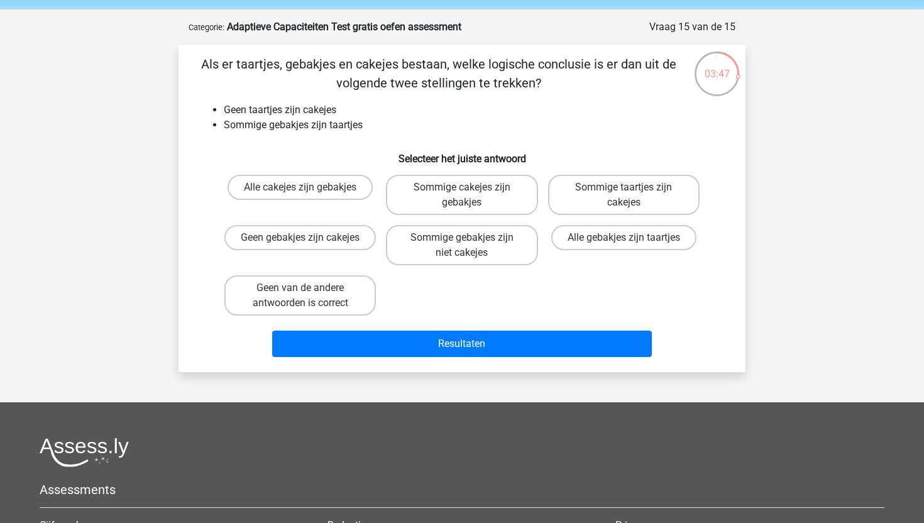
scroll to position [42, 0]
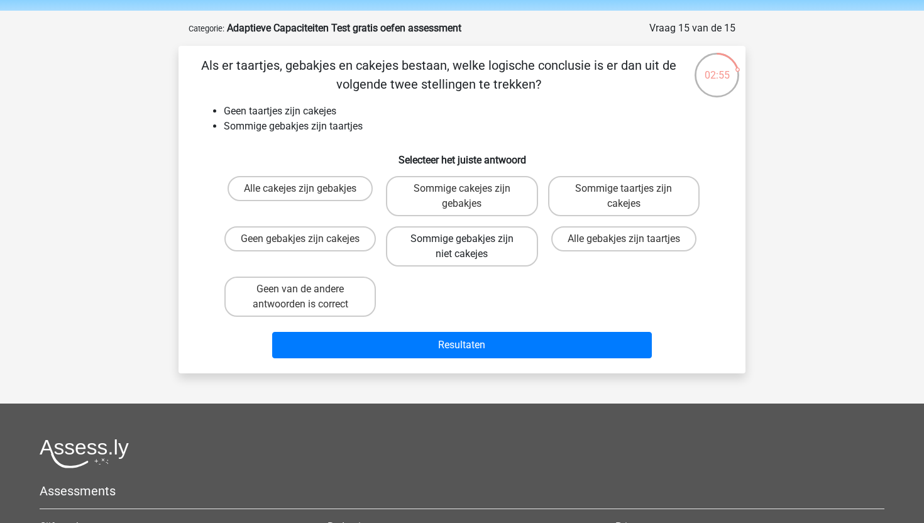
click at [464, 255] on label "Sommige gebakjes zijn niet cakejes" at bounding box center [461, 246] width 151 height 40
click at [464, 247] on input "Sommige gebakjes zijn niet cakejes" at bounding box center [466, 243] width 8 height 8
radio input "true"
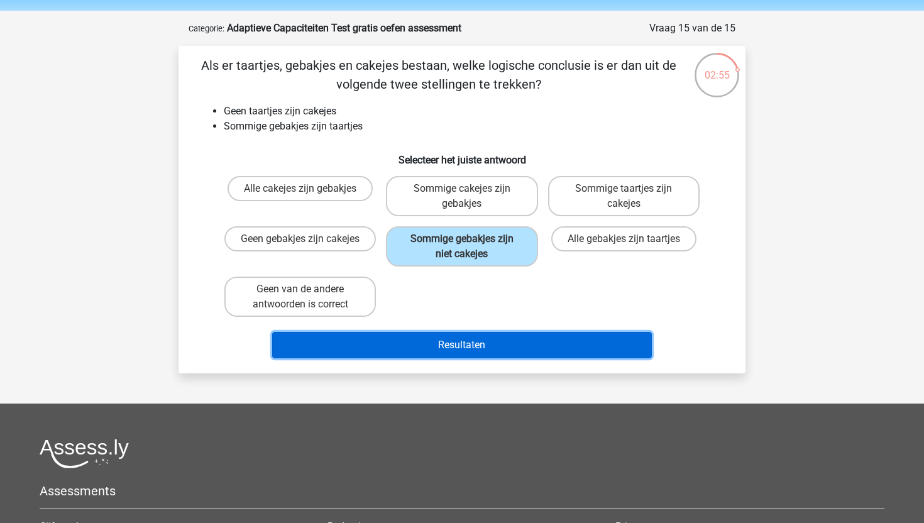
click at [430, 349] on button "Resultaten" at bounding box center [462, 345] width 380 height 26
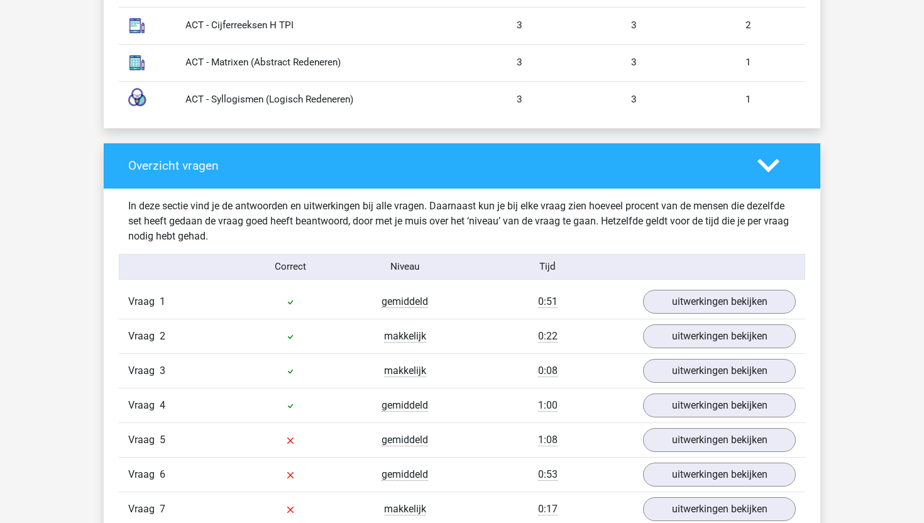
scroll to position [1250, 0]
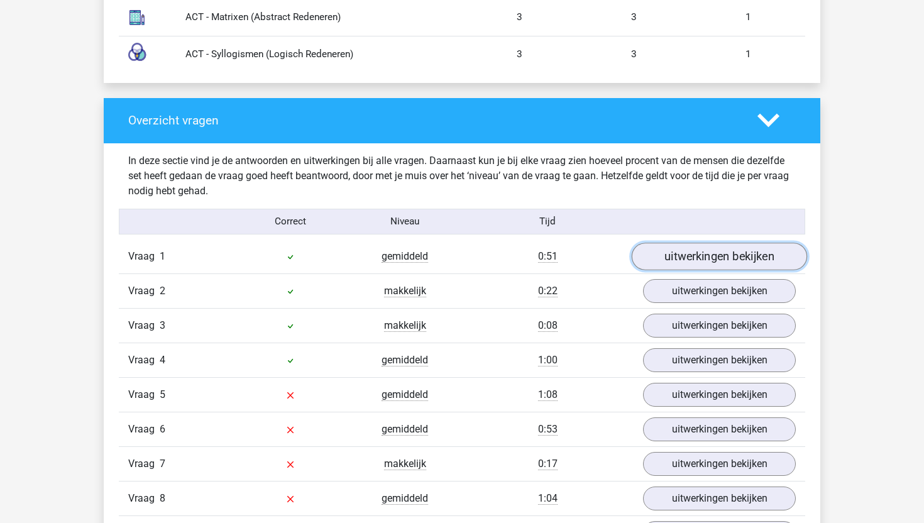
click at [687, 261] on link "uitwerkingen bekijken" at bounding box center [718, 257] width 175 height 28
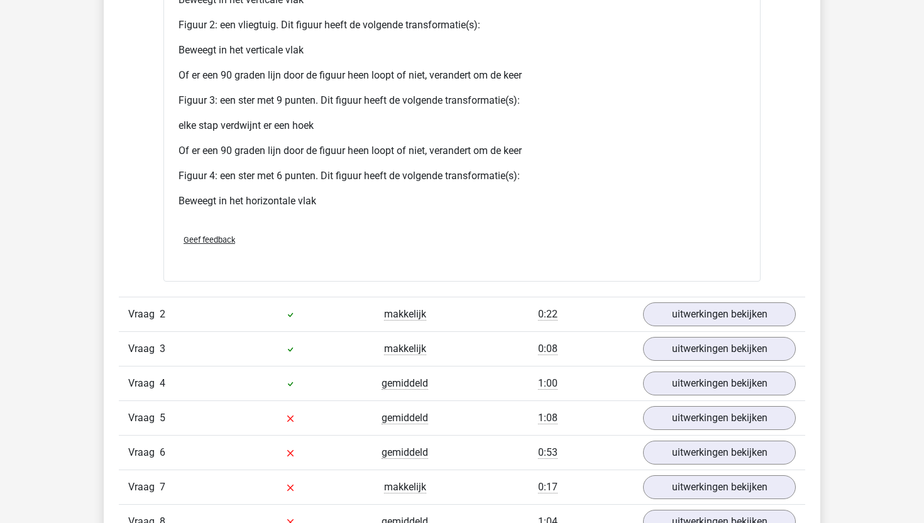
scroll to position [2434, 0]
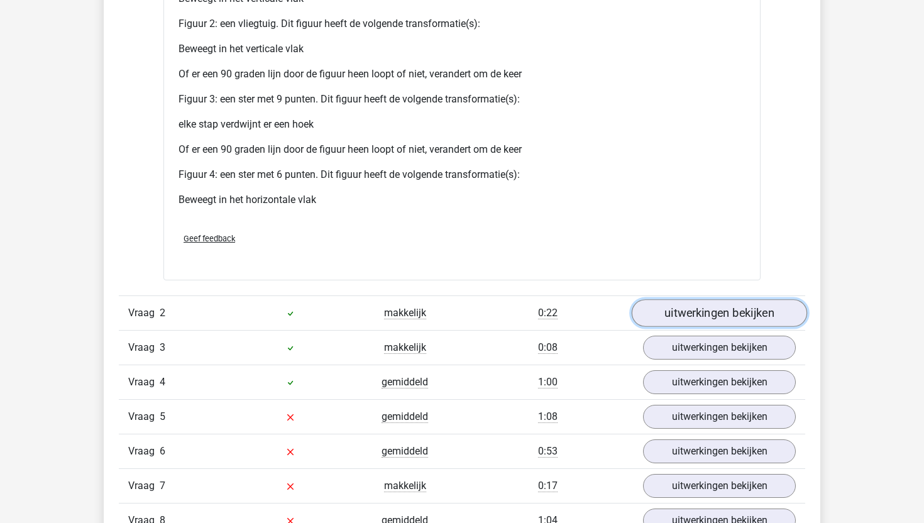
click at [688, 325] on link "uitwerkingen bekijken" at bounding box center [718, 313] width 175 height 28
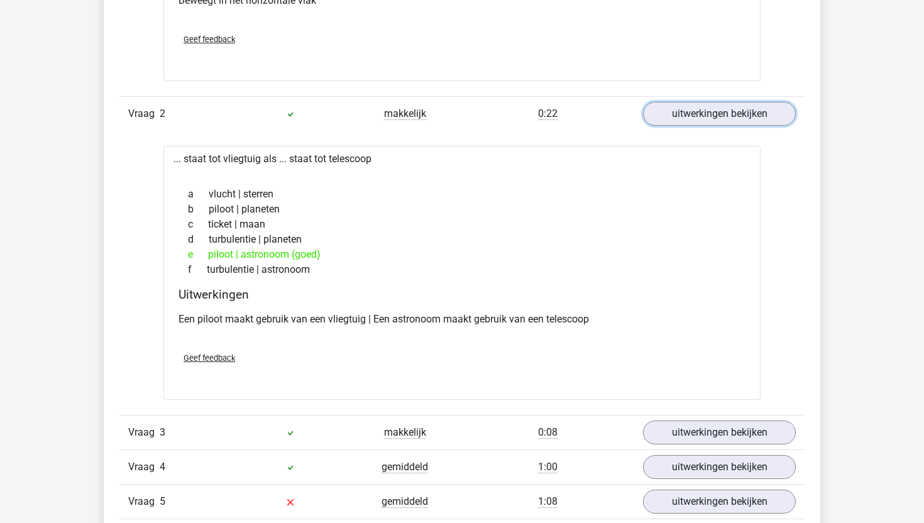
scroll to position [2635, 0]
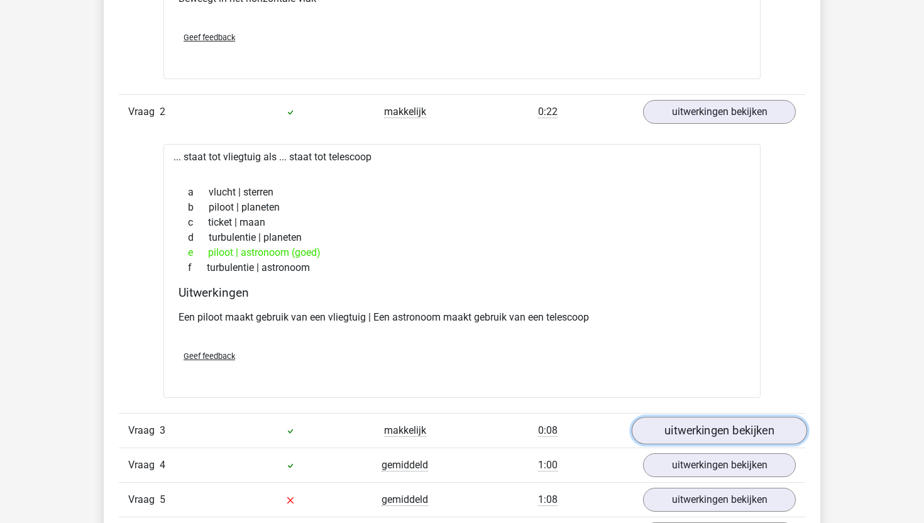
click at [695, 429] on link "uitwerkingen bekijken" at bounding box center [718, 431] width 175 height 28
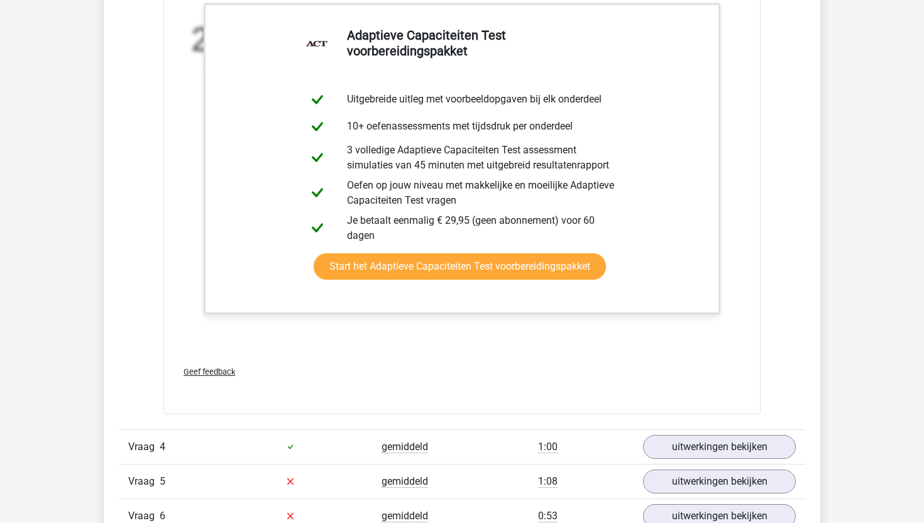
scroll to position [3419, 0]
click at [685, 446] on link "uitwerkingen bekijken" at bounding box center [718, 446] width 175 height 28
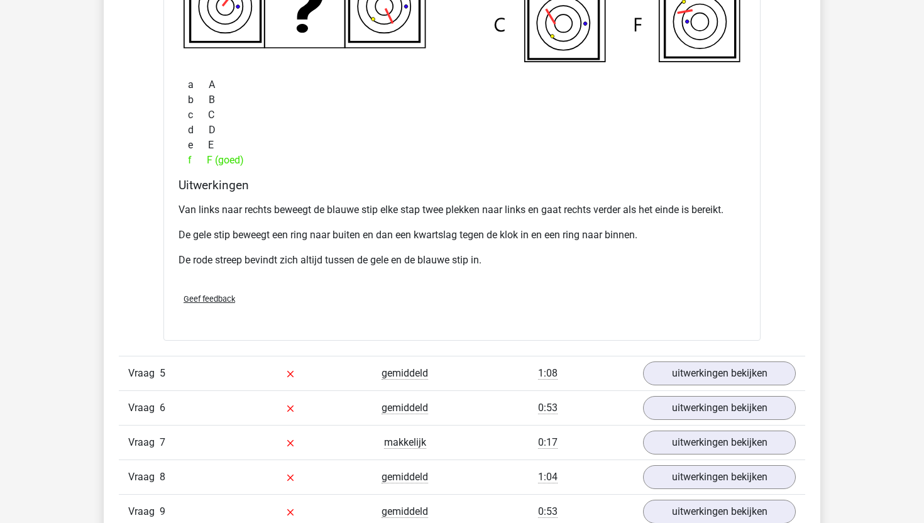
scroll to position [4130, 0]
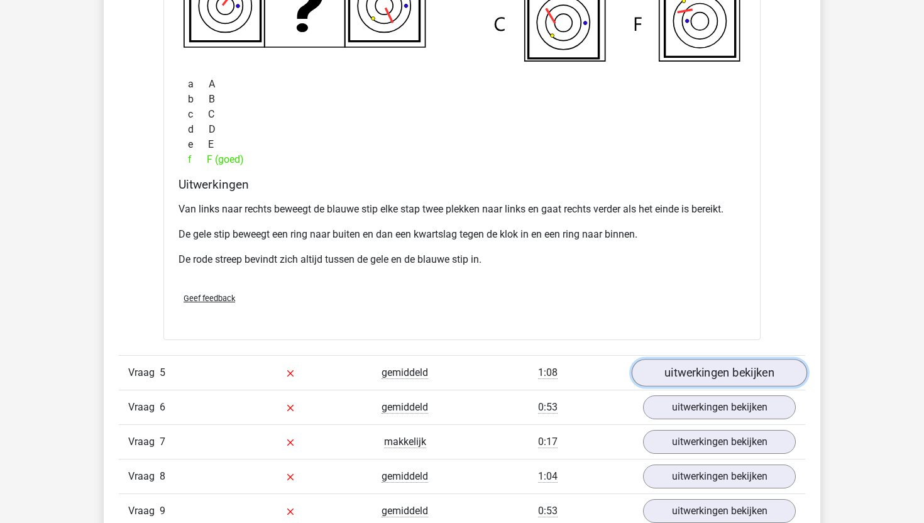
click at [665, 376] on link "uitwerkingen bekijken" at bounding box center [718, 373] width 175 height 28
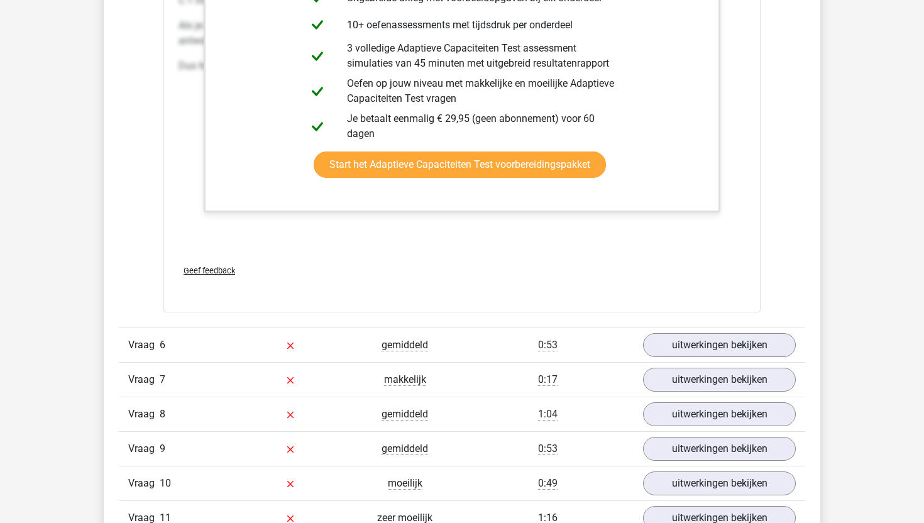
scroll to position [4892, 0]
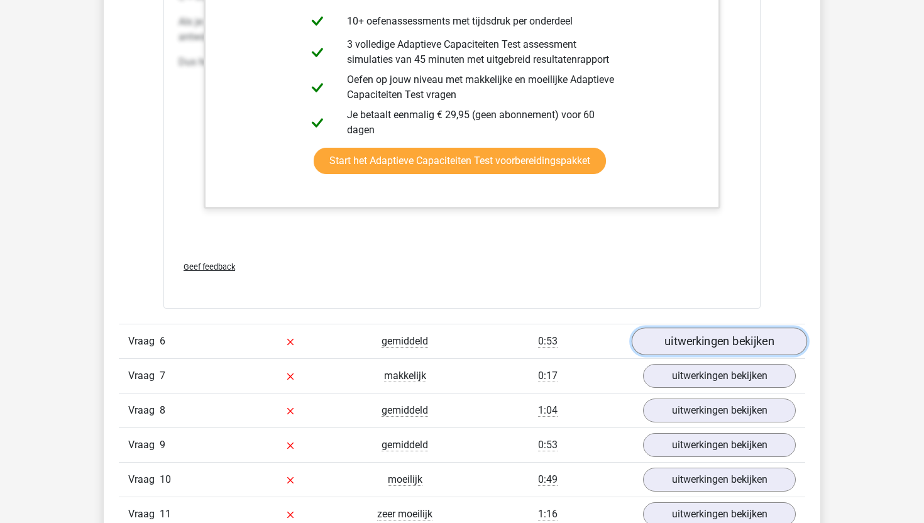
click at [686, 343] on link "uitwerkingen bekijken" at bounding box center [718, 341] width 175 height 28
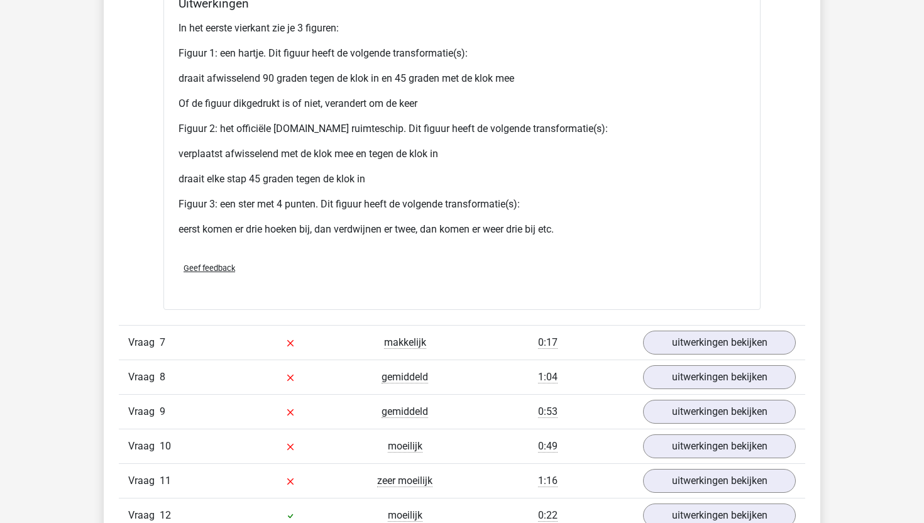
scroll to position [6097, 0]
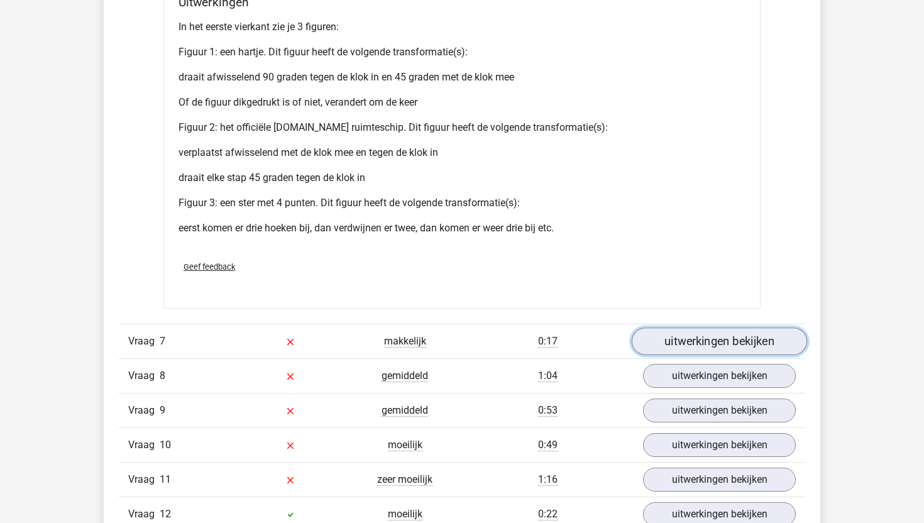
click at [702, 346] on link "uitwerkingen bekijken" at bounding box center [718, 341] width 175 height 28
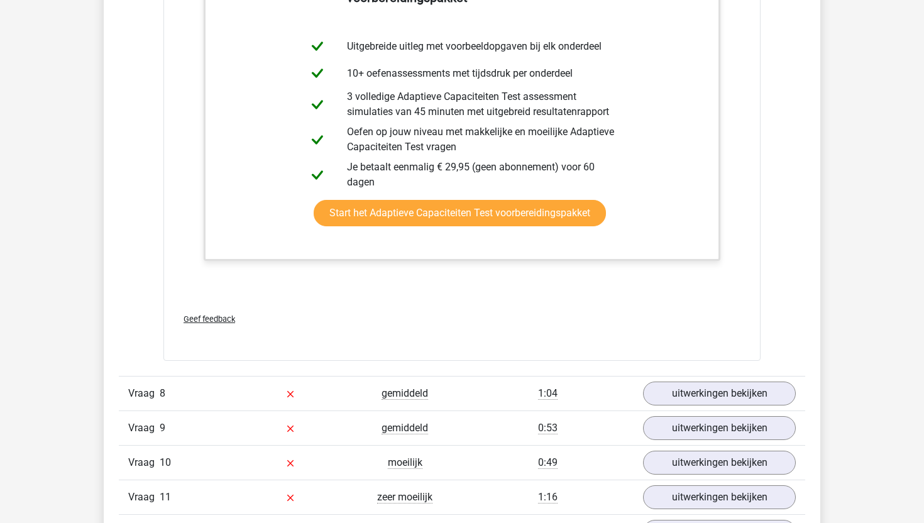
scroll to position [6777, 0]
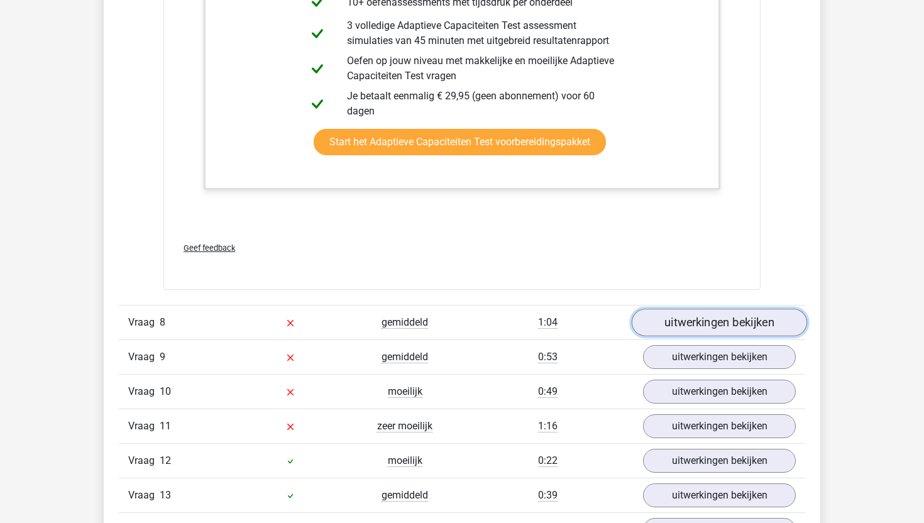
click at [709, 323] on link "uitwerkingen bekijken" at bounding box center [718, 323] width 175 height 28
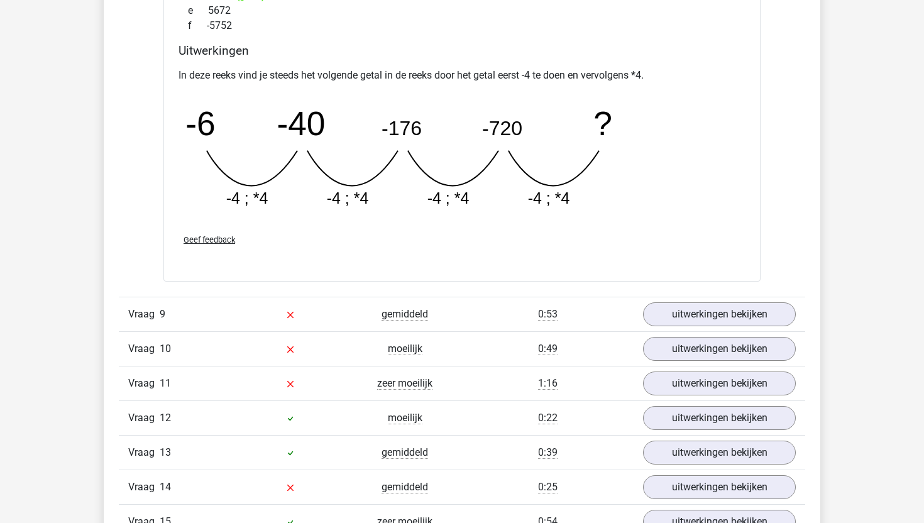
scroll to position [7371, 0]
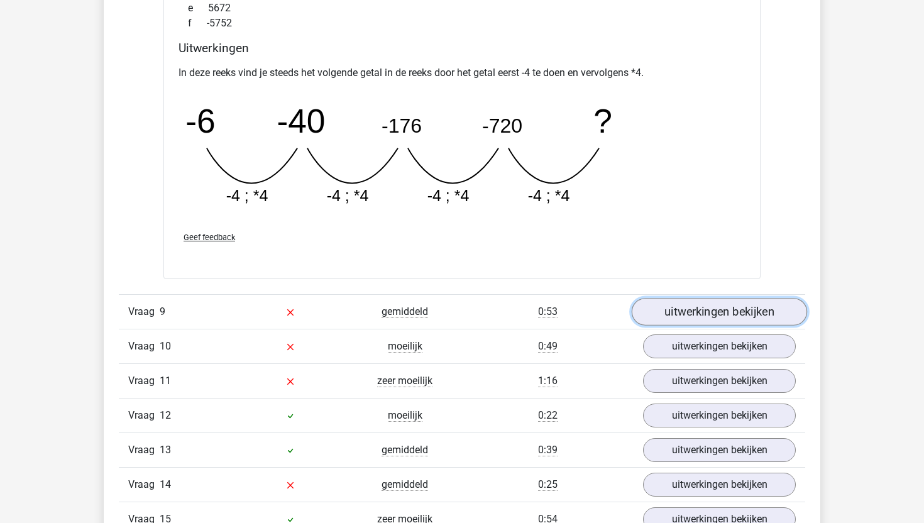
click at [715, 315] on link "uitwerkingen bekijken" at bounding box center [718, 312] width 175 height 28
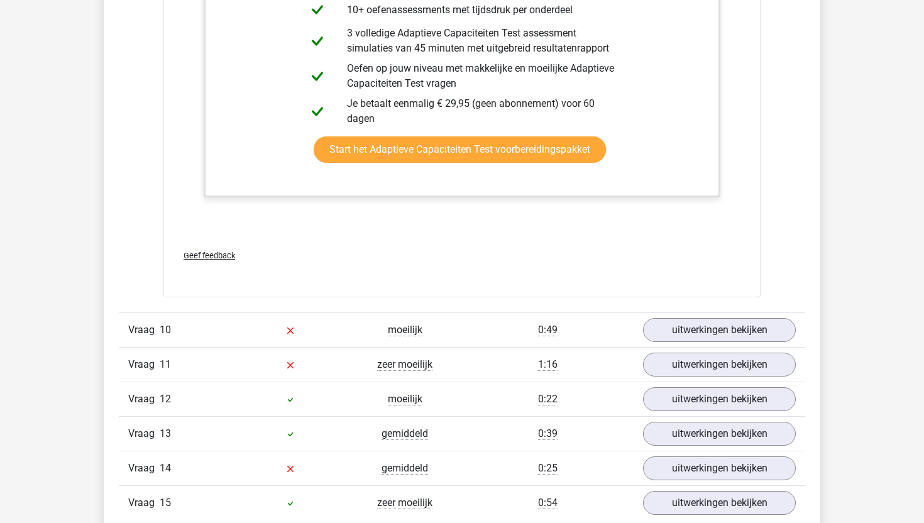
scroll to position [8377, 0]
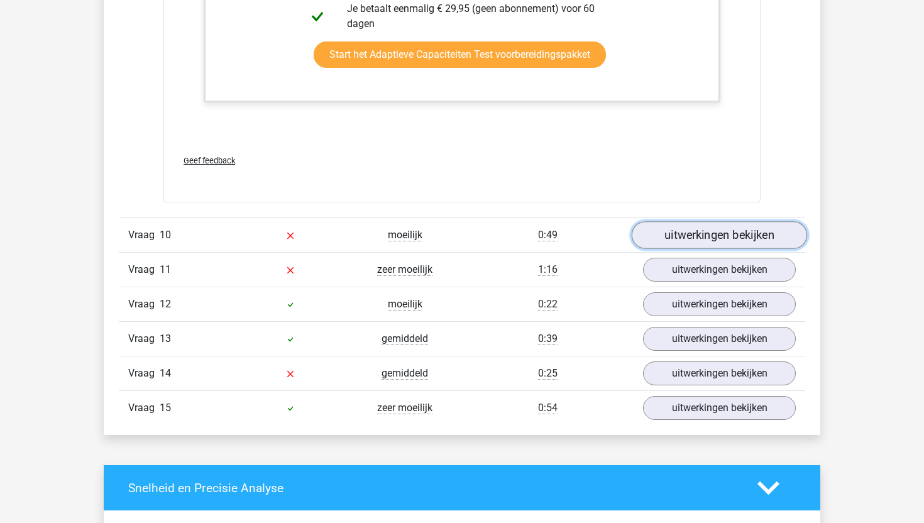
click at [655, 231] on link "uitwerkingen bekijken" at bounding box center [718, 235] width 175 height 28
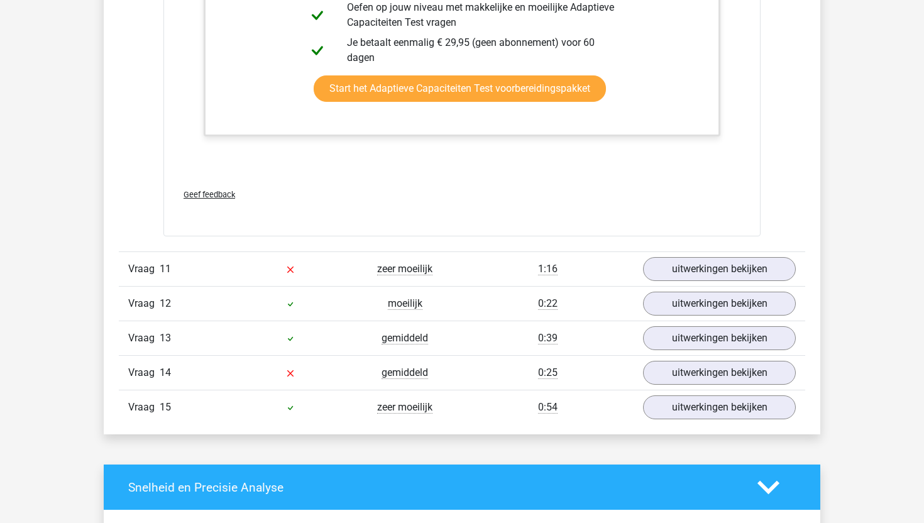
scroll to position [9078, 0]
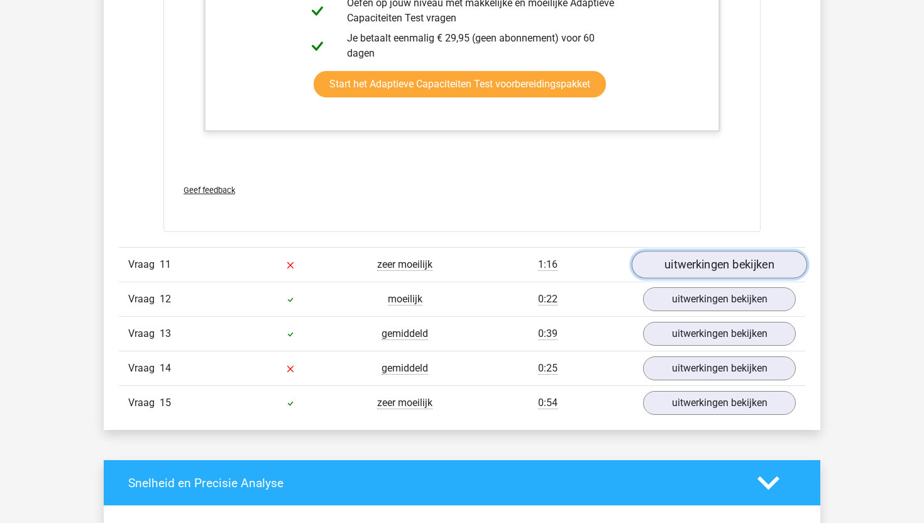
click at [670, 268] on link "uitwerkingen bekijken" at bounding box center [718, 265] width 175 height 28
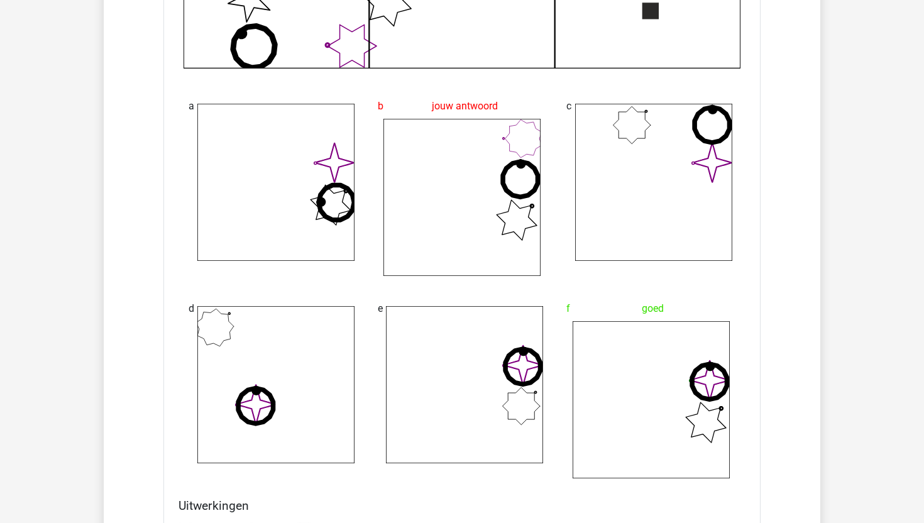
scroll to position [9677, 0]
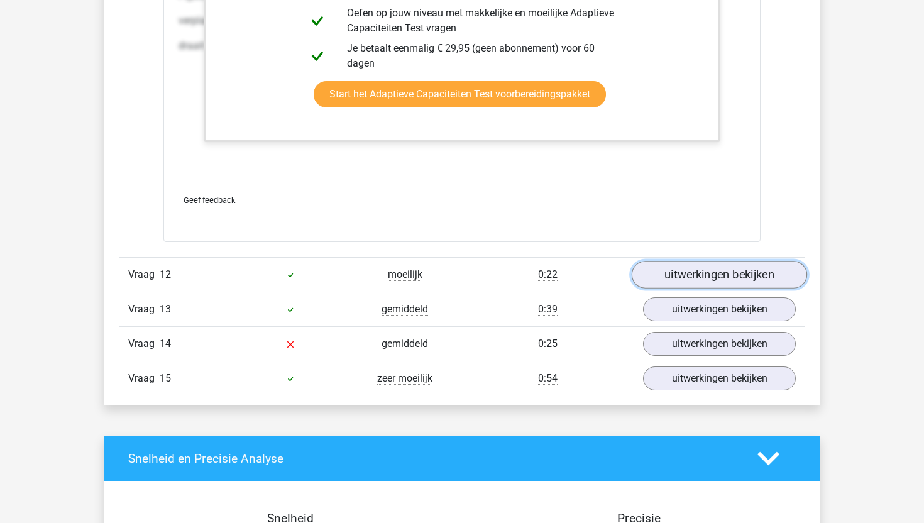
click at [675, 280] on link "uitwerkingen bekijken" at bounding box center [718, 275] width 175 height 28
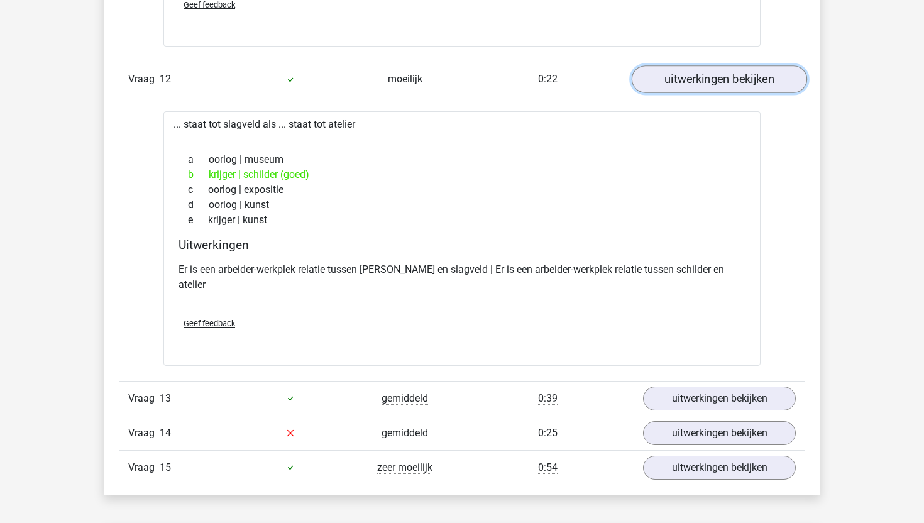
scroll to position [10663, 0]
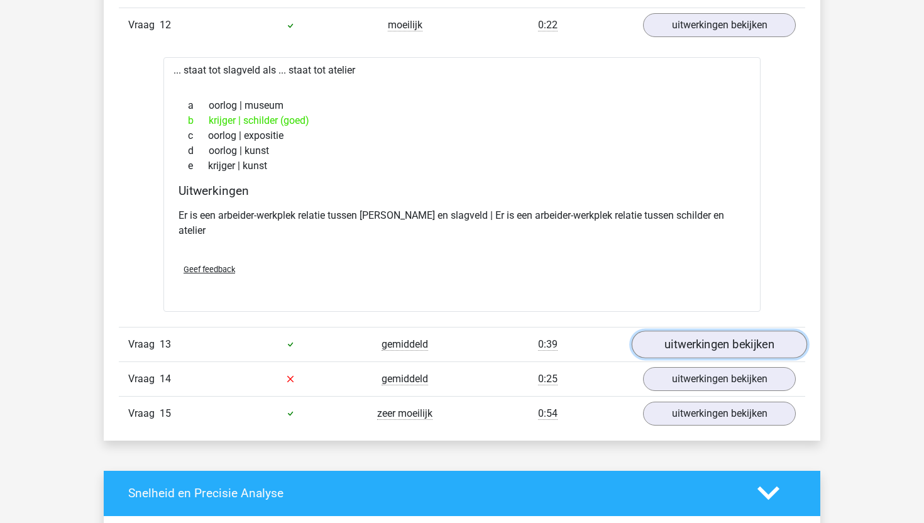
click at [674, 331] on link "uitwerkingen bekijken" at bounding box center [718, 345] width 175 height 28
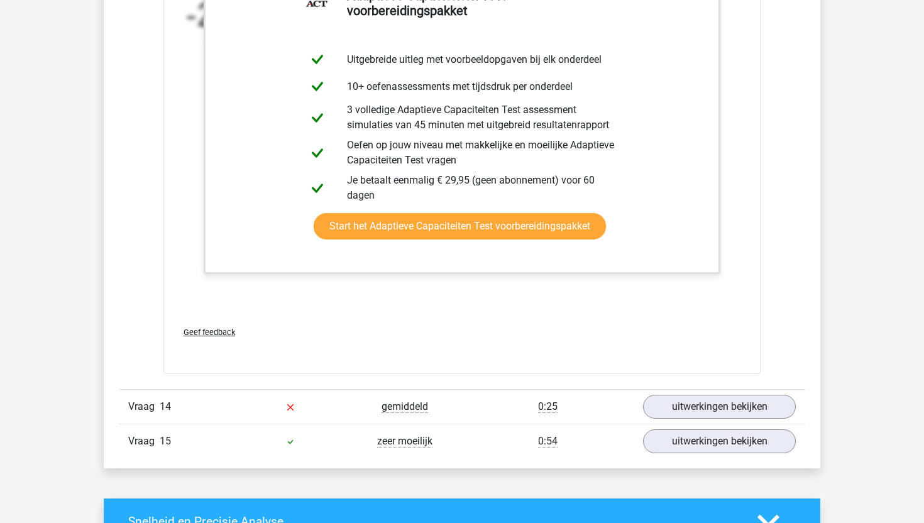
scroll to position [11421, 0]
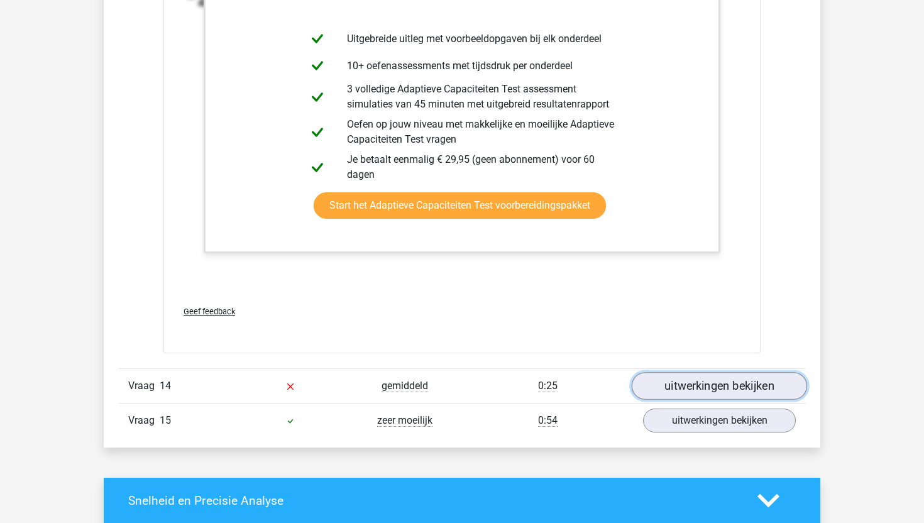
click at [678, 372] on link "uitwerkingen bekijken" at bounding box center [718, 386] width 175 height 28
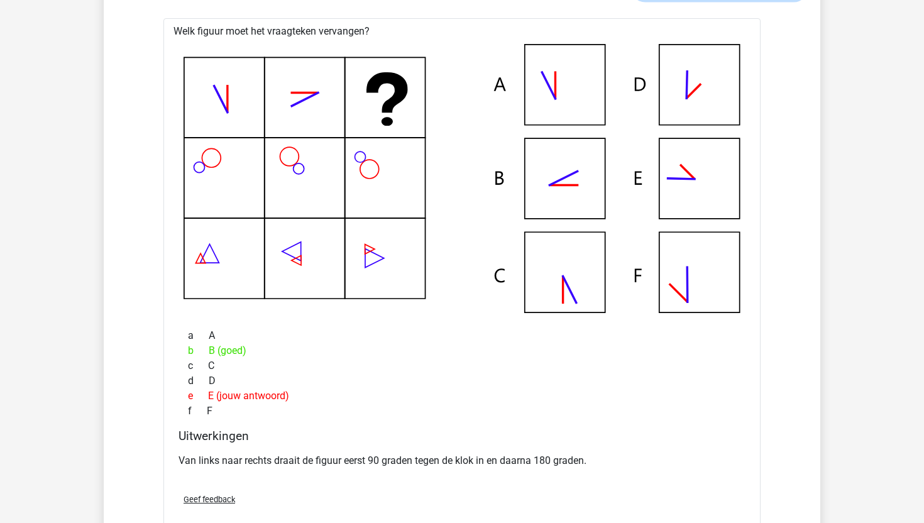
scroll to position [11820, 0]
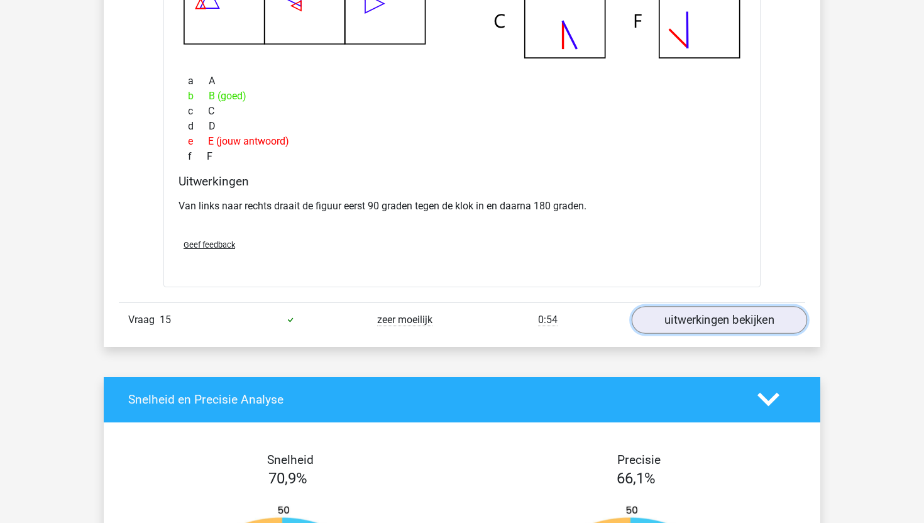
click at [697, 313] on link "uitwerkingen bekijken" at bounding box center [718, 320] width 175 height 28
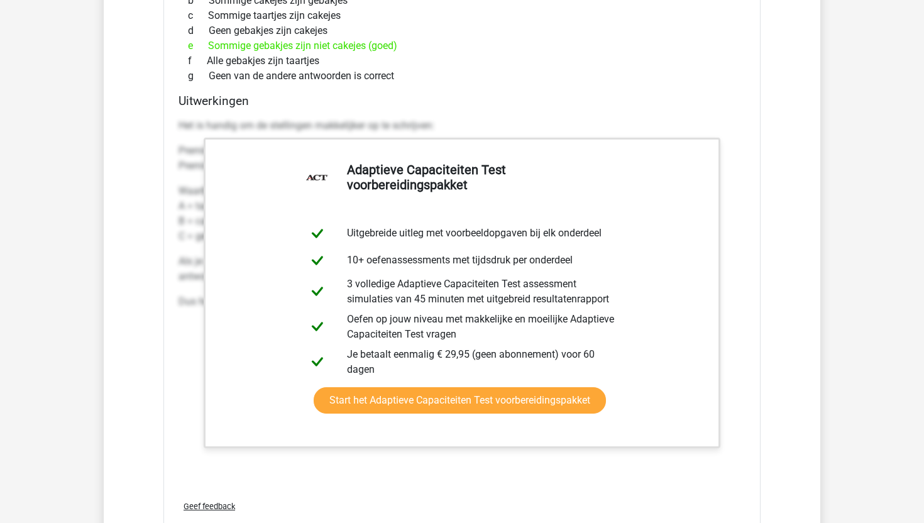
scroll to position [12526, 0]
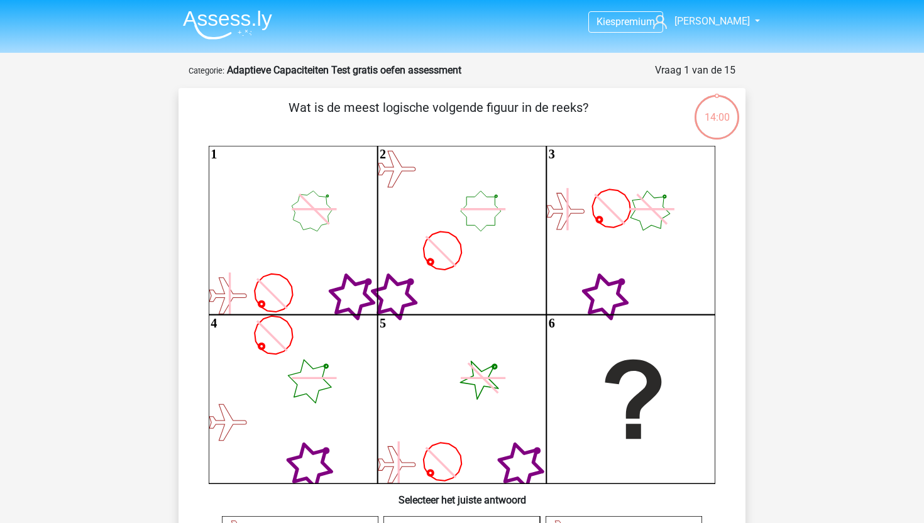
scroll to position [42, 0]
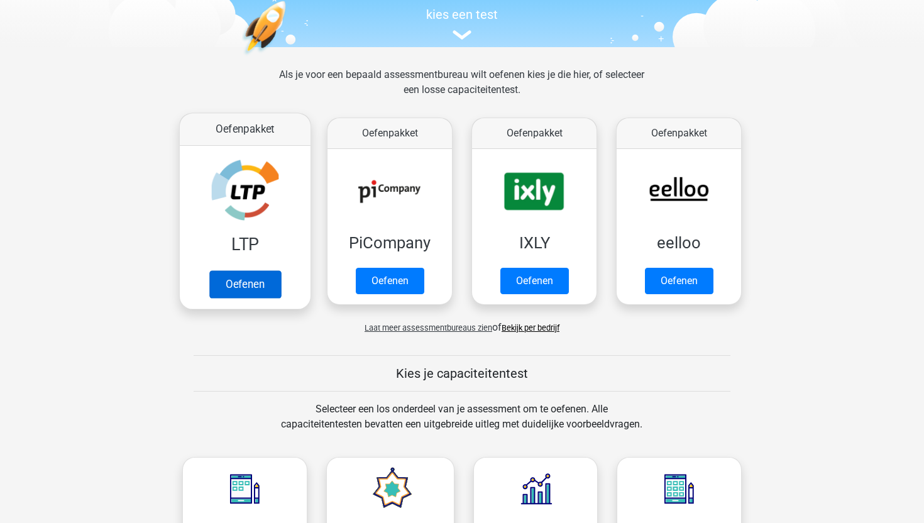
scroll to position [162, 0]
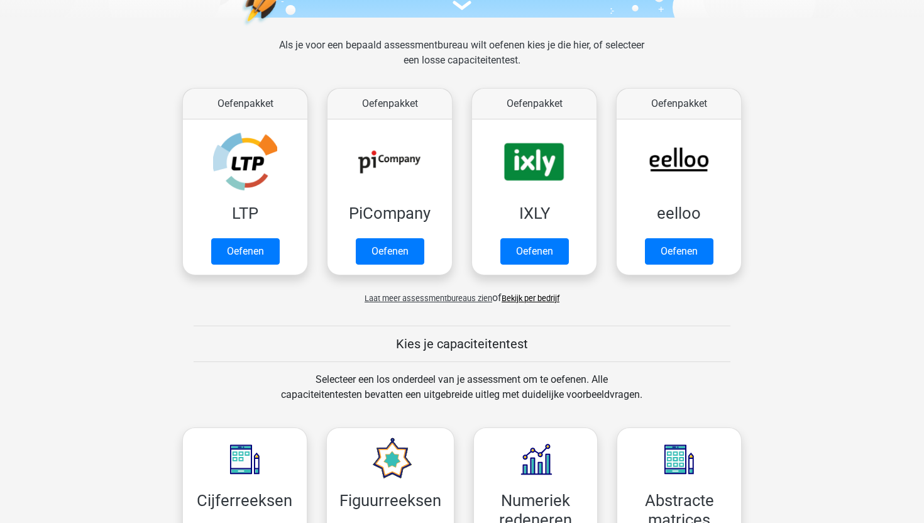
click at [400, 303] on div "Laat meer assessmentbureaus zien of Bekijk per bedrijf" at bounding box center [462, 292] width 578 height 25
click at [407, 299] on span "Laat meer assessmentbureaus zien" at bounding box center [428, 297] width 128 height 9
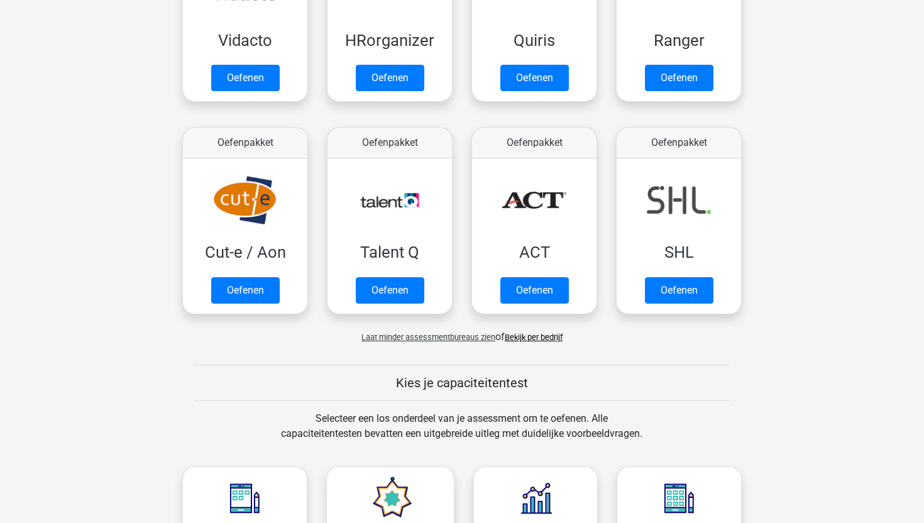
scroll to position [762, 0]
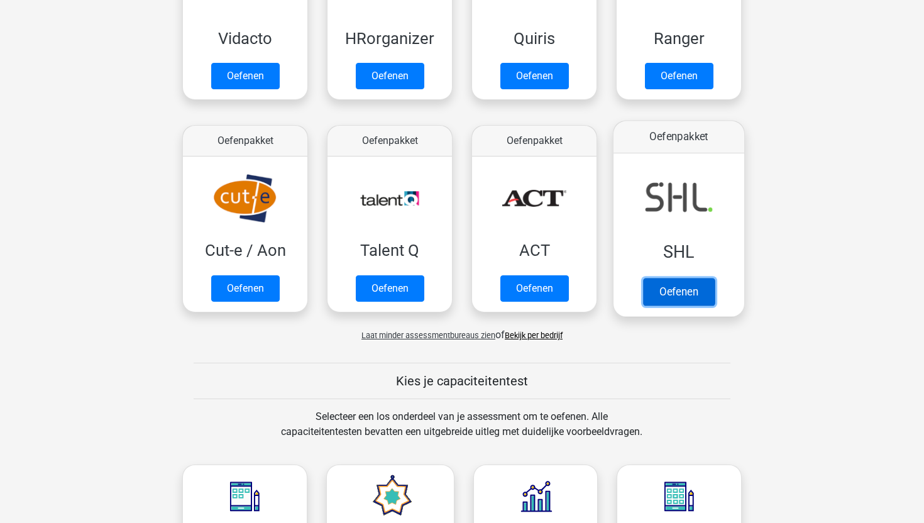
click at [672, 300] on link "Oefenen" at bounding box center [679, 292] width 72 height 28
